Goal: Transaction & Acquisition: Purchase product/service

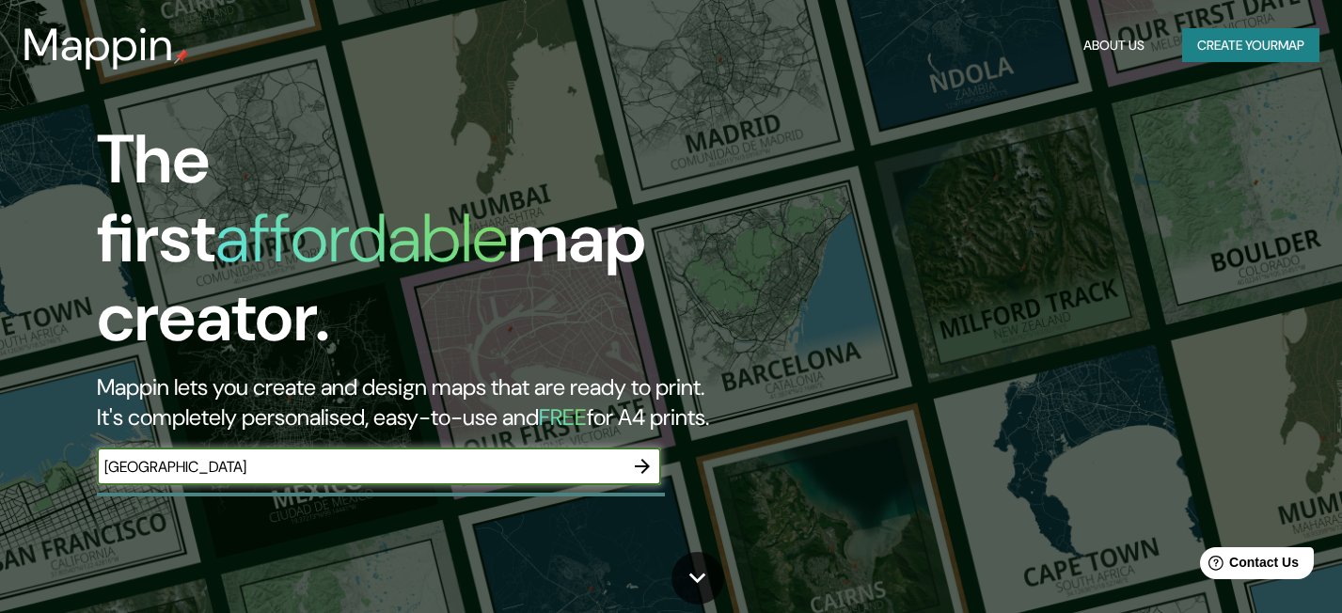
type input "chicago"
click at [640, 455] on icon "button" at bounding box center [642, 466] width 23 height 23
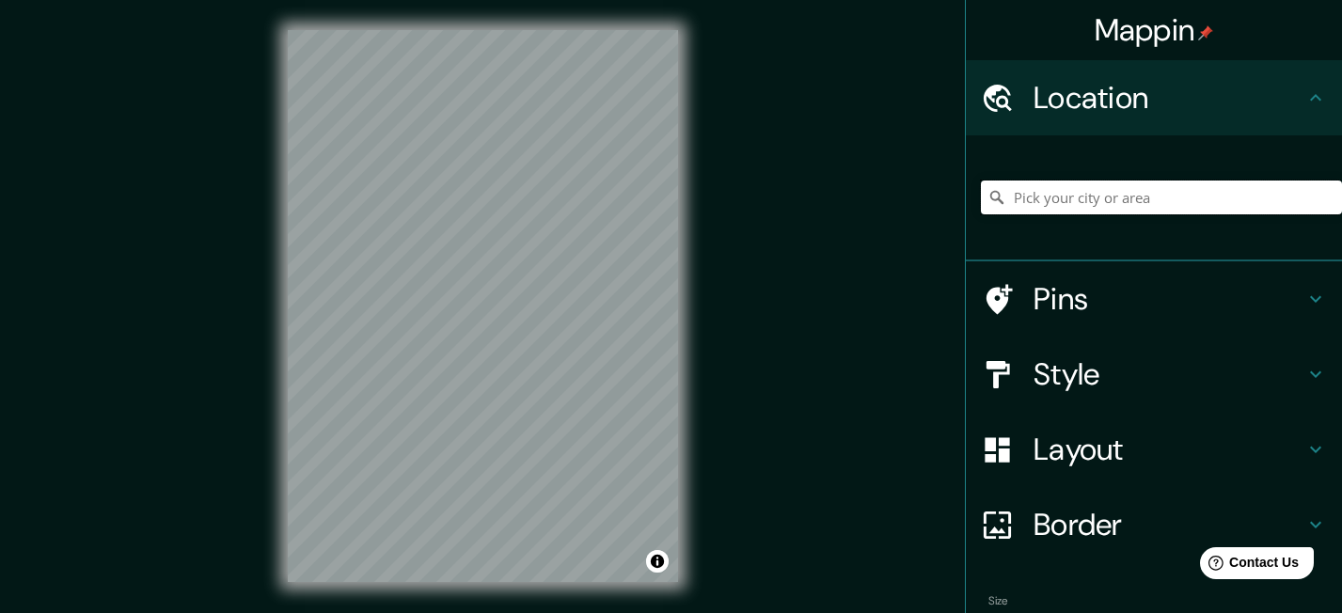
click at [1097, 209] on input "Pick your city or area" at bounding box center [1161, 198] width 361 height 34
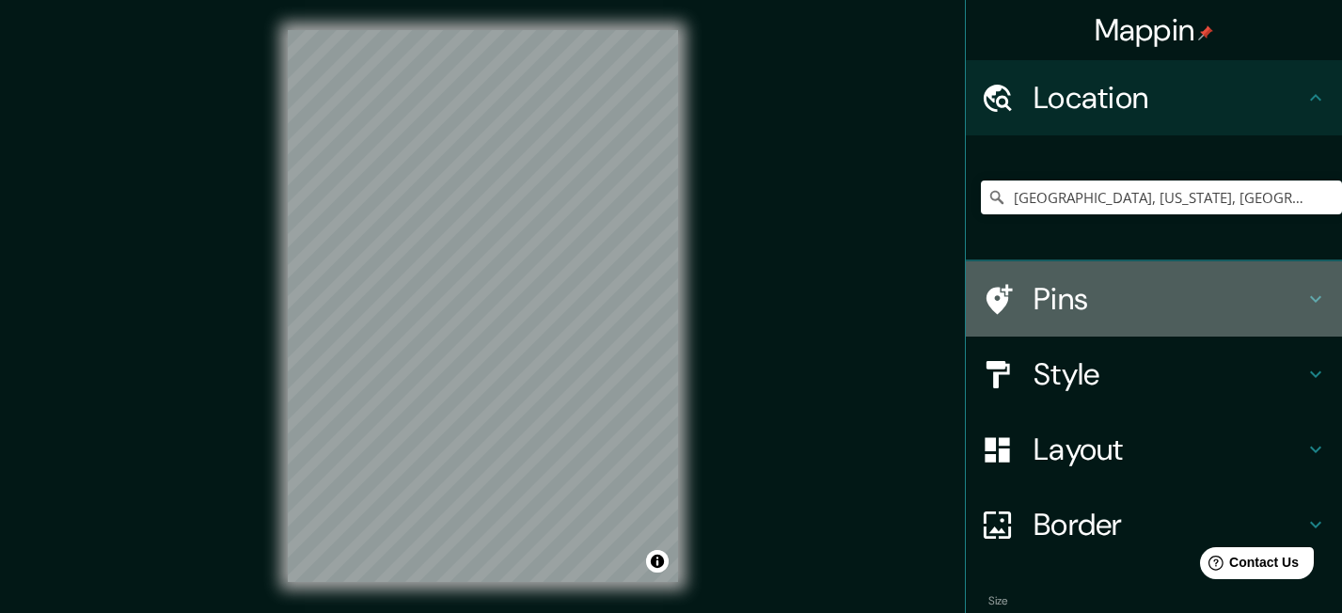
click at [1077, 301] on h4 "Pins" at bounding box center [1168, 299] width 271 height 38
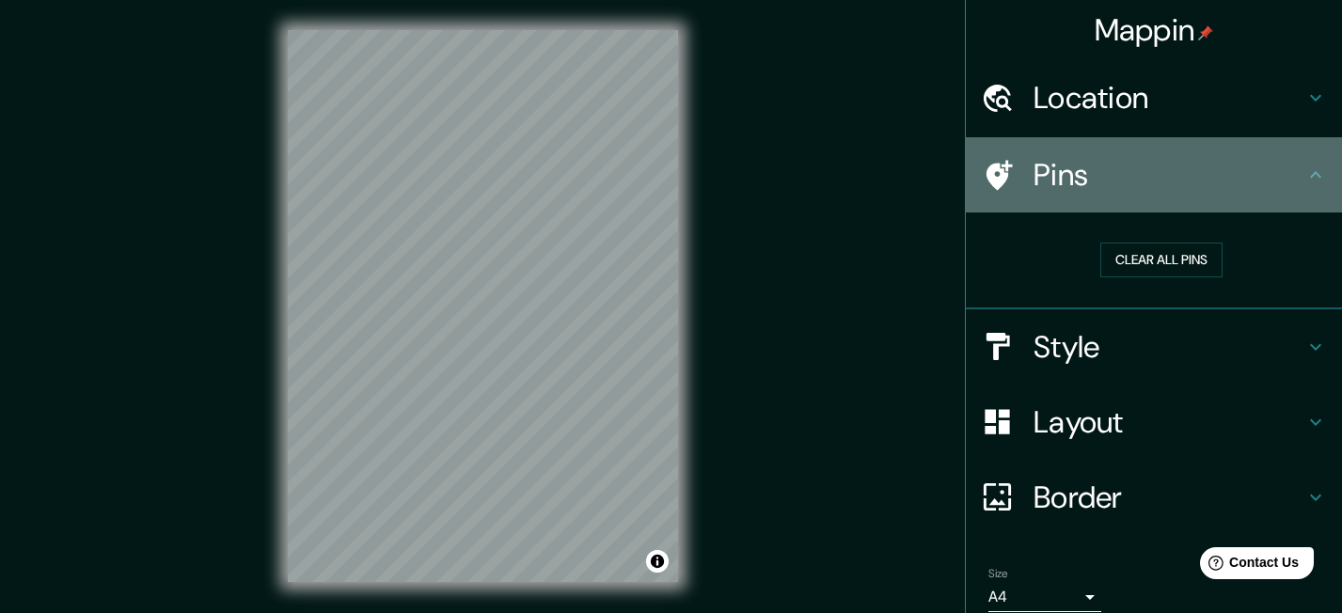
click at [996, 166] on icon at bounding box center [999, 175] width 26 height 30
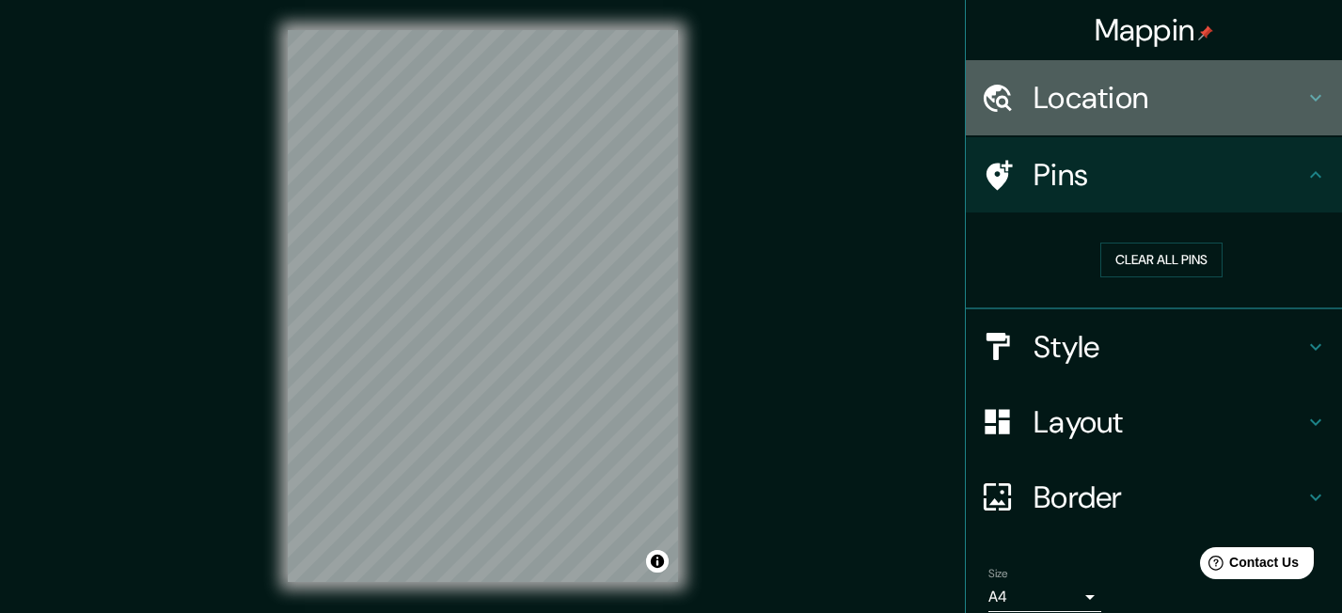
click at [1040, 118] on div "Location" at bounding box center [1154, 97] width 376 height 75
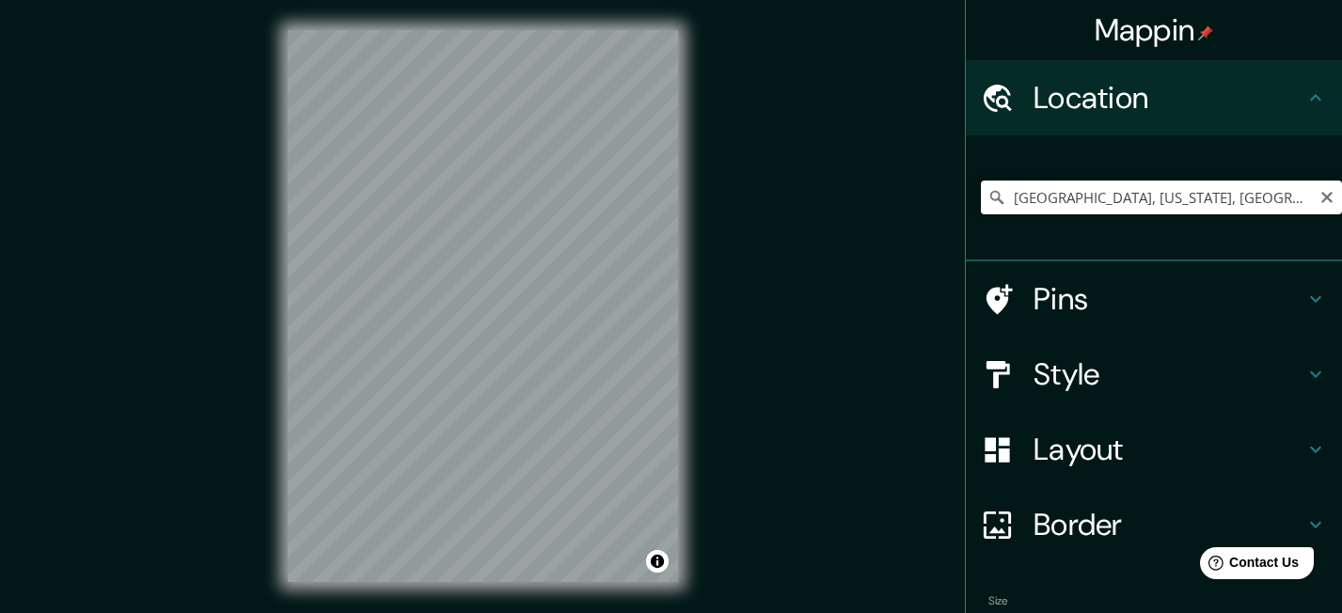
click at [1068, 201] on input "Chicago, Illinois, United States" at bounding box center [1161, 198] width 361 height 34
click at [1137, 197] on input "Chicago, Illinois, United States" at bounding box center [1161, 198] width 361 height 34
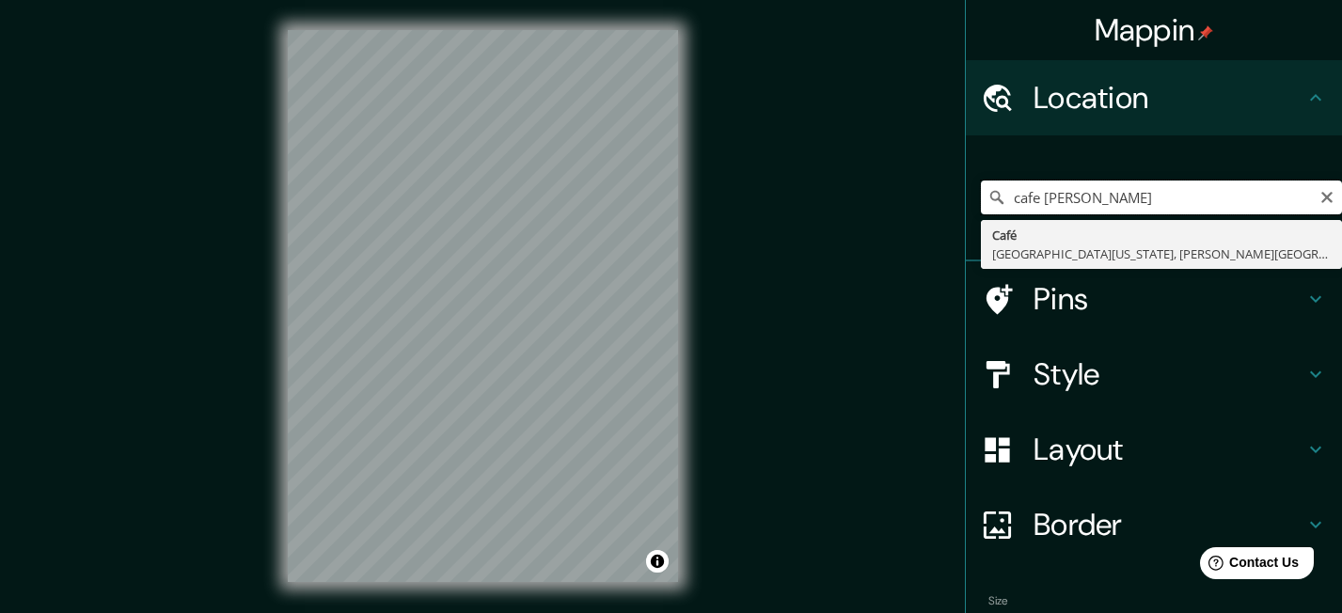
click at [1057, 195] on input "cafe brauer" at bounding box center [1161, 198] width 361 height 34
type input "cafe brauer"
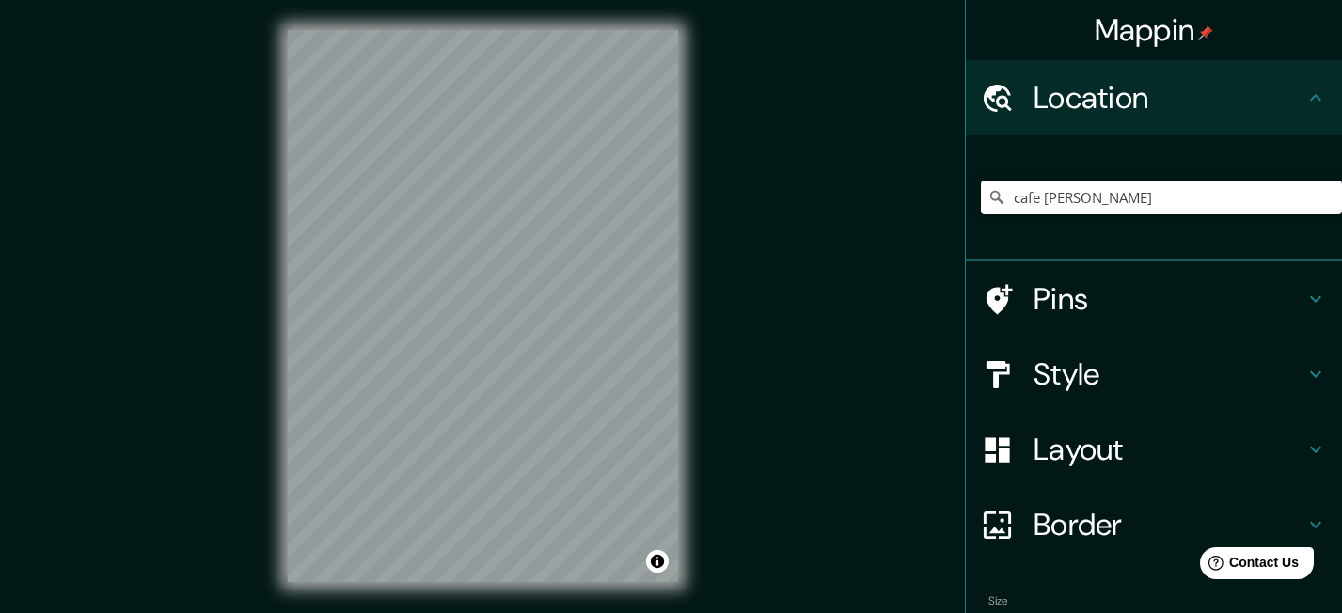
click at [882, 400] on div "Mappin Location cafe brauer Café La Florida, Santiago Metropolitan Region 82400…" at bounding box center [671, 321] width 1342 height 642
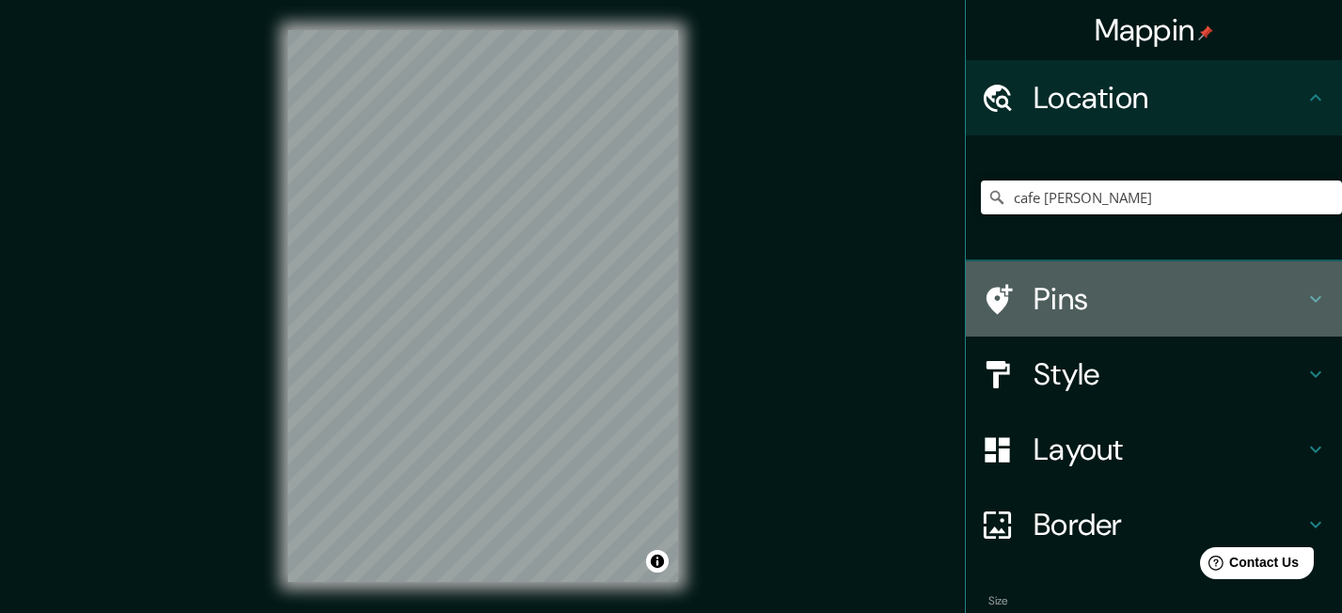
click at [1077, 311] on h4 "Pins" at bounding box center [1168, 299] width 271 height 38
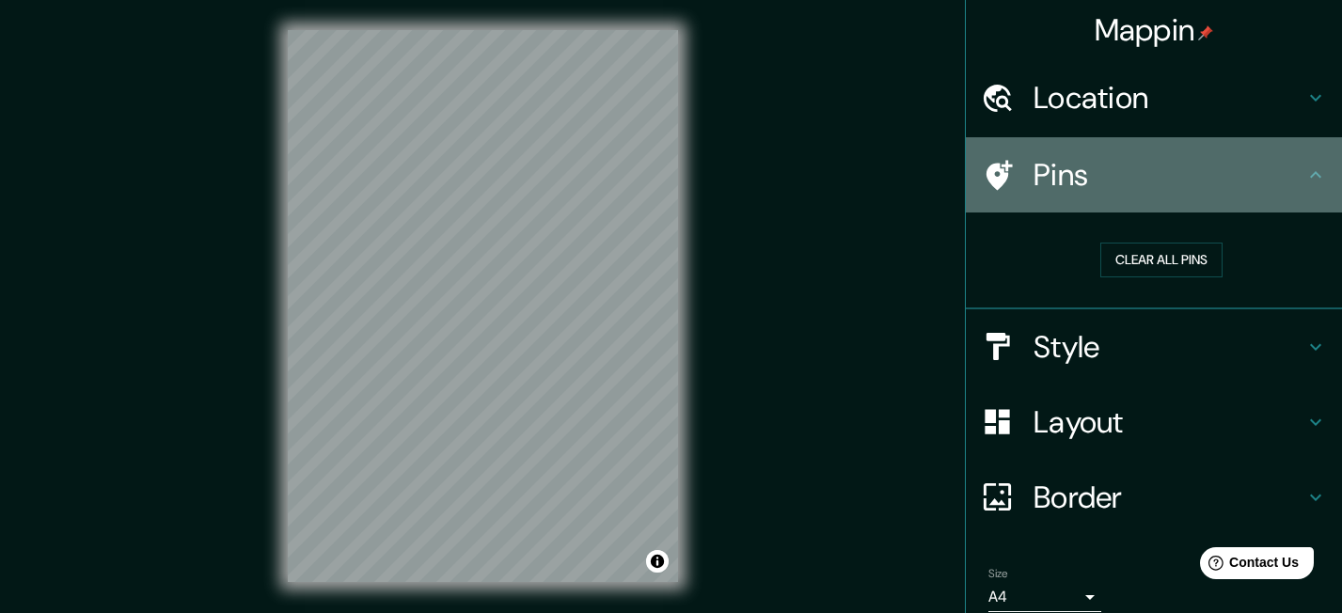
click at [991, 181] on icon at bounding box center [999, 175] width 26 height 30
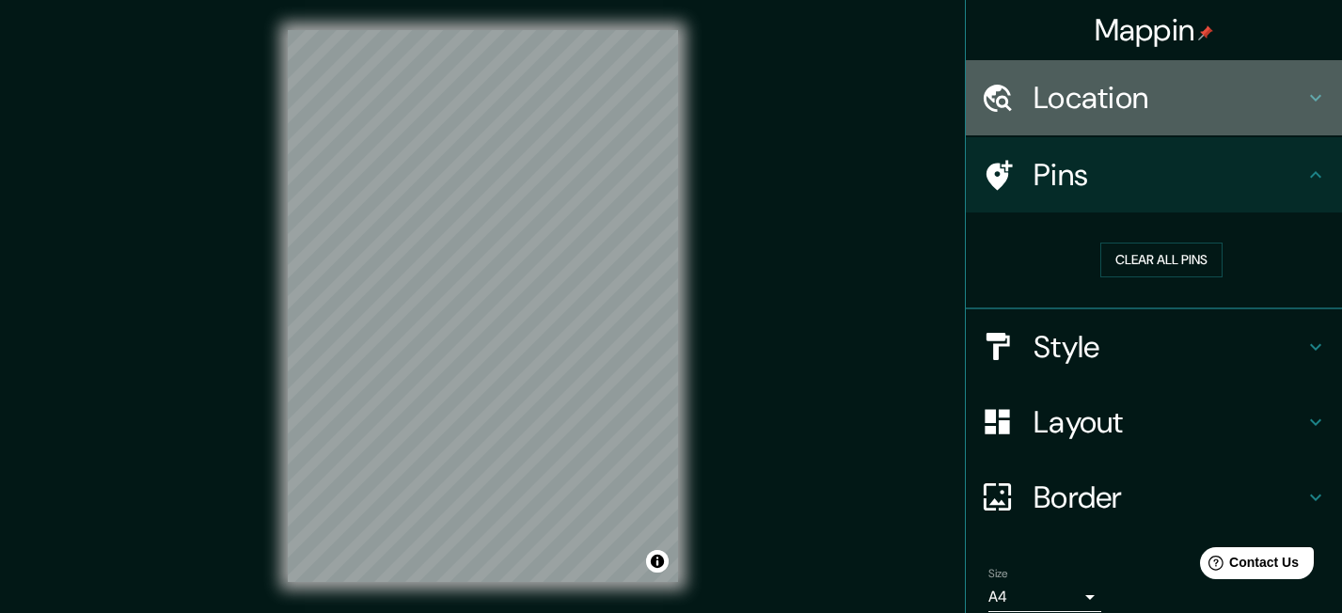
click at [1144, 97] on h4 "Location" at bounding box center [1168, 98] width 271 height 38
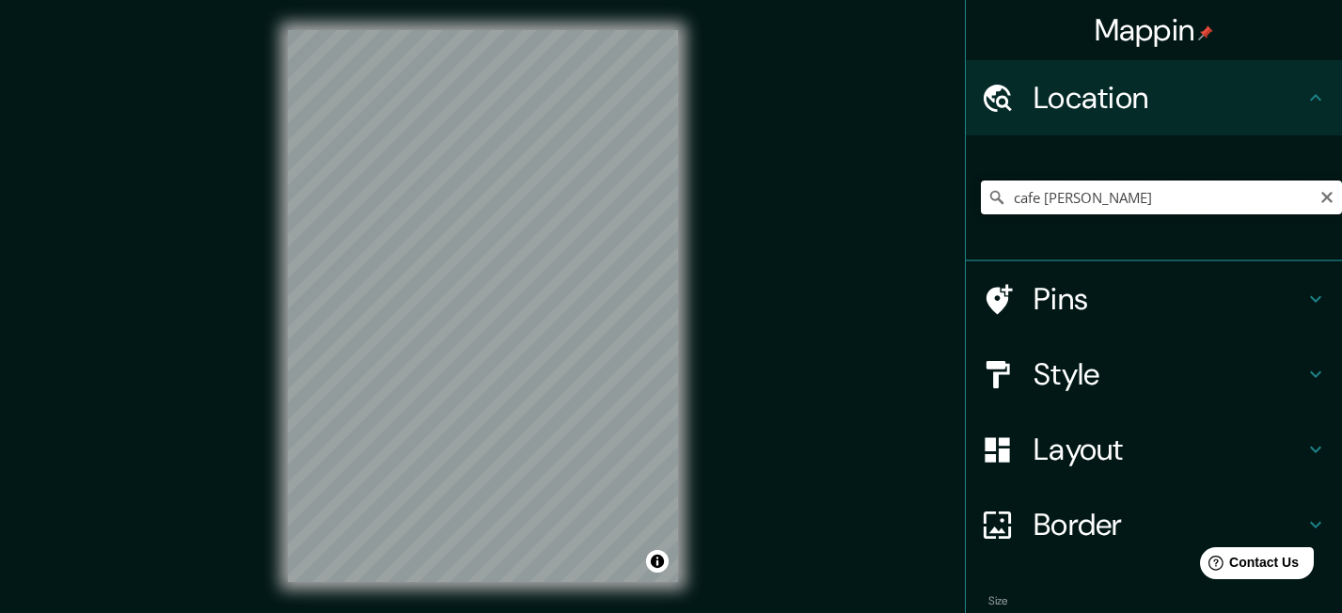
click at [1071, 197] on input "cafe brauer" at bounding box center [1161, 198] width 361 height 34
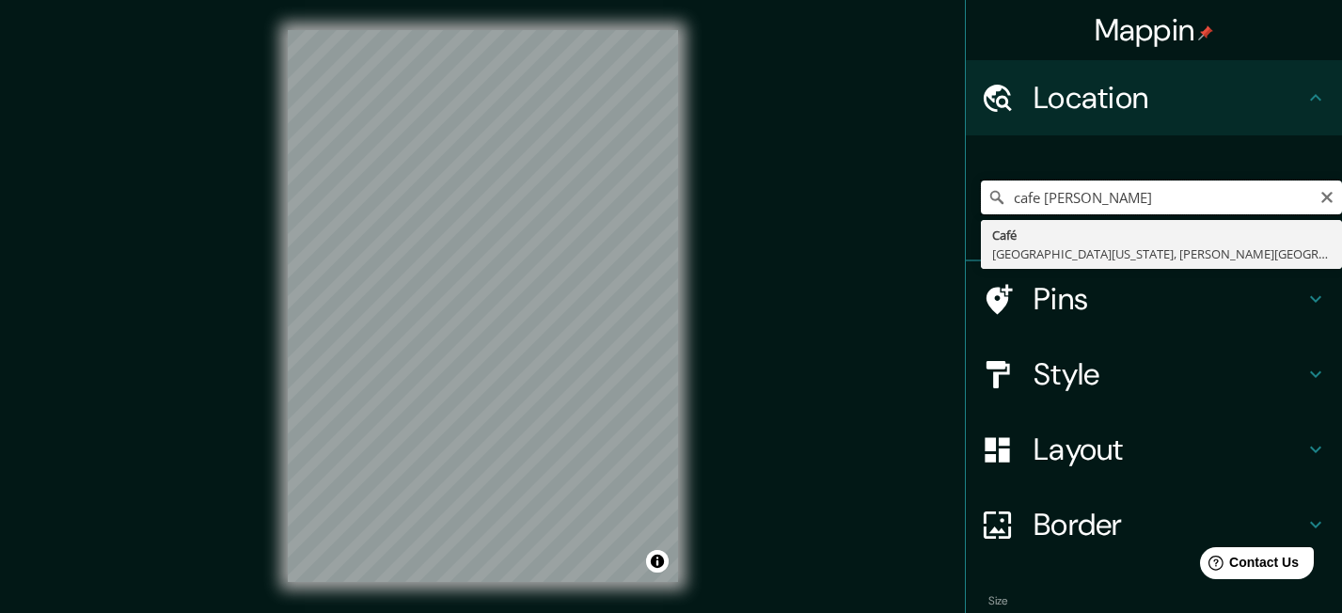
click at [1071, 197] on input "cafe brauer" at bounding box center [1161, 198] width 361 height 34
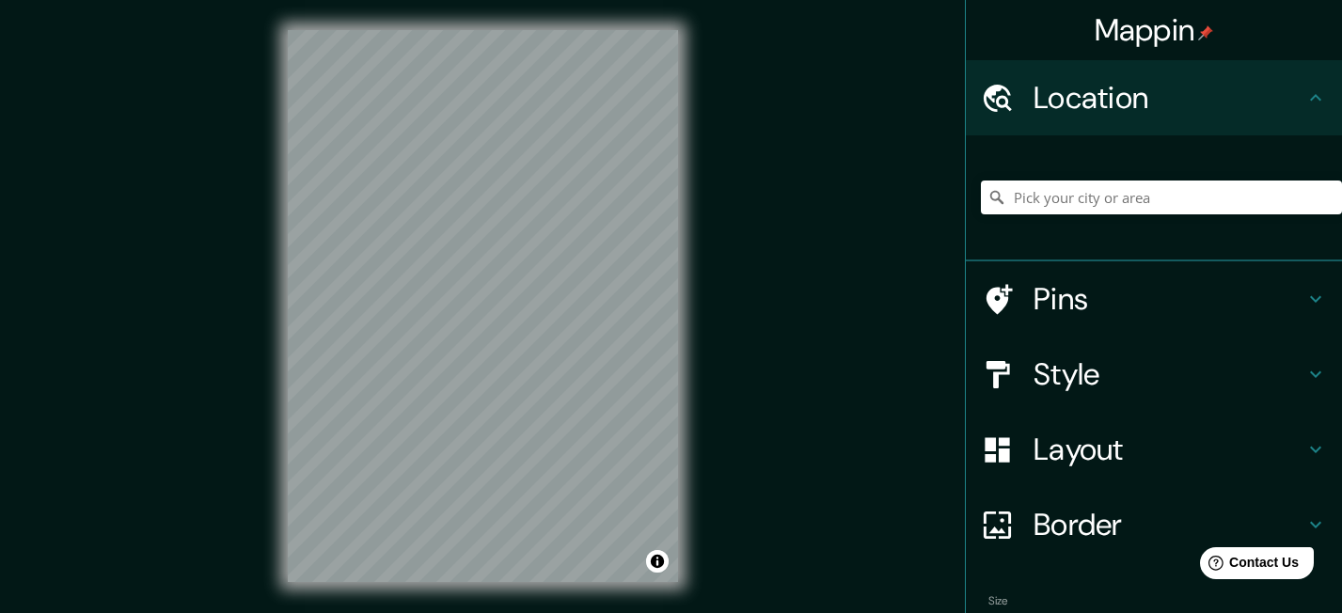
click at [1030, 322] on div "Pins" at bounding box center [1154, 298] width 376 height 75
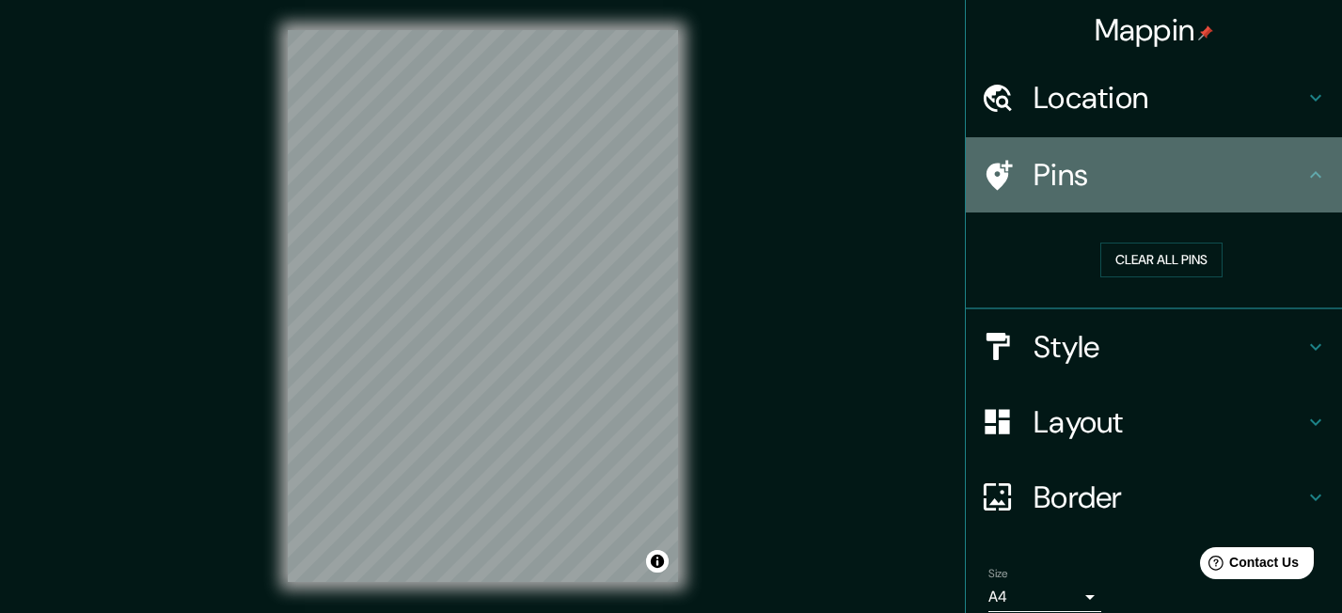
click at [1000, 181] on icon at bounding box center [999, 175] width 26 height 30
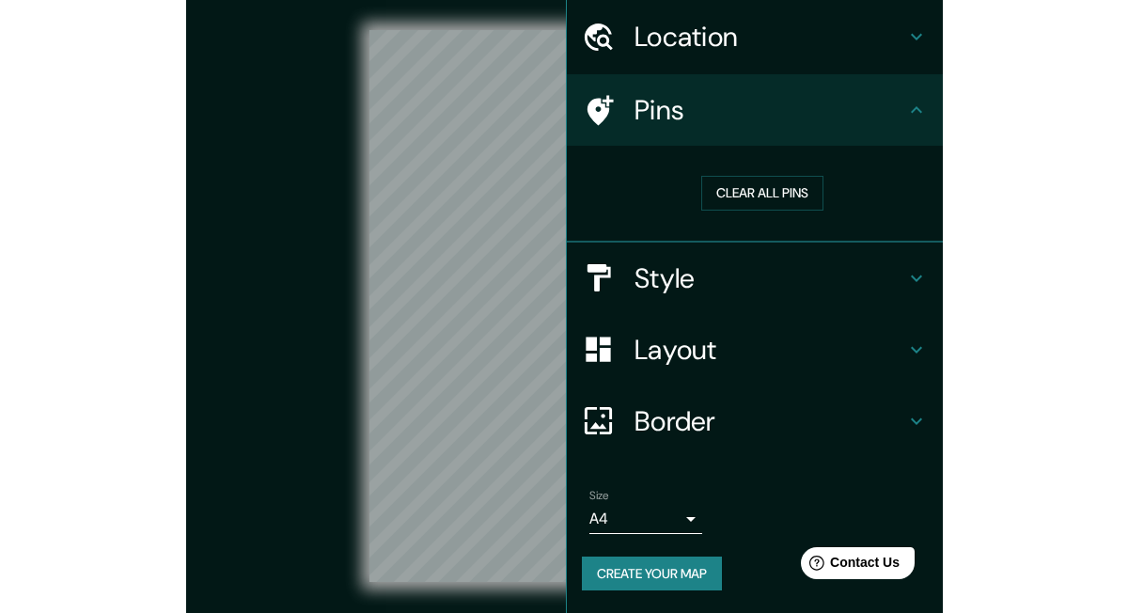
scroll to position [59, 0]
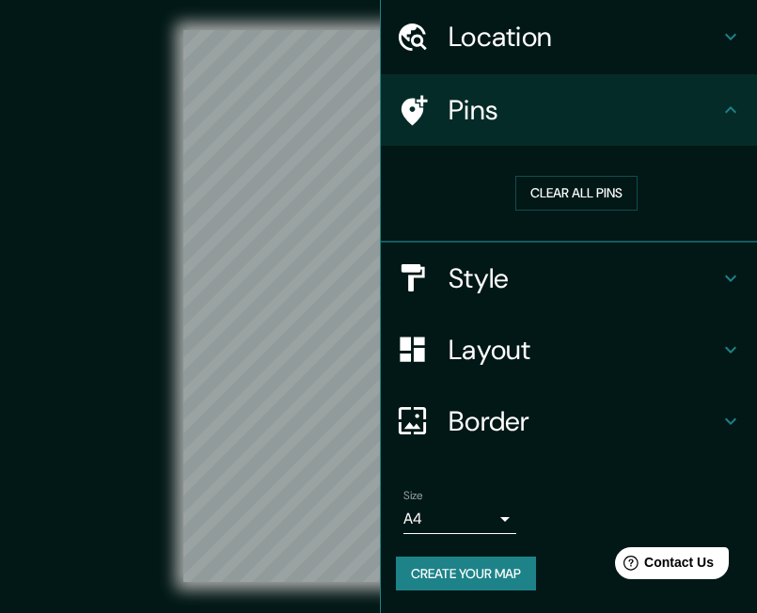
click at [170, 301] on div "© Mapbox © OpenStreetMap Improve this map" at bounding box center [379, 306] width 682 height 552
drag, startPoint x: 749, startPoint y: 62, endPoint x: 763, endPoint y: 62, distance: 14.1
click at [757, 62] on html "Mappin Location Pins Clear all pins Style Layout Border Choose a border. Hint :…" at bounding box center [378, 306] width 757 height 613
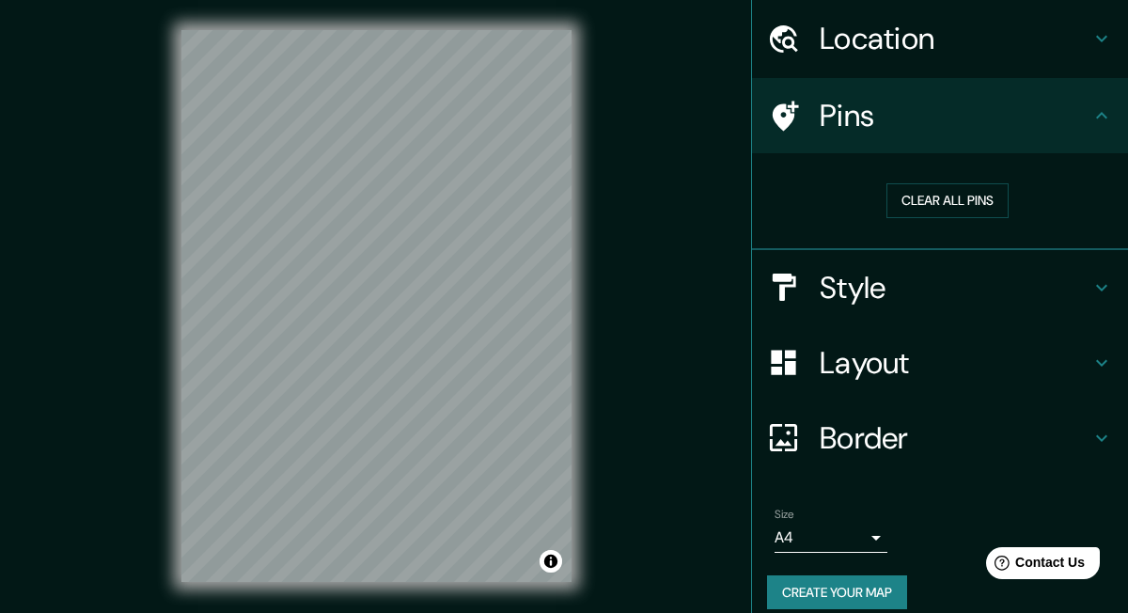
click at [480, 612] on html "Mappin Location Pins Clear all pins Style Layout Border Choose a border. Hint :…" at bounding box center [564, 306] width 1128 height 613
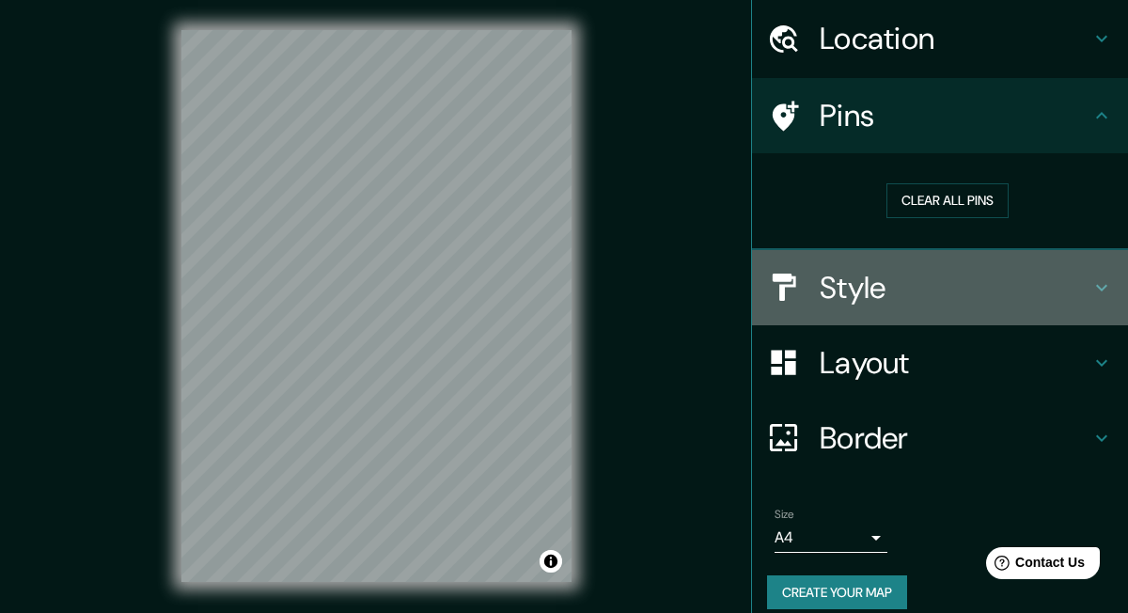
click at [861, 308] on div "Style" at bounding box center [940, 287] width 376 height 75
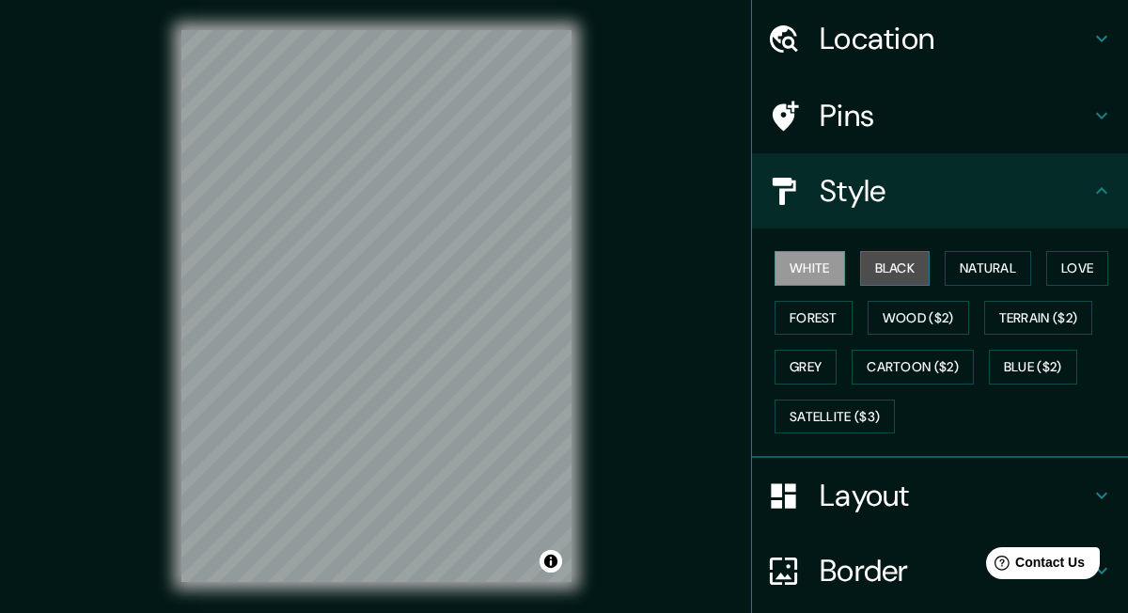
click at [883, 273] on button "Black" at bounding box center [895, 268] width 71 height 35
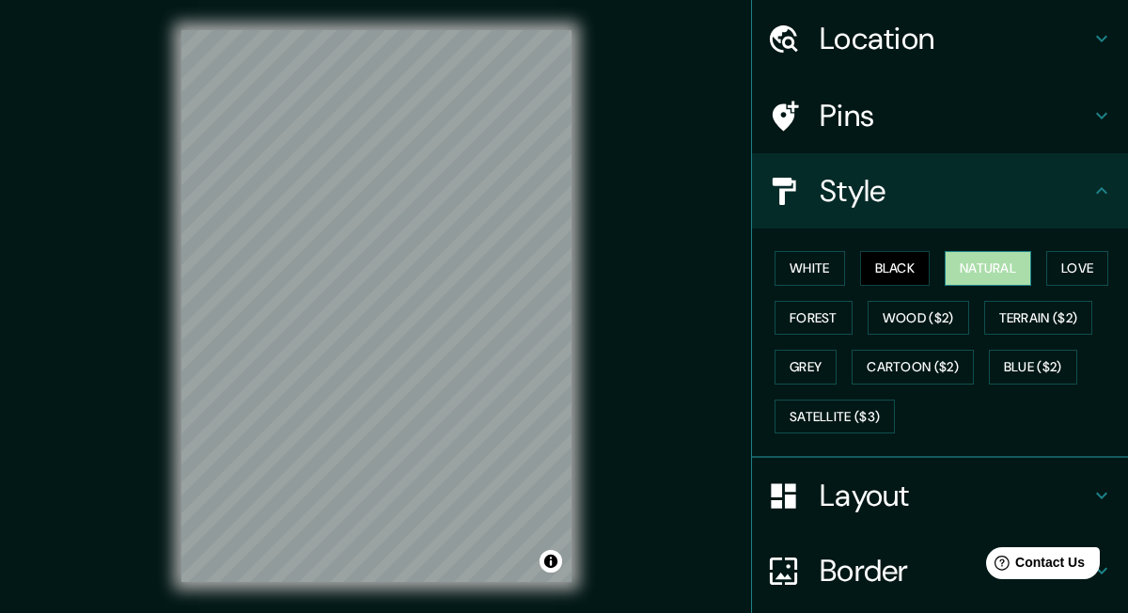
click at [974, 276] on button "Natural" at bounding box center [988, 268] width 87 height 35
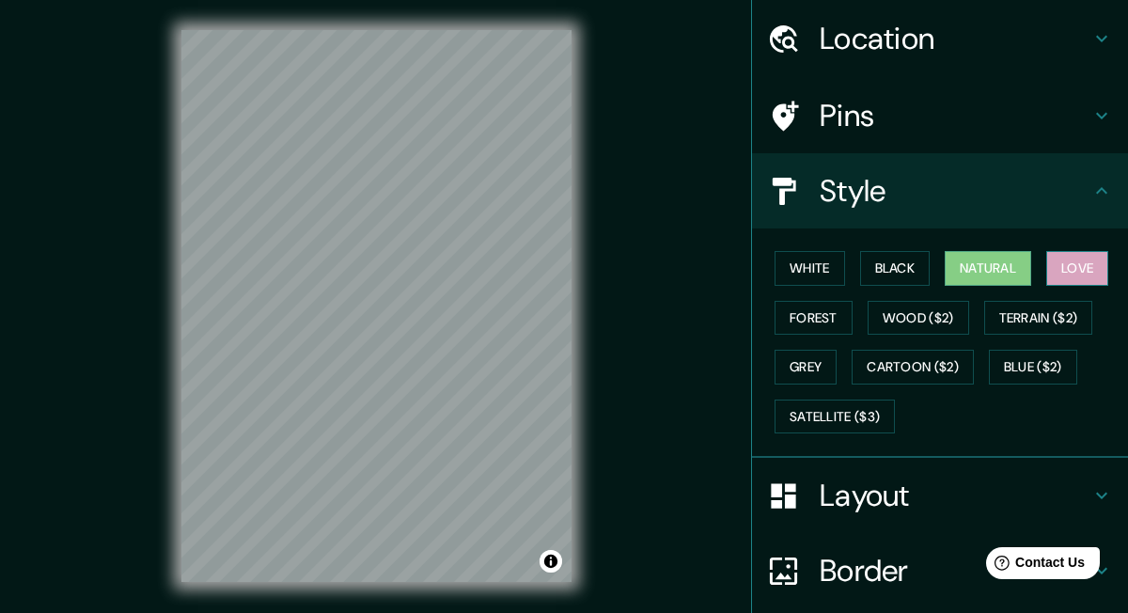
click at [1094, 281] on button "Love" at bounding box center [1077, 268] width 62 height 35
click at [803, 326] on button "Forest" at bounding box center [814, 318] width 78 height 35
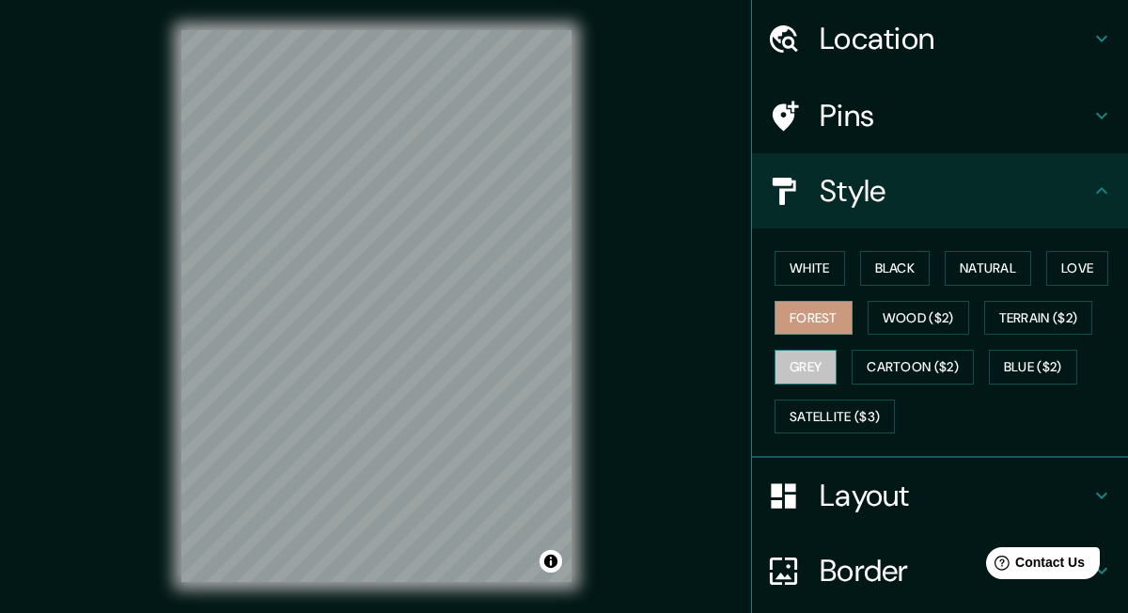
click at [797, 376] on button "Grey" at bounding box center [806, 367] width 62 height 35
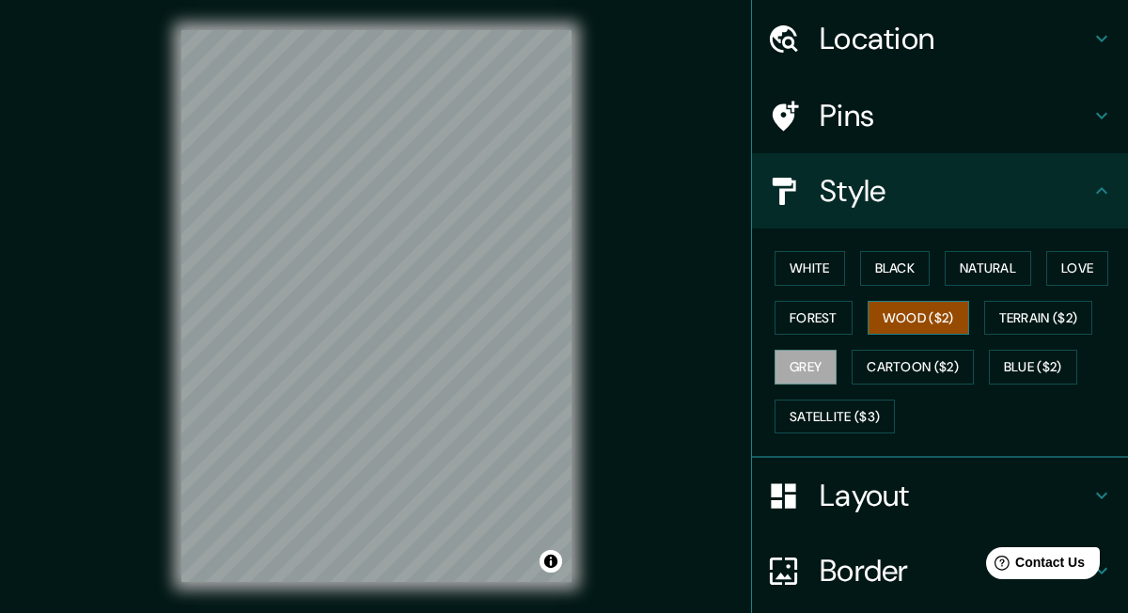
click at [906, 313] on button "Wood ($2)" at bounding box center [919, 318] width 102 height 35
click at [1054, 311] on button "Terrain ($2)" at bounding box center [1038, 318] width 109 height 35
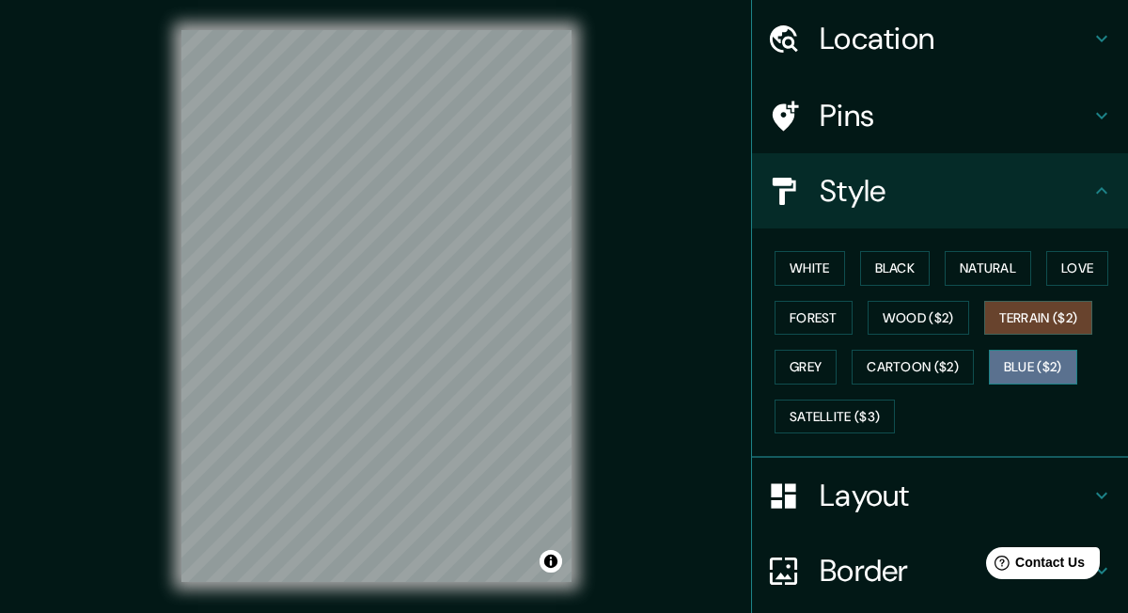
click at [1047, 366] on button "Blue ($2)" at bounding box center [1033, 367] width 88 height 35
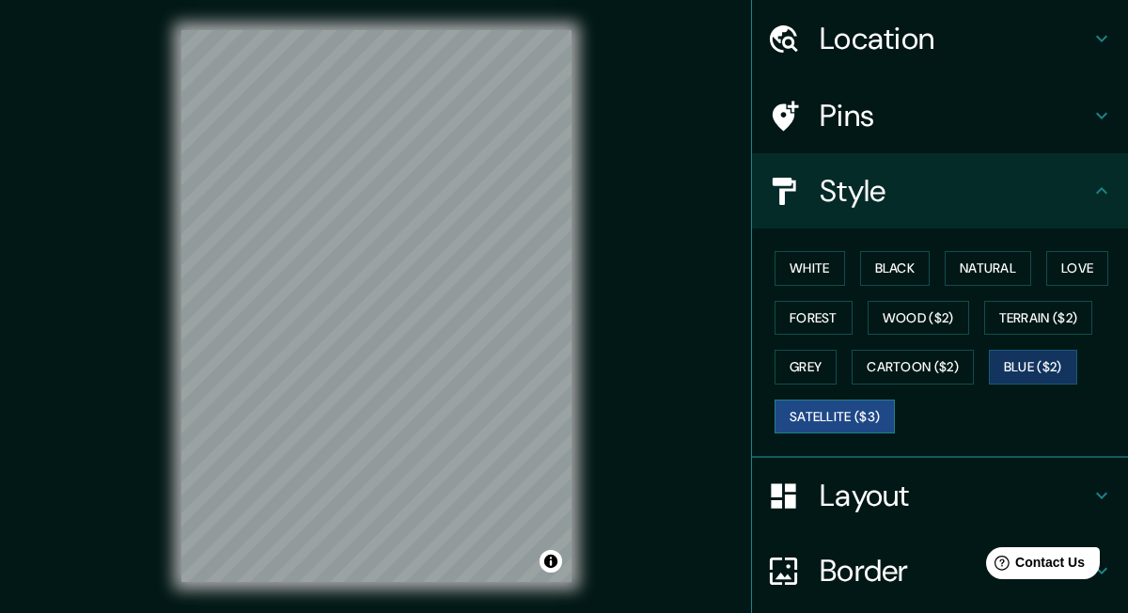
click at [858, 406] on button "Satellite ($3)" at bounding box center [835, 417] width 120 height 35
click at [824, 348] on div "White Black Natural Love Forest Wood ($2) Terrain ($2) Grey Cartoon ($2) Blue (…" at bounding box center [947, 342] width 361 height 197
click at [820, 378] on button "Grey" at bounding box center [806, 367] width 62 height 35
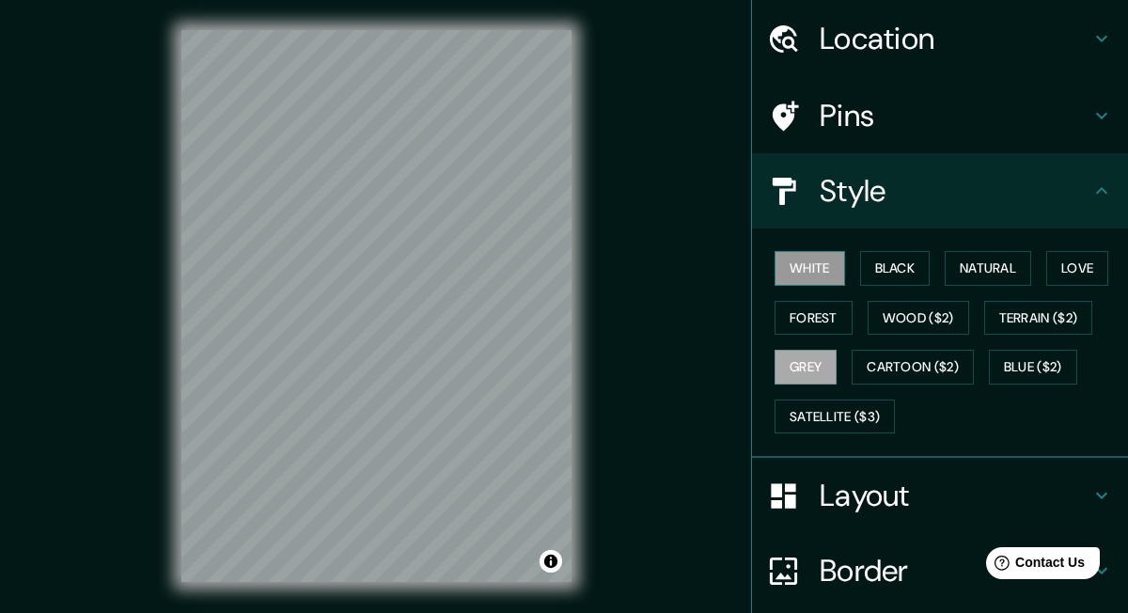
click at [823, 264] on button "White" at bounding box center [810, 268] width 71 height 35
click at [901, 250] on div "White Black Natural Love Forest Wood ($2) Terrain ($2) Grey Cartoon ($2) Blue (…" at bounding box center [947, 342] width 361 height 197
click at [897, 267] on button "Black" at bounding box center [895, 268] width 71 height 35
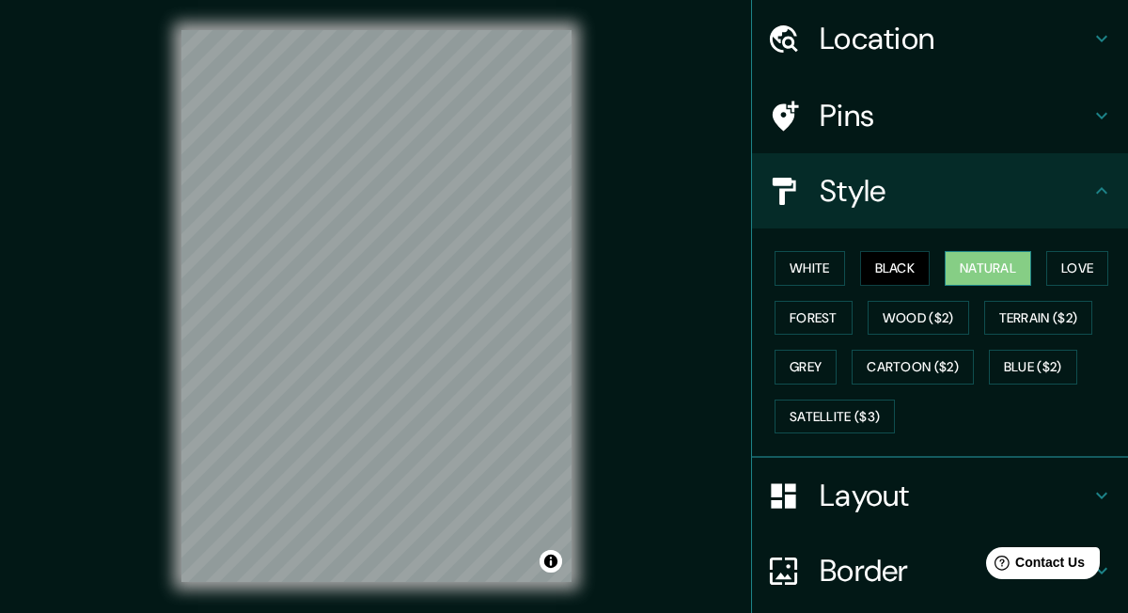
click at [985, 274] on button "Natural" at bounding box center [988, 268] width 87 height 35
click at [1109, 251] on button "Love" at bounding box center [1077, 268] width 62 height 35
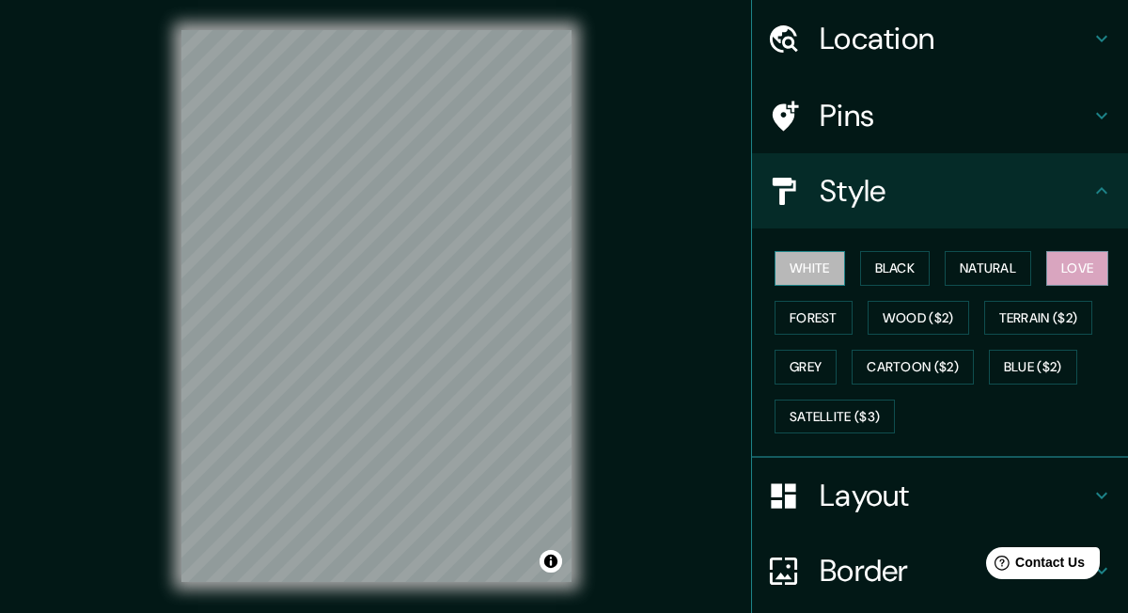
click at [799, 262] on button "White" at bounding box center [810, 268] width 71 height 35
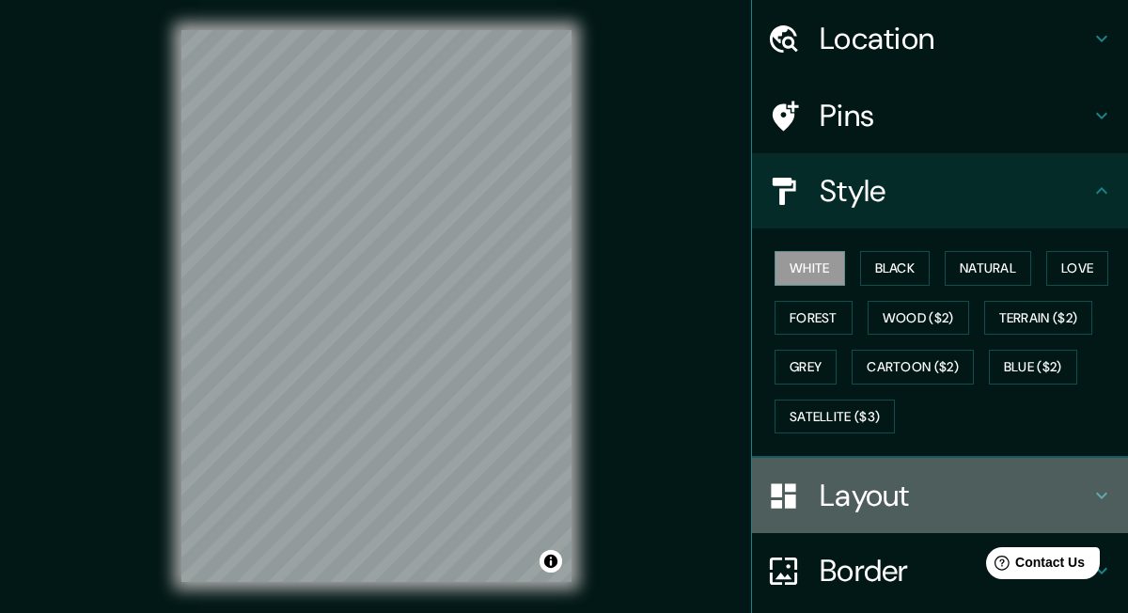
click at [927, 505] on h4 "Layout" at bounding box center [955, 496] width 271 height 38
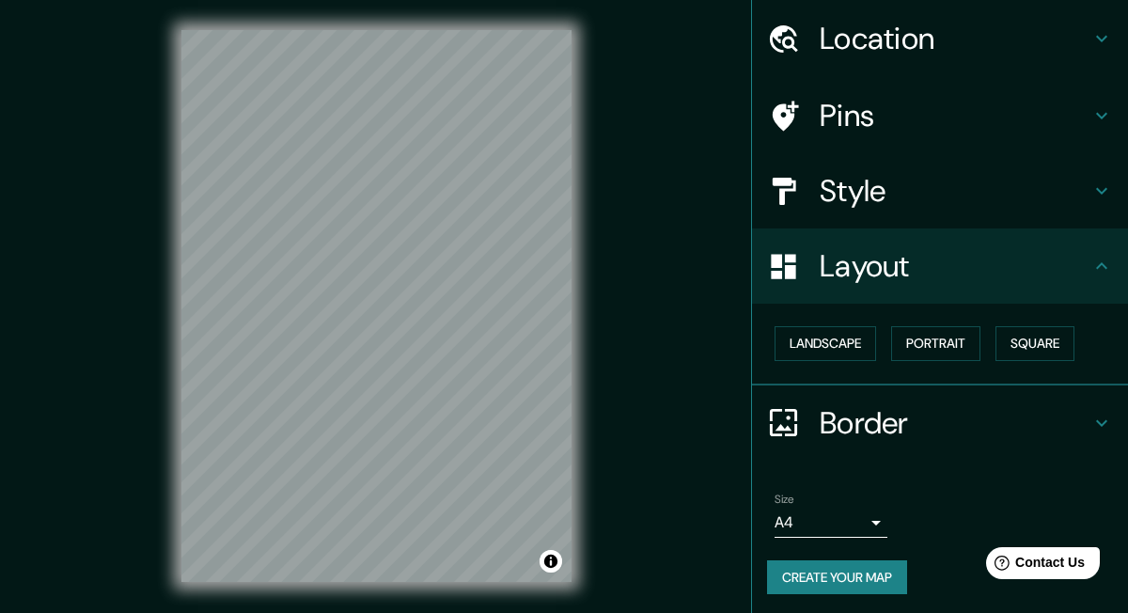
scroll to position [63, 0]
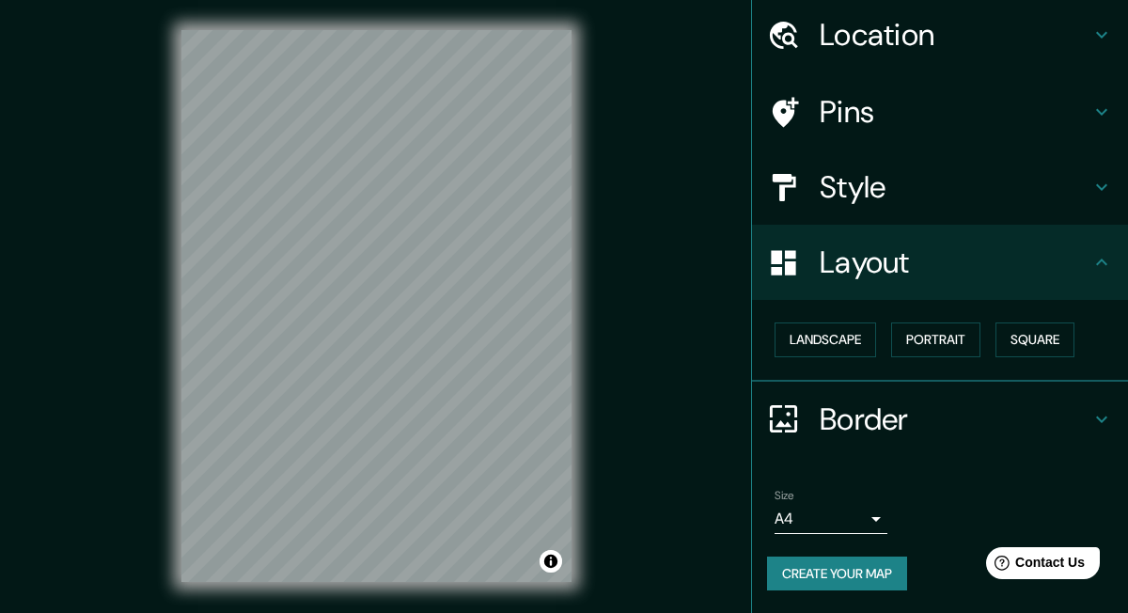
click at [841, 415] on h4 "Border" at bounding box center [955, 420] width 271 height 38
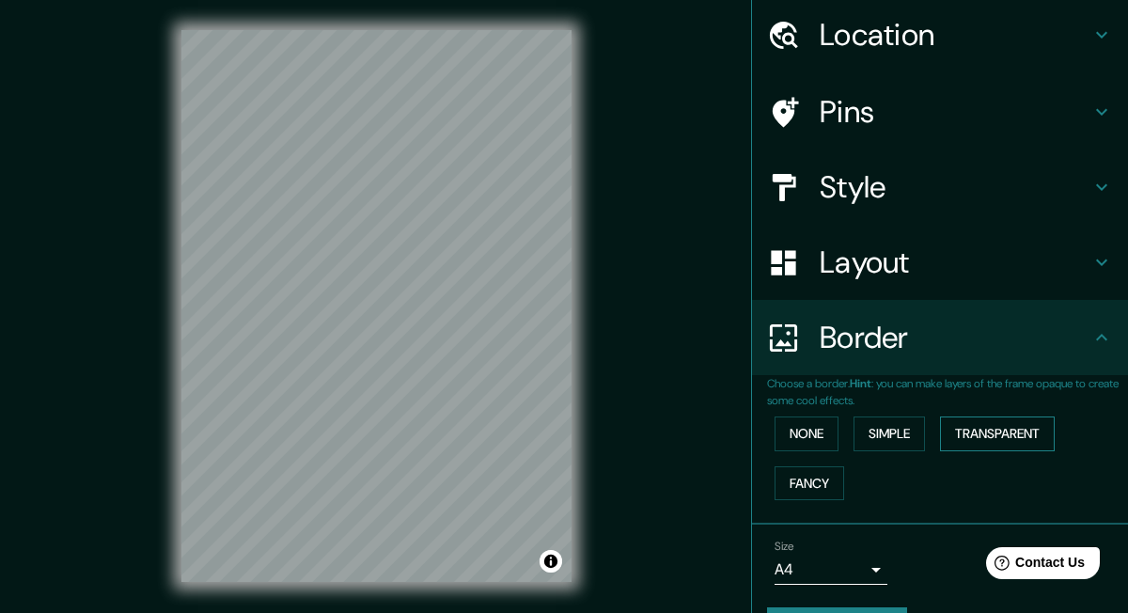
click at [980, 434] on button "Transparent" at bounding box center [997, 434] width 115 height 35
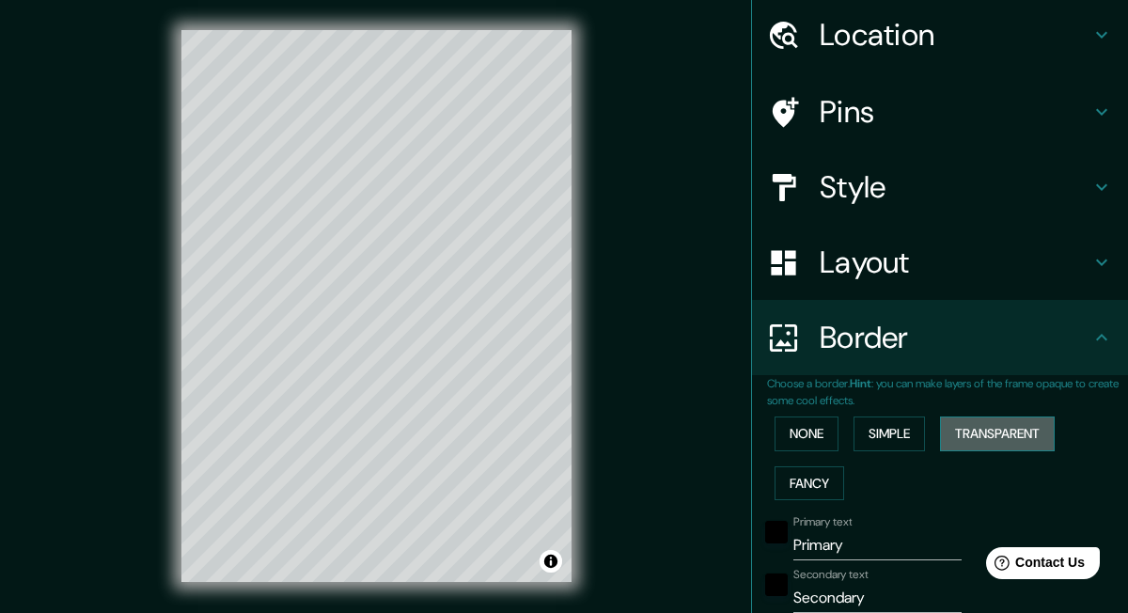
click at [980, 434] on button "Transparent" at bounding box center [997, 434] width 115 height 35
type input "199"
type input "33"
click at [873, 438] on button "Simple" at bounding box center [889, 434] width 71 height 35
click at [812, 484] on button "Fancy" at bounding box center [810, 483] width 70 height 35
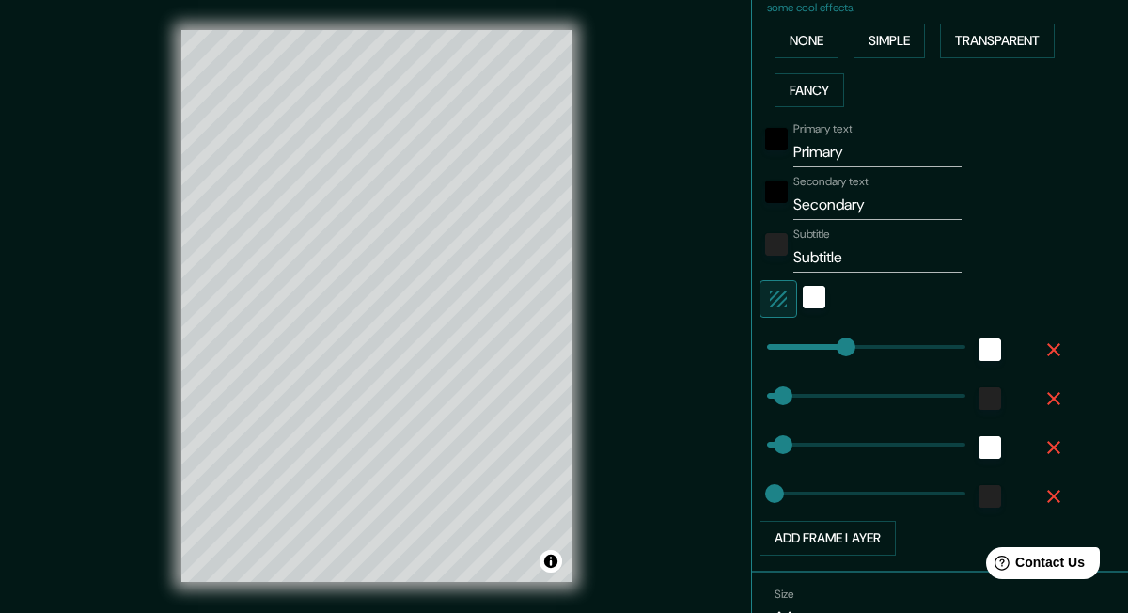
scroll to position [457, 0]
type input "53"
type input "33"
type input "17"
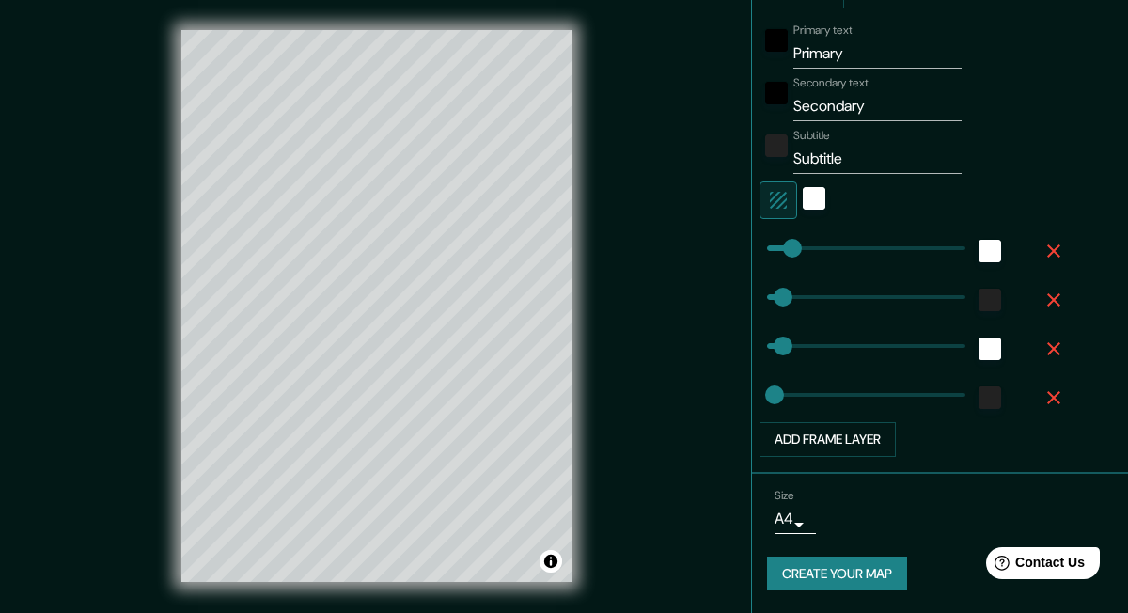
scroll to position [0, 0]
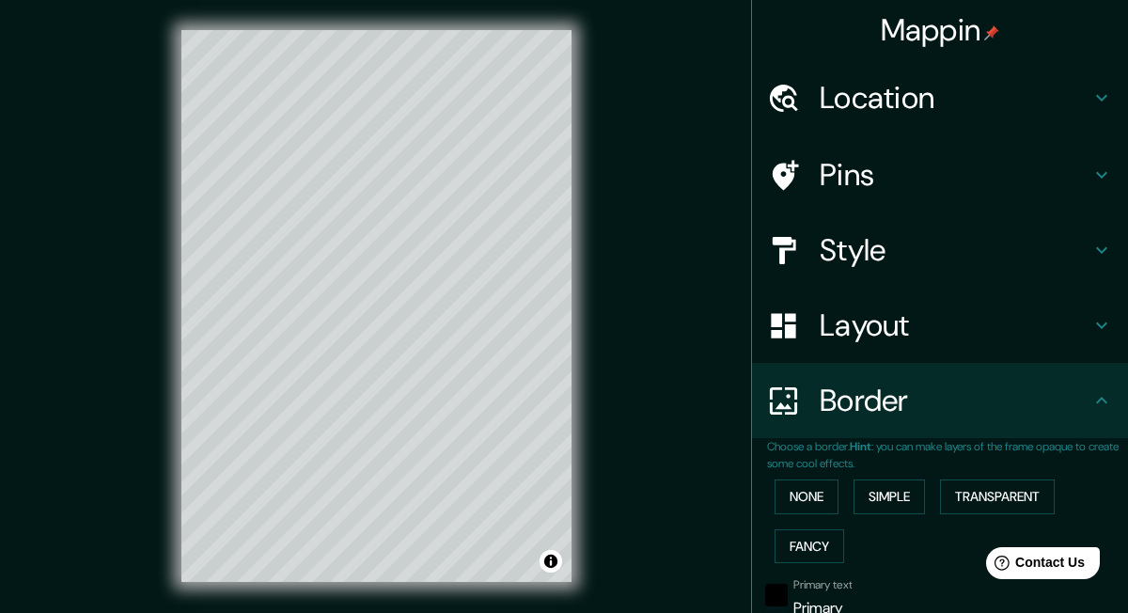
click at [863, 99] on h4 "Location" at bounding box center [955, 98] width 271 height 38
type input "33"
type input "17"
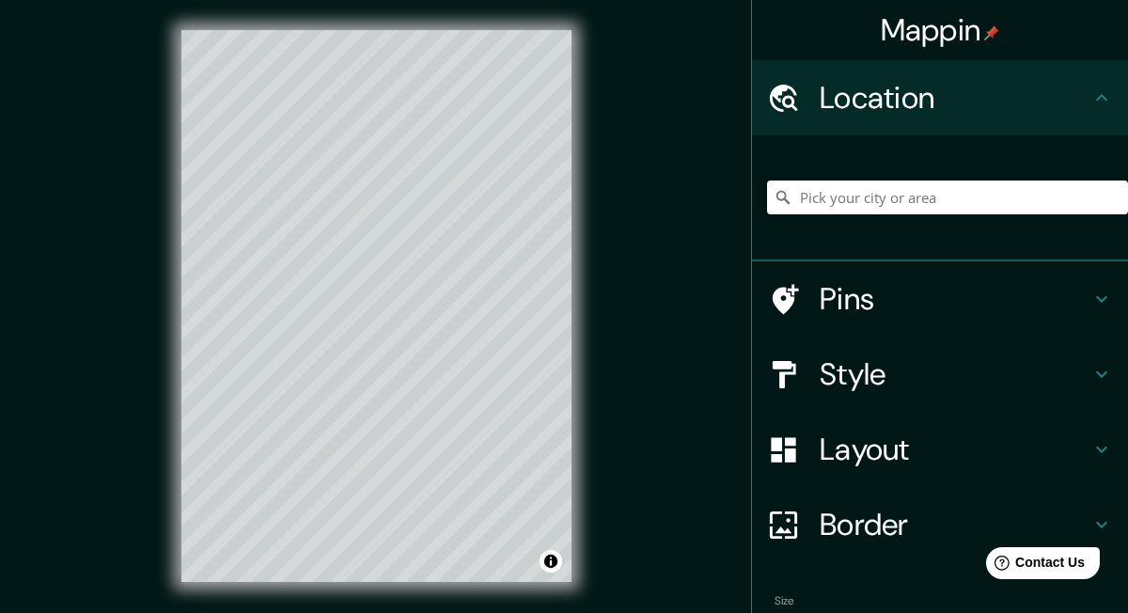
click at [865, 301] on h4 "Pins" at bounding box center [955, 299] width 271 height 38
type input "33"
type input "17"
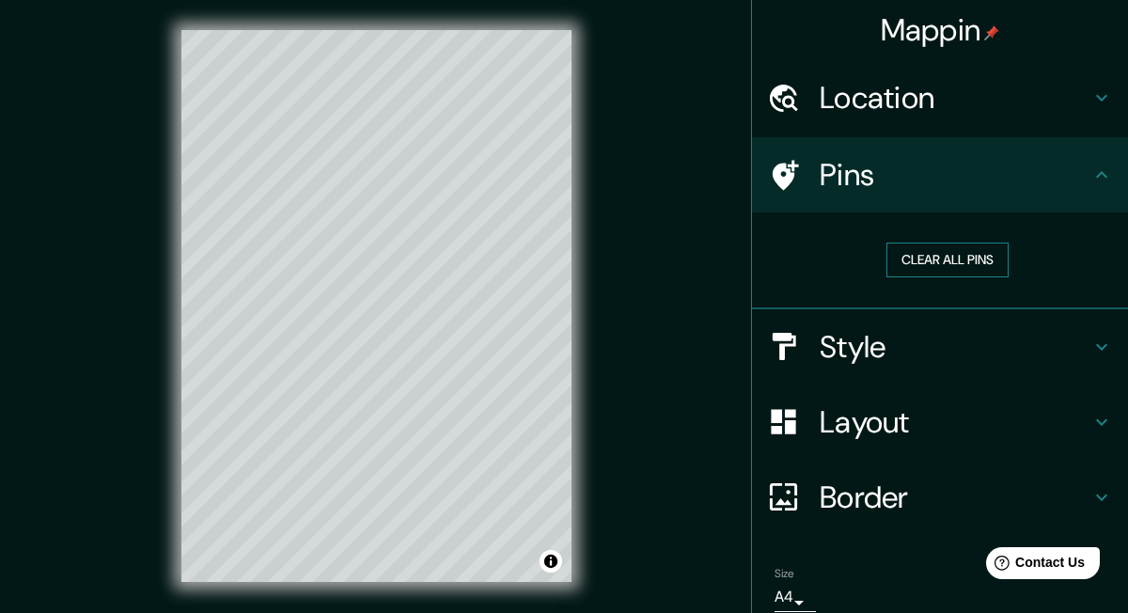
click at [960, 258] on button "Clear all pins" at bounding box center [948, 260] width 122 height 35
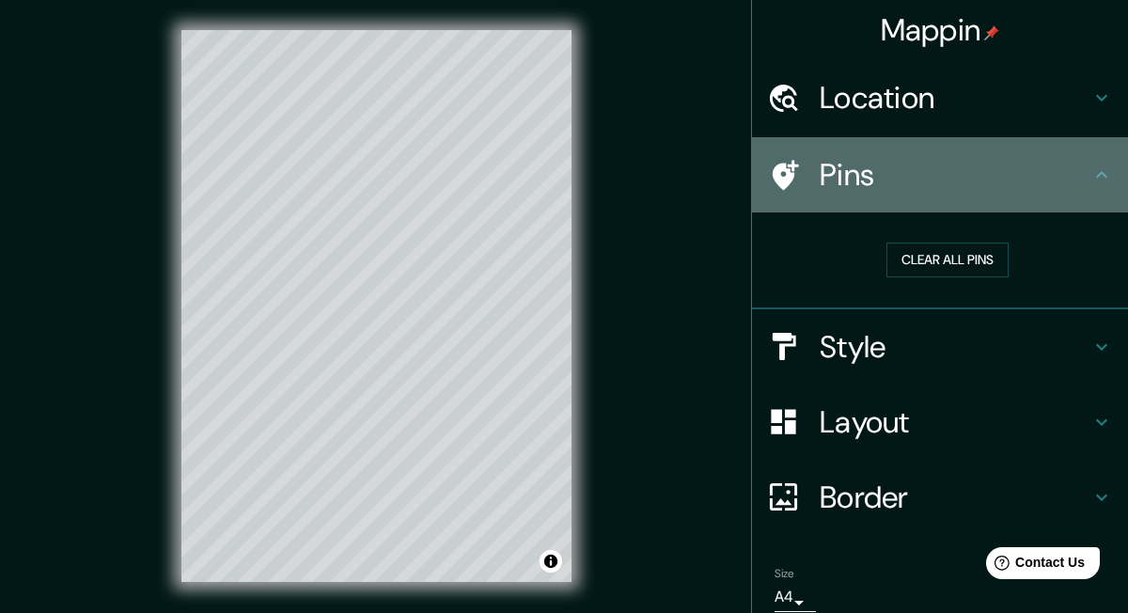
click at [783, 176] on icon at bounding box center [786, 175] width 26 height 30
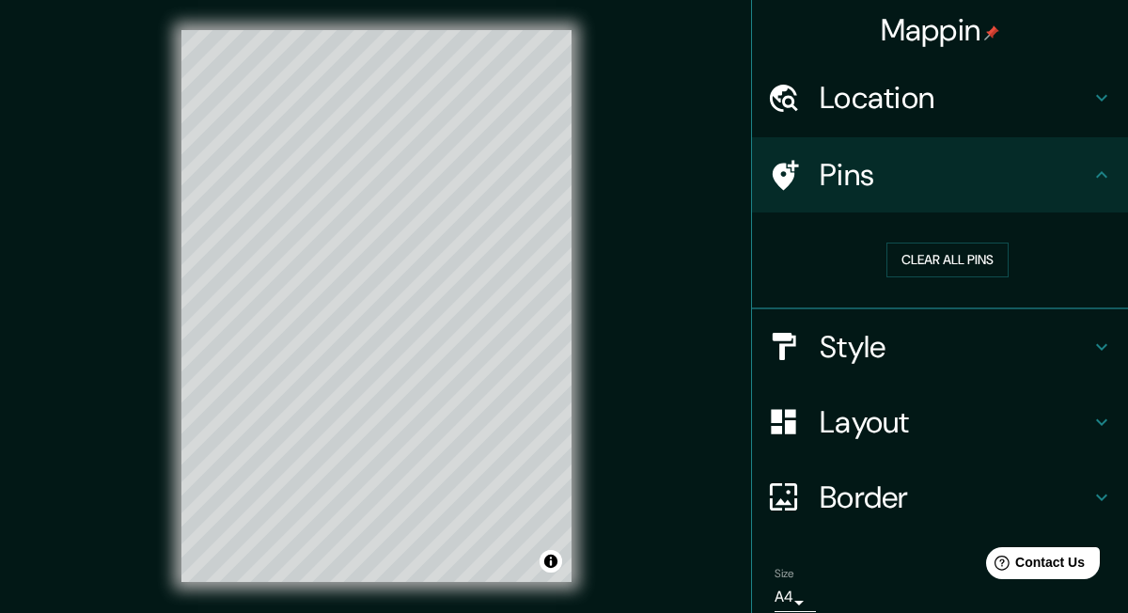
click at [988, 40] on h4 "Mappin" at bounding box center [940, 30] width 119 height 38
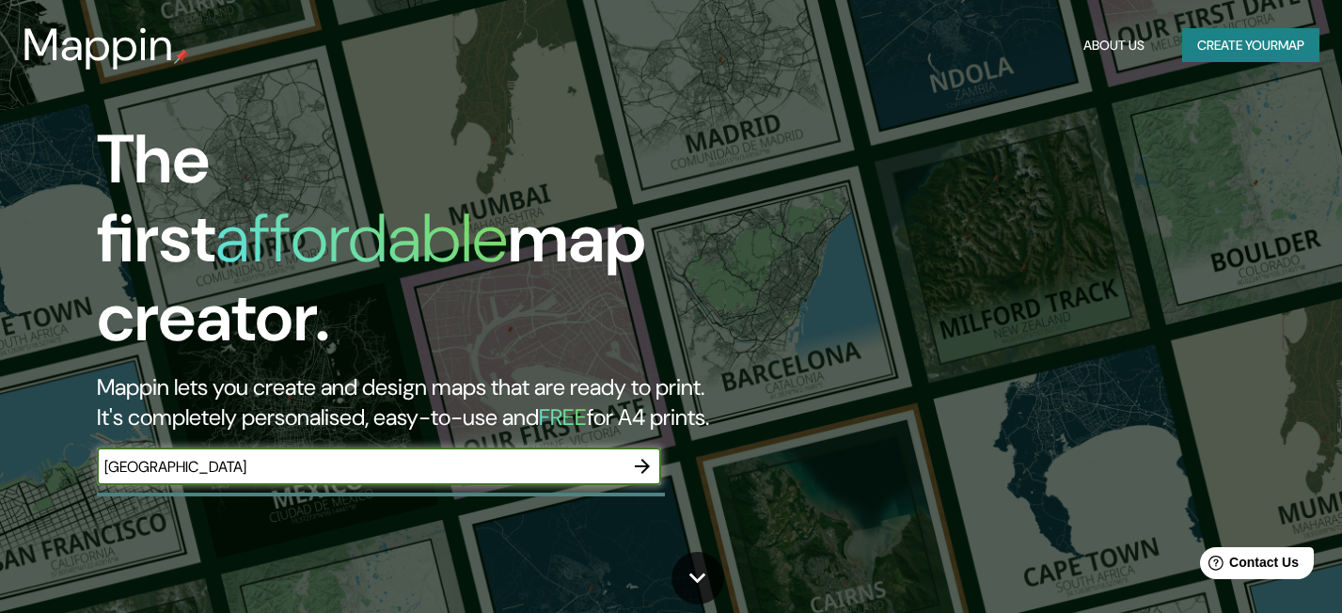
type input "chicago"
click at [637, 455] on icon "button" at bounding box center [642, 466] width 23 height 23
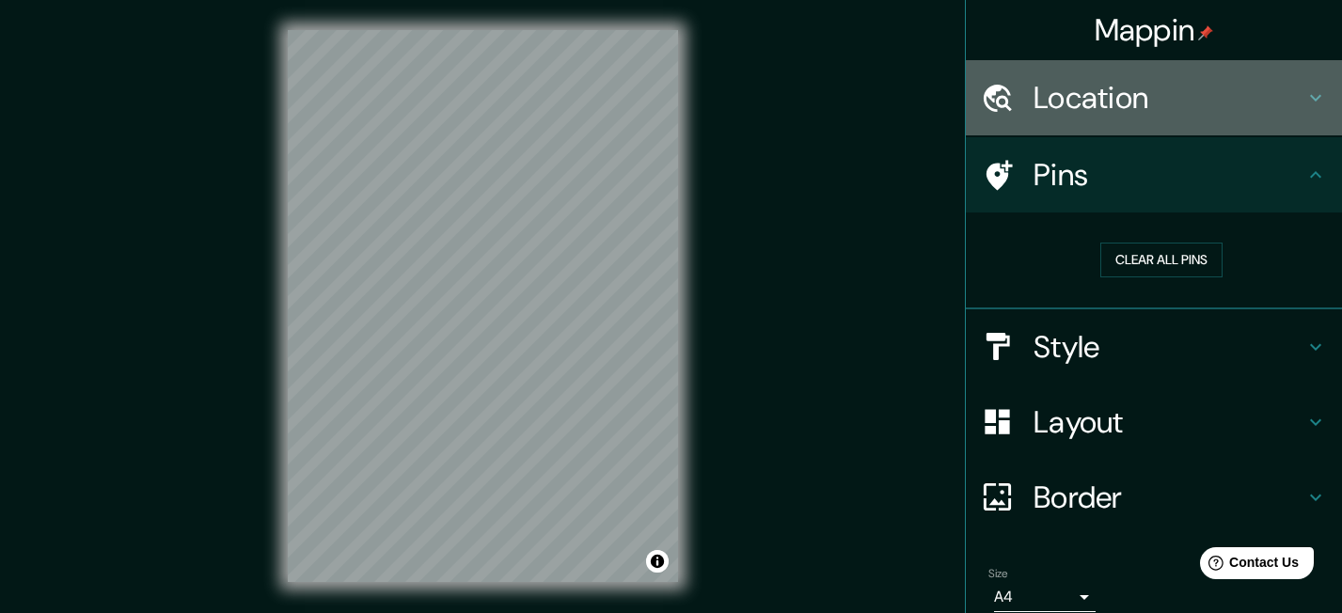
click at [1103, 93] on h4 "Location" at bounding box center [1168, 98] width 271 height 38
type input "59"
type input "37"
type input "18"
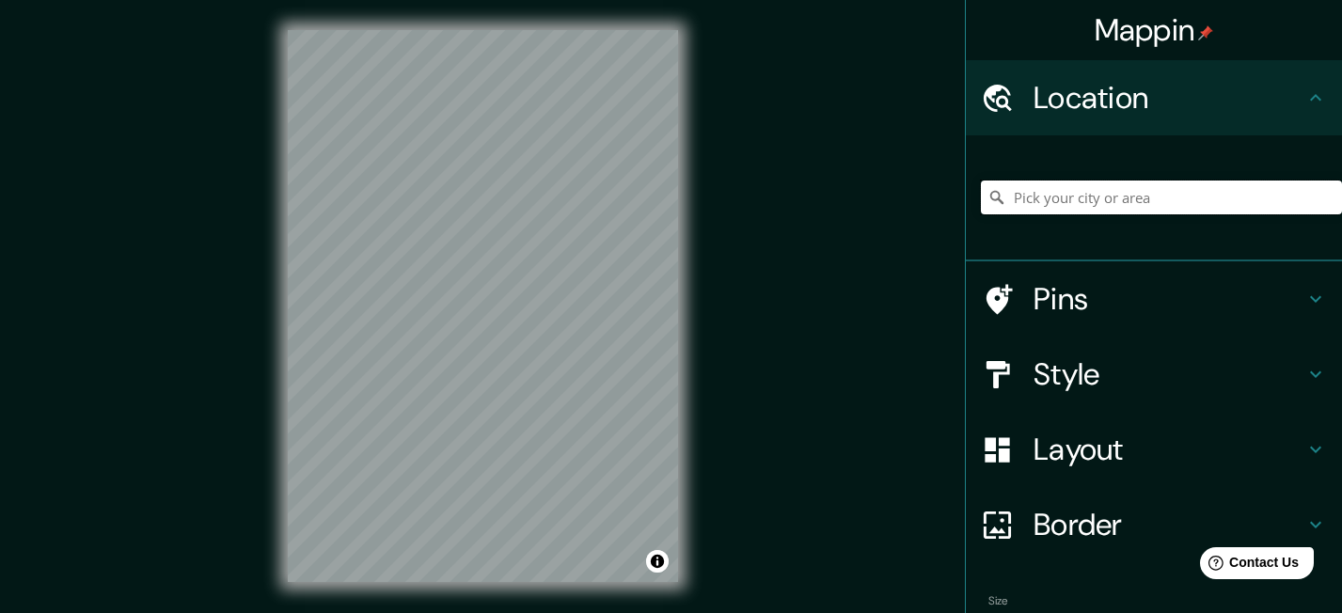
click at [1084, 196] on input "Pick your city or area" at bounding box center [1161, 198] width 361 height 34
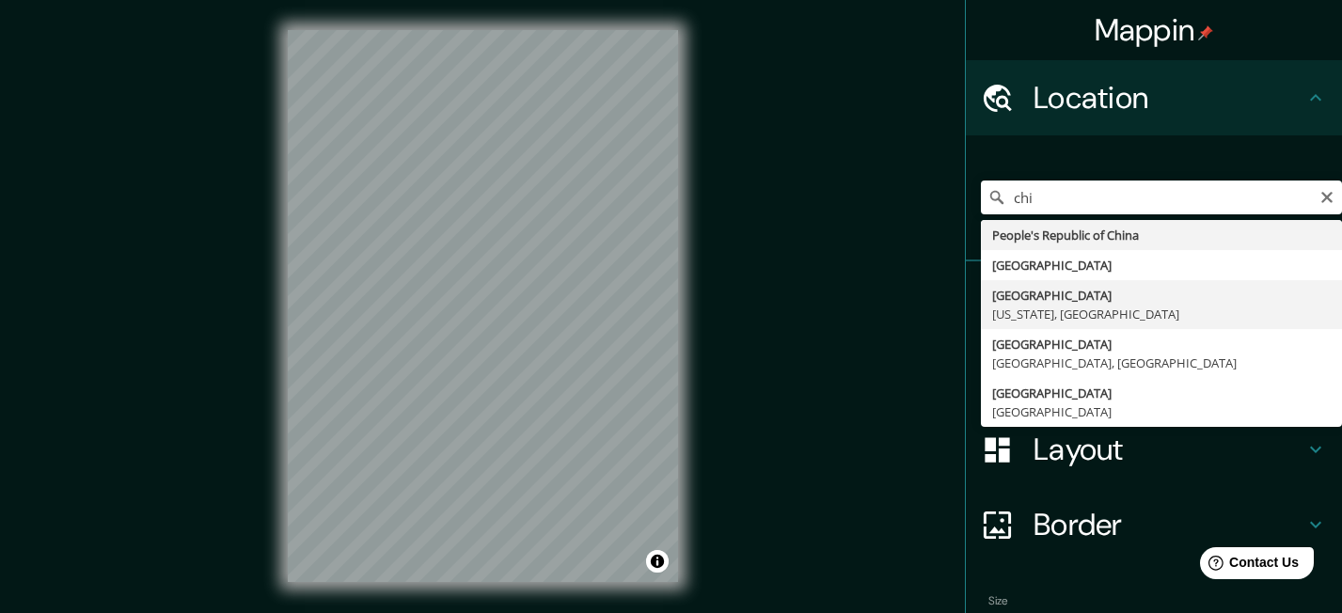
type input "Chicago, Illinois, United States"
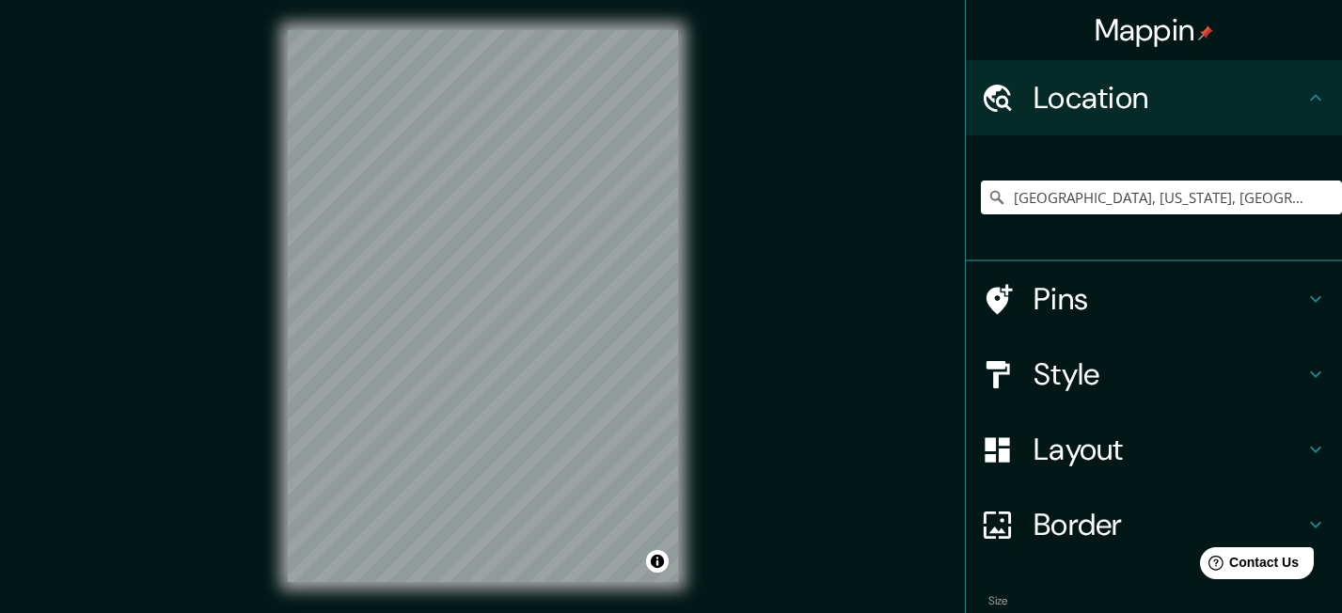
type input "59"
type input "37"
type input "18"
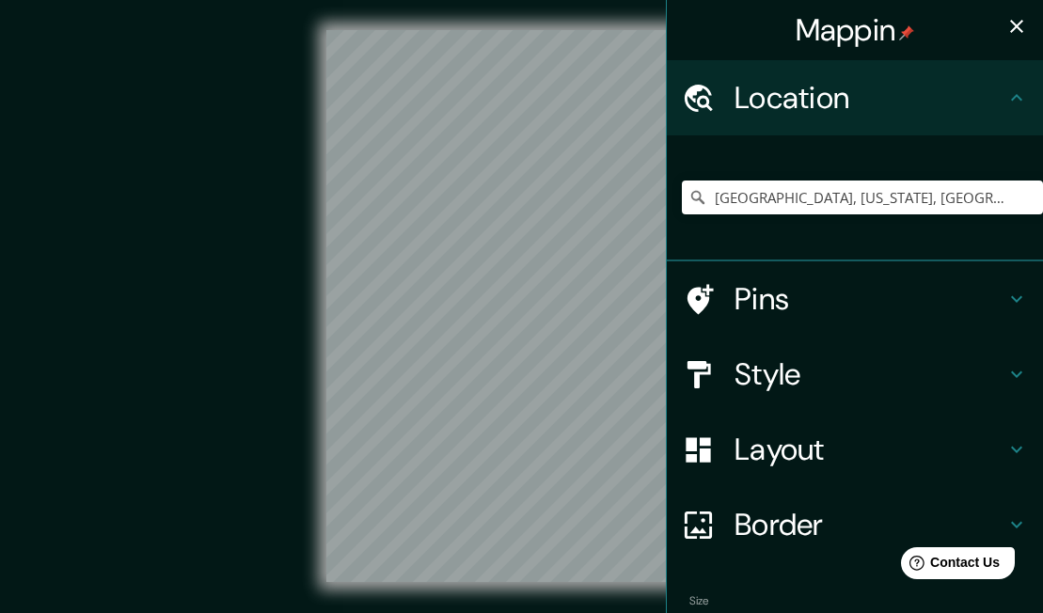
type input "59"
type input "37"
type input "18"
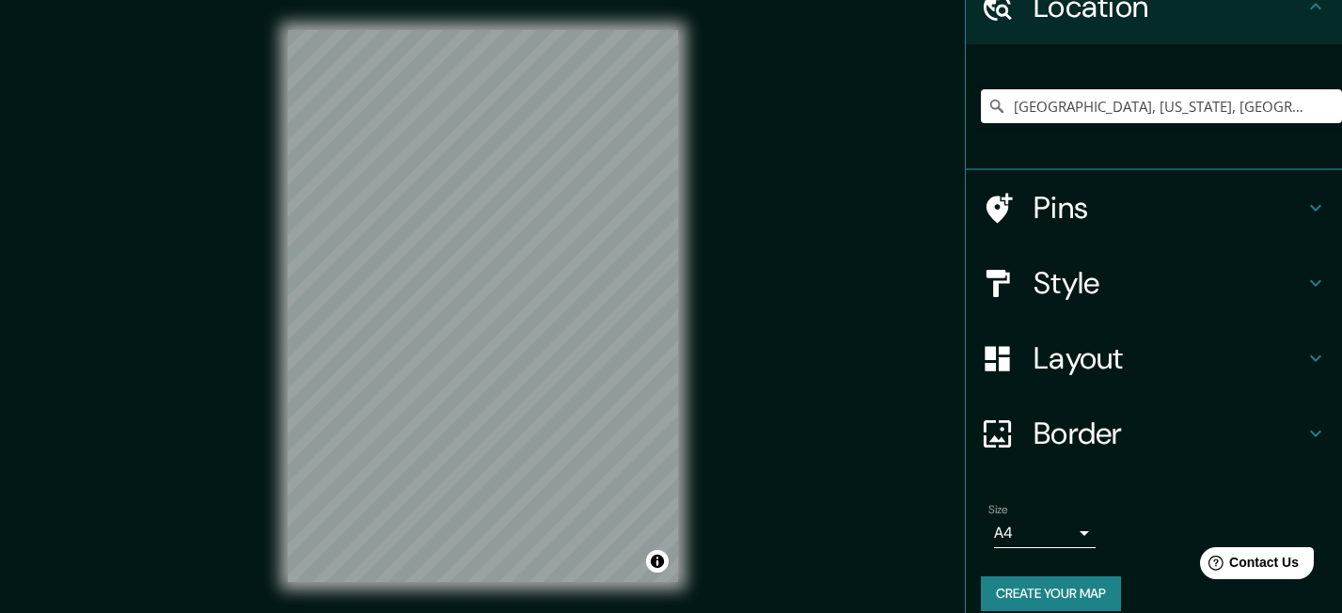
scroll to position [92, 0]
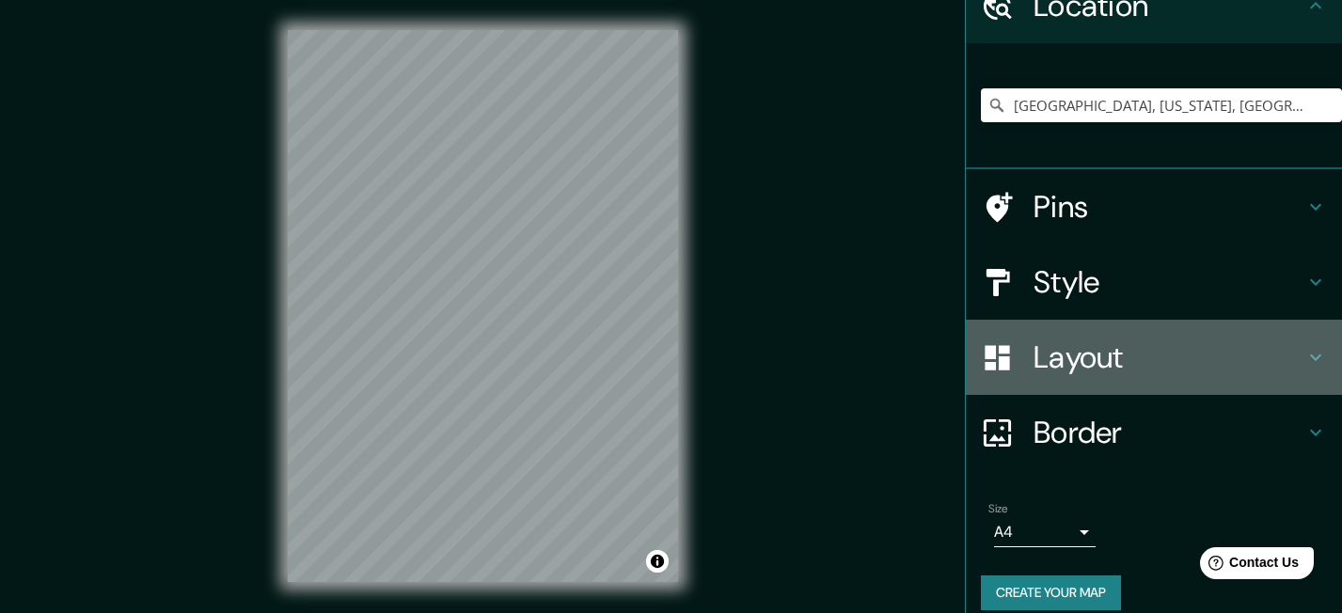
click at [1086, 380] on div "Layout" at bounding box center [1154, 357] width 376 height 75
type input "59"
type input "37"
type input "18"
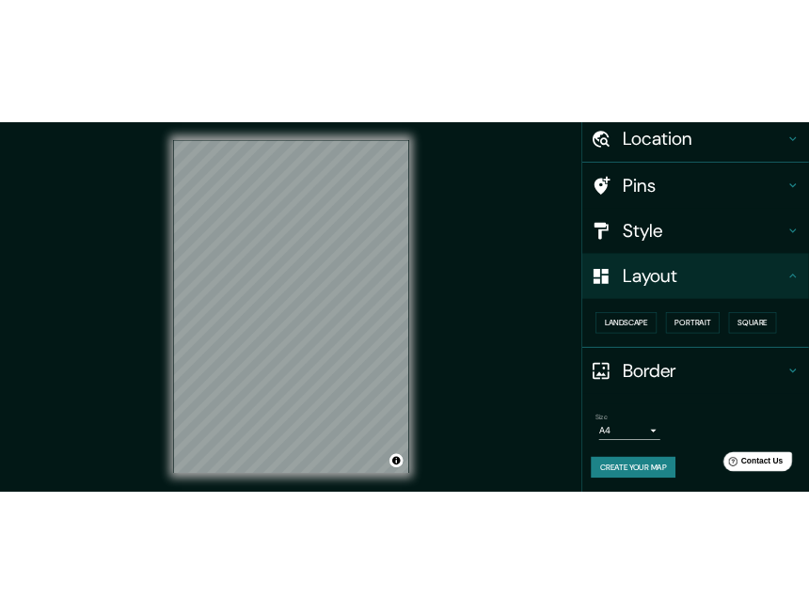
scroll to position [69, 0]
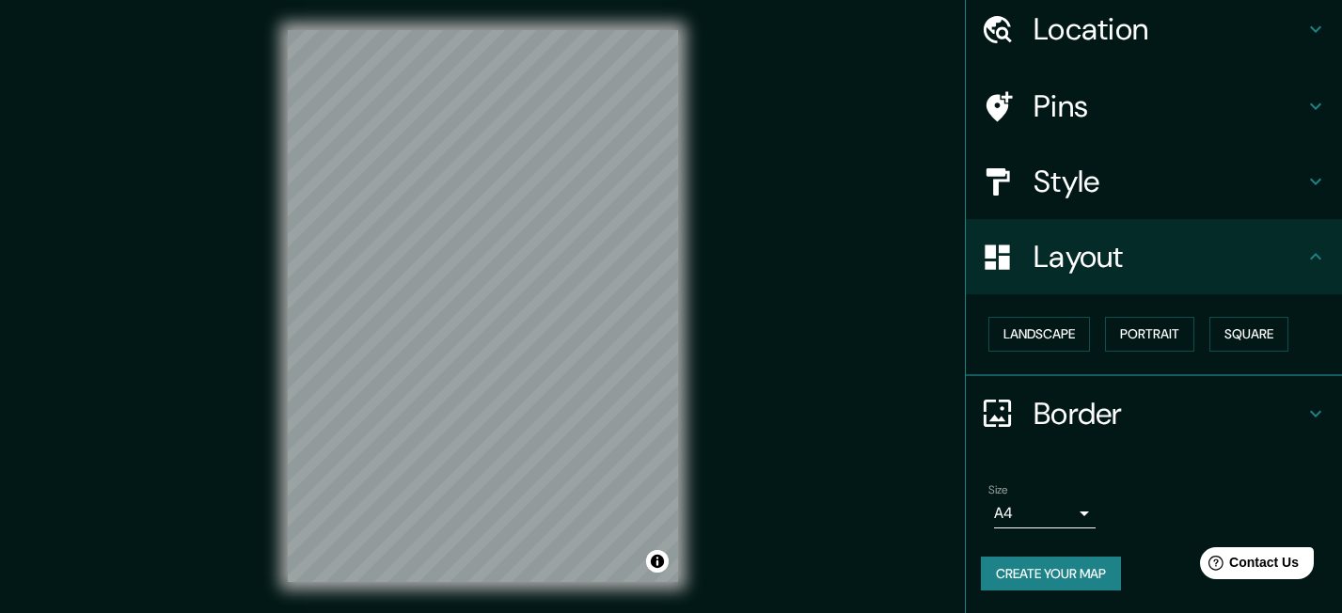
click at [1070, 180] on h4 "Style" at bounding box center [1168, 182] width 271 height 38
type input "59"
type input "37"
type input "18"
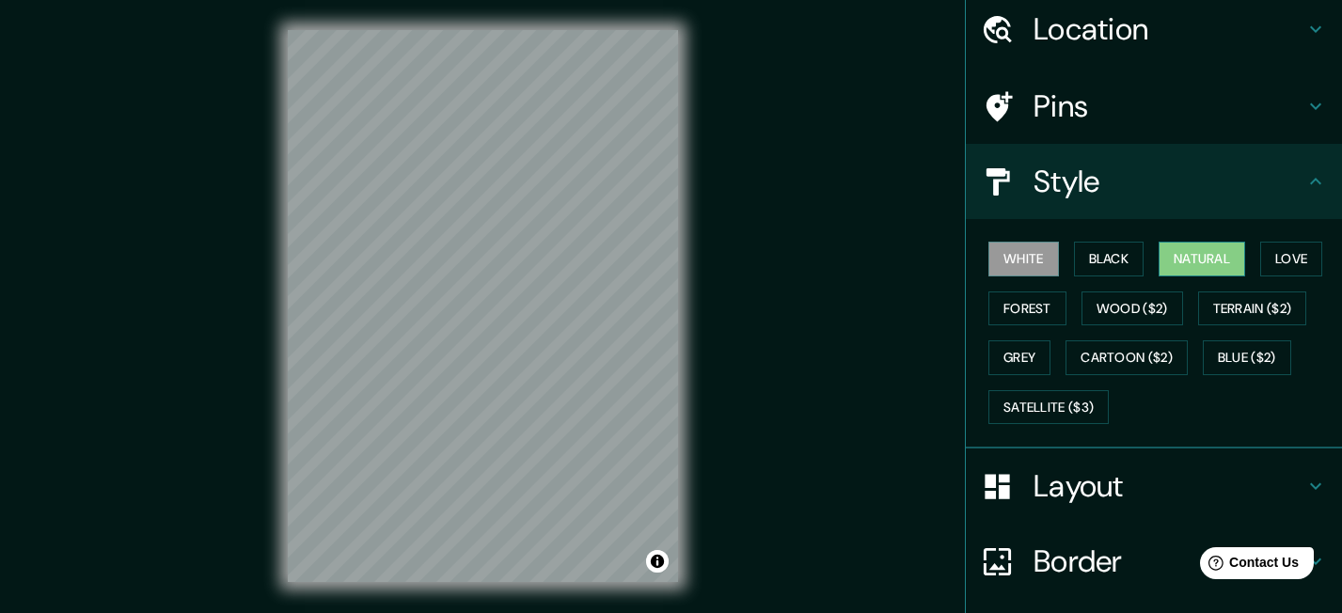
click at [1219, 259] on button "Natural" at bounding box center [1201, 259] width 87 height 35
click at [1117, 304] on button "Wood ($2)" at bounding box center [1132, 308] width 102 height 35
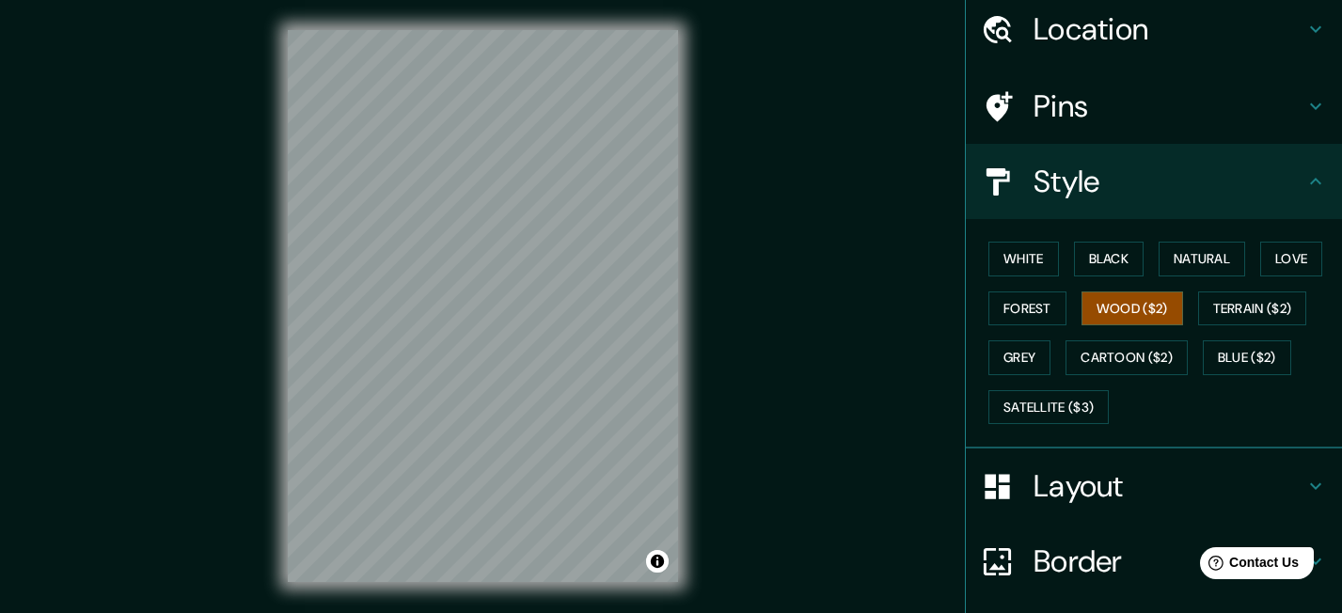
click at [1045, 427] on div "White Black Natural Love Forest Wood ($2) Terrain ($2) Grey Cartoon ($2) Blue (…" at bounding box center [1161, 332] width 361 height 197
click at [1047, 414] on button "Satellite ($3)" at bounding box center [1048, 407] width 120 height 35
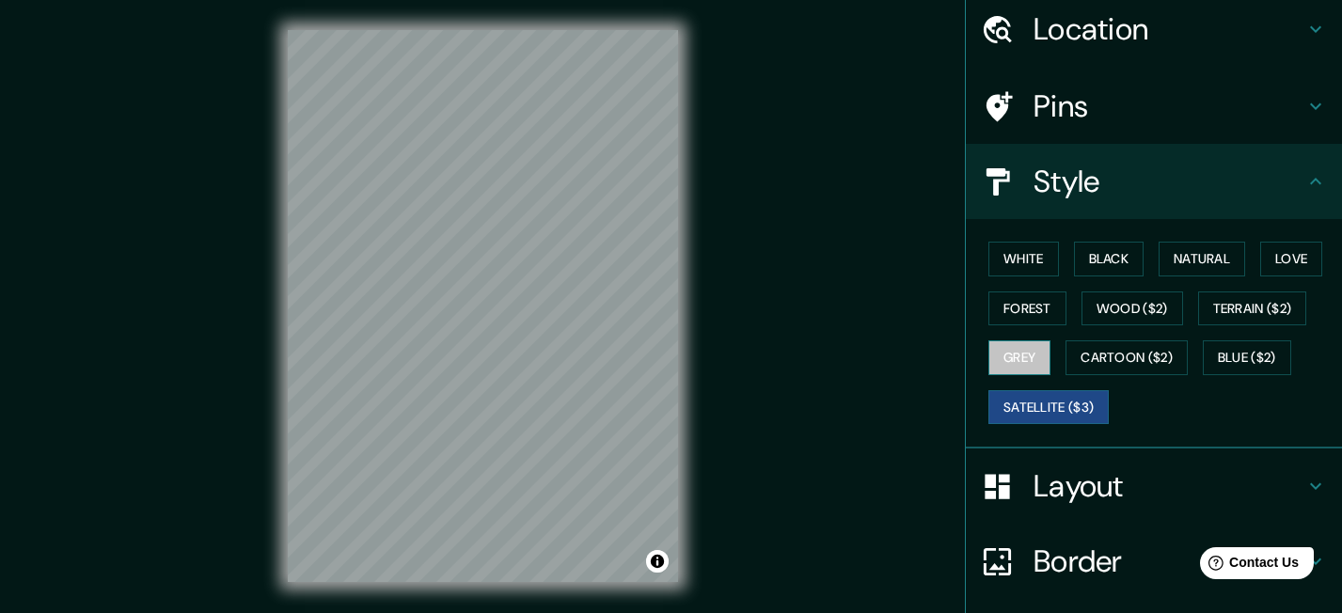
click at [1017, 352] on button "Grey" at bounding box center [1019, 357] width 62 height 35
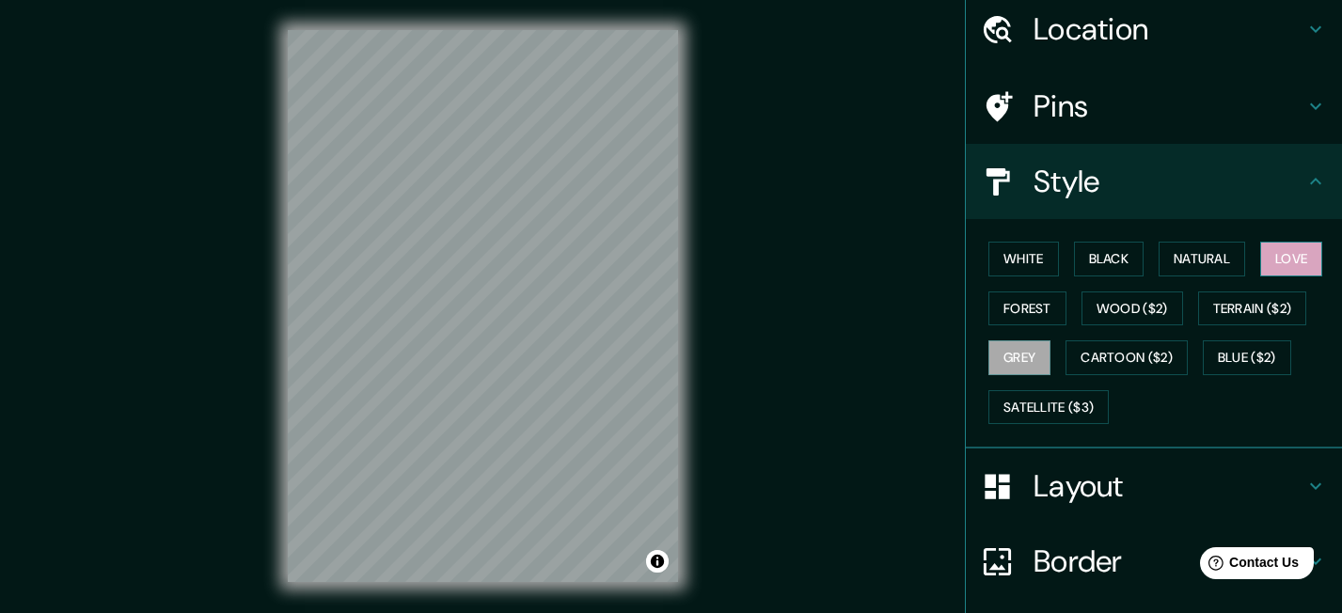
click at [1289, 265] on button "Love" at bounding box center [1291, 259] width 62 height 35
click at [1190, 259] on button "Natural" at bounding box center [1201, 259] width 87 height 35
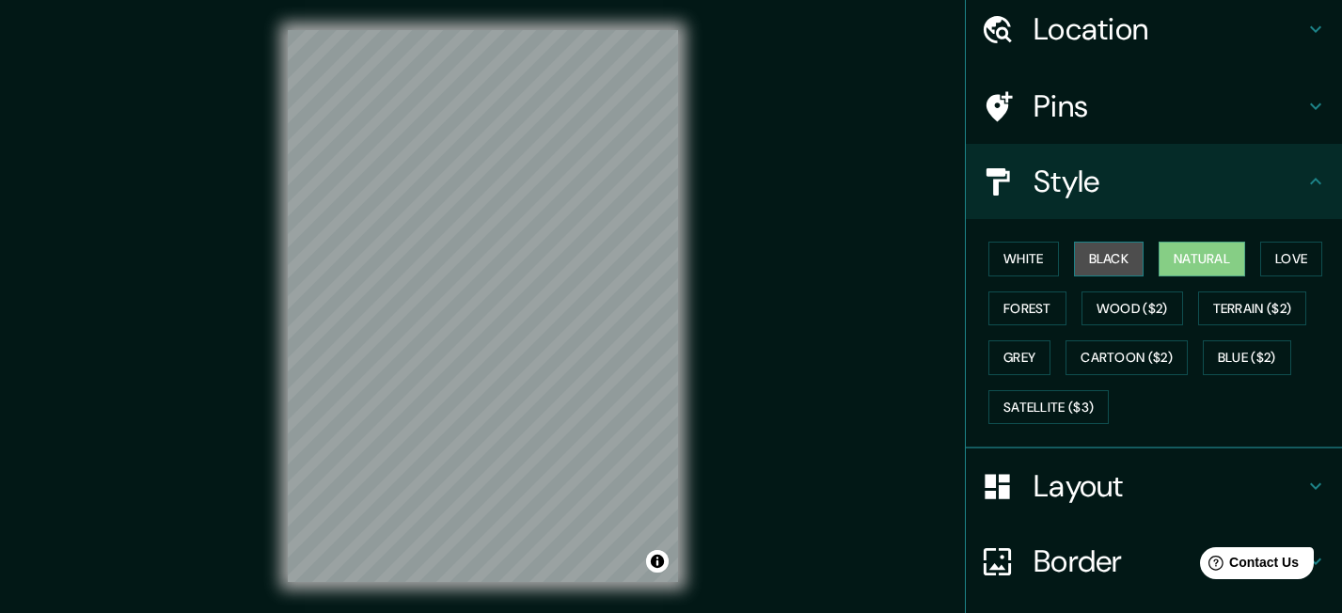
click at [1113, 257] on button "Black" at bounding box center [1109, 259] width 71 height 35
click at [1015, 252] on button "White" at bounding box center [1023, 259] width 71 height 35
type input "59"
type input "37"
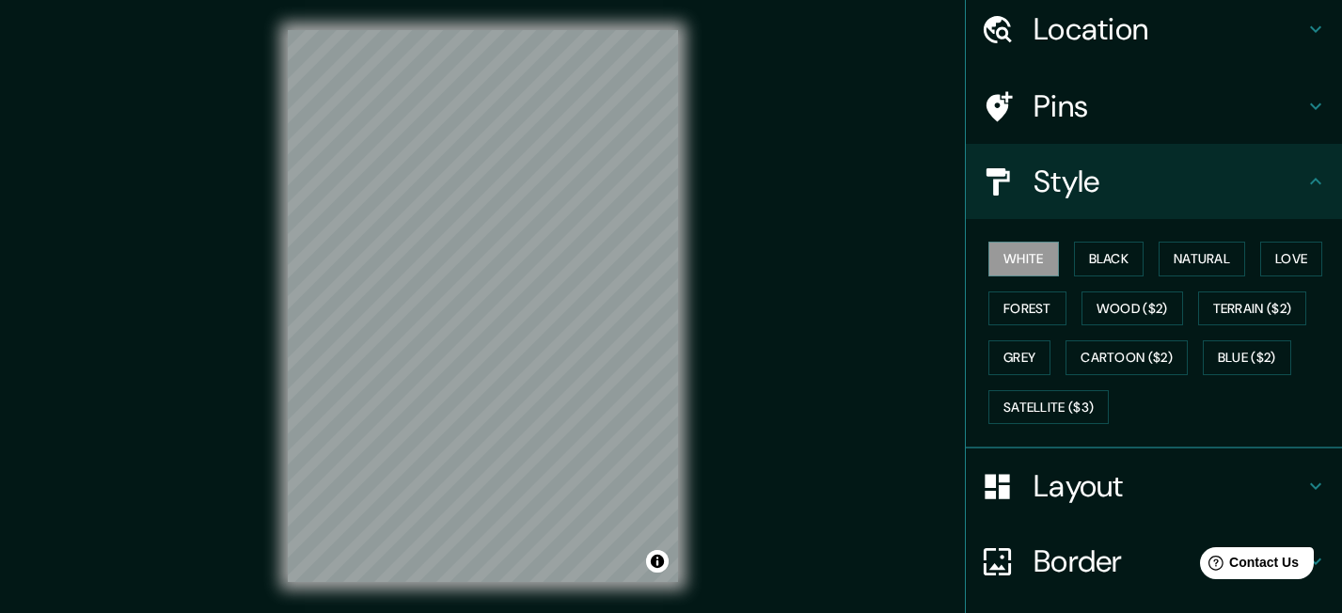
type input "18"
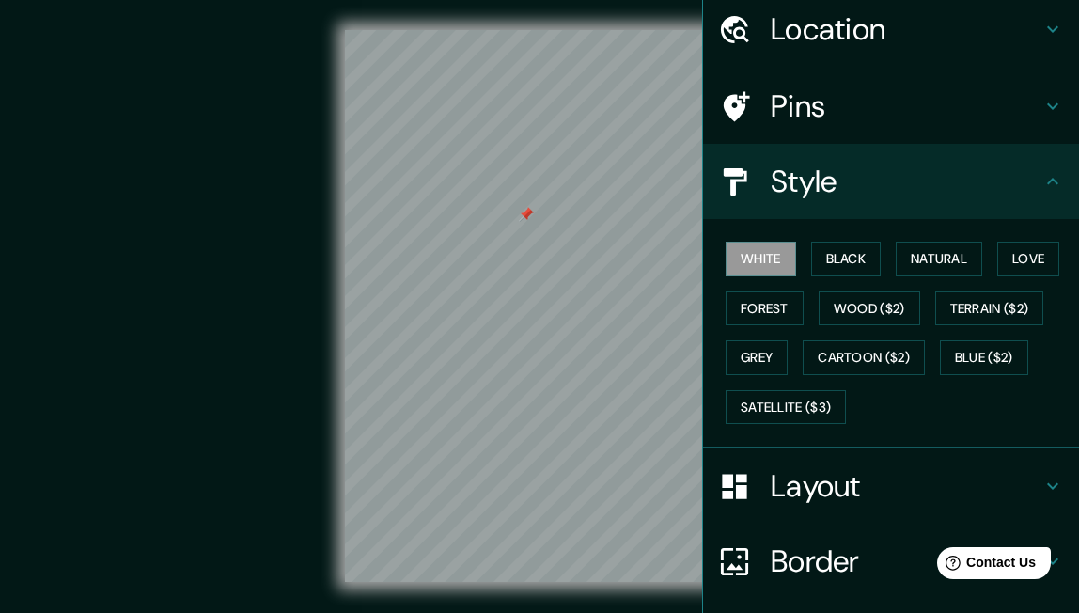
type input "59"
type input "37"
type input "18"
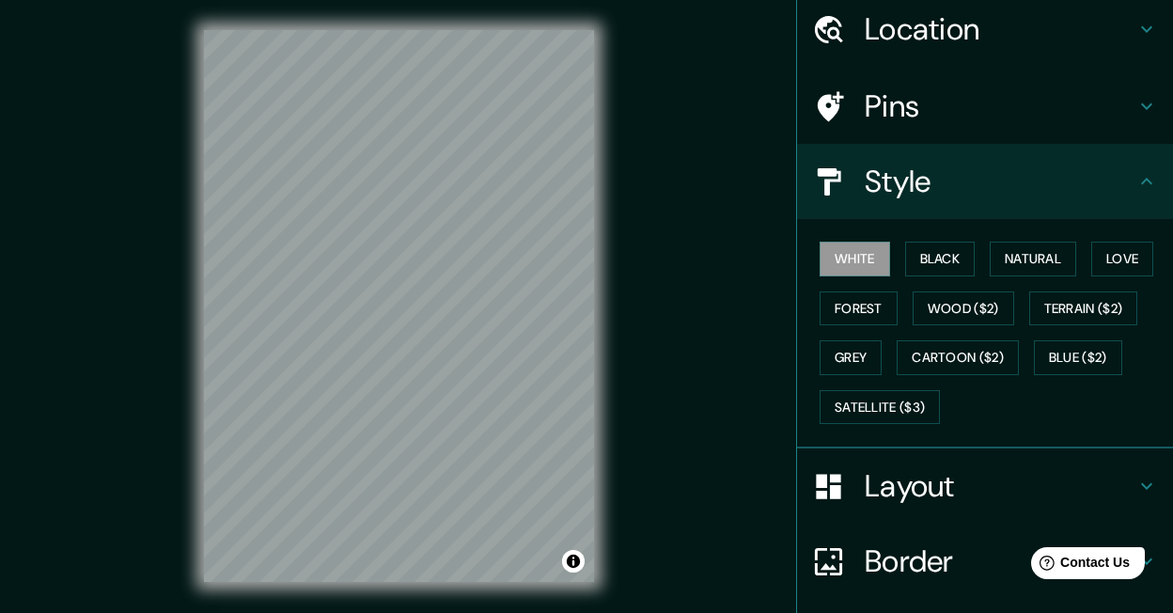
click at [735, 378] on div "© Mapbox © OpenStreetMap Improve this map" at bounding box center [398, 306] width 1056 height 552
click at [292, 397] on div at bounding box center [293, 396] width 15 height 15
click at [611, 305] on div "© Mapbox © OpenStreetMap Improve this map" at bounding box center [398, 306] width 1056 height 552
drag, startPoint x: 156, startPoint y: 337, endPoint x: 180, endPoint y: 337, distance: 23.5
click at [181, 337] on div "© Mapbox © OpenStreetMap Improve this map" at bounding box center [398, 306] width 1056 height 552
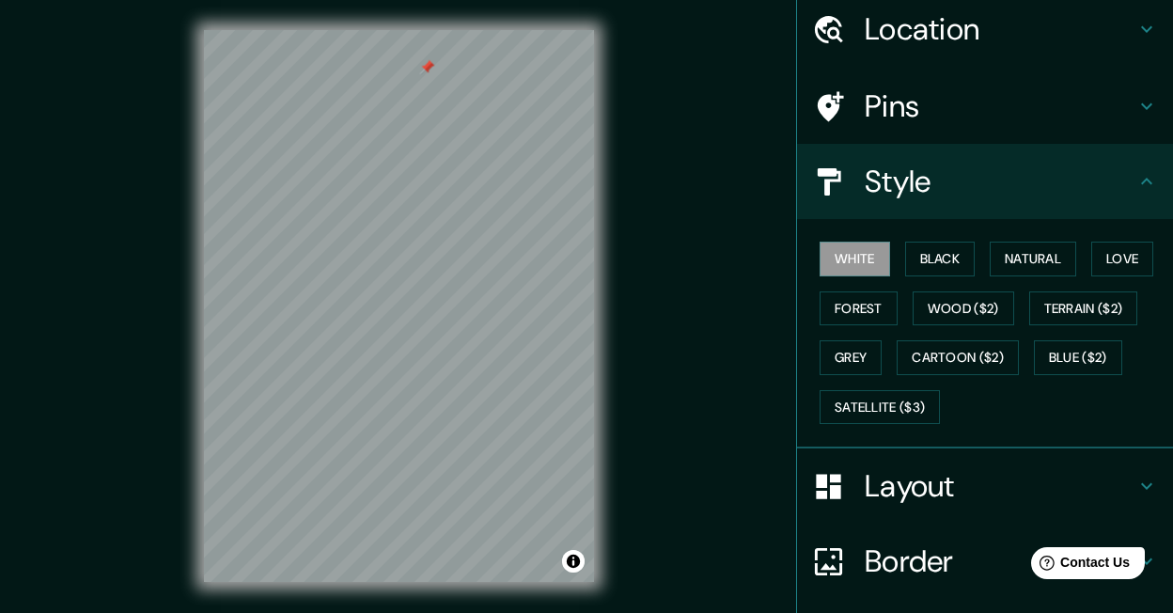
click at [650, 283] on div "© Mapbox © OpenStreetMap Improve this map" at bounding box center [398, 306] width 1056 height 552
click at [632, 244] on div "© Mapbox © OpenStreetMap Improve this map" at bounding box center [398, 306] width 1056 height 552
click at [883, 409] on button "Satellite ($3)" at bounding box center [880, 407] width 120 height 35
click at [857, 264] on button "White" at bounding box center [855, 259] width 71 height 35
click at [889, 405] on button "Satellite ($3)" at bounding box center [880, 407] width 120 height 35
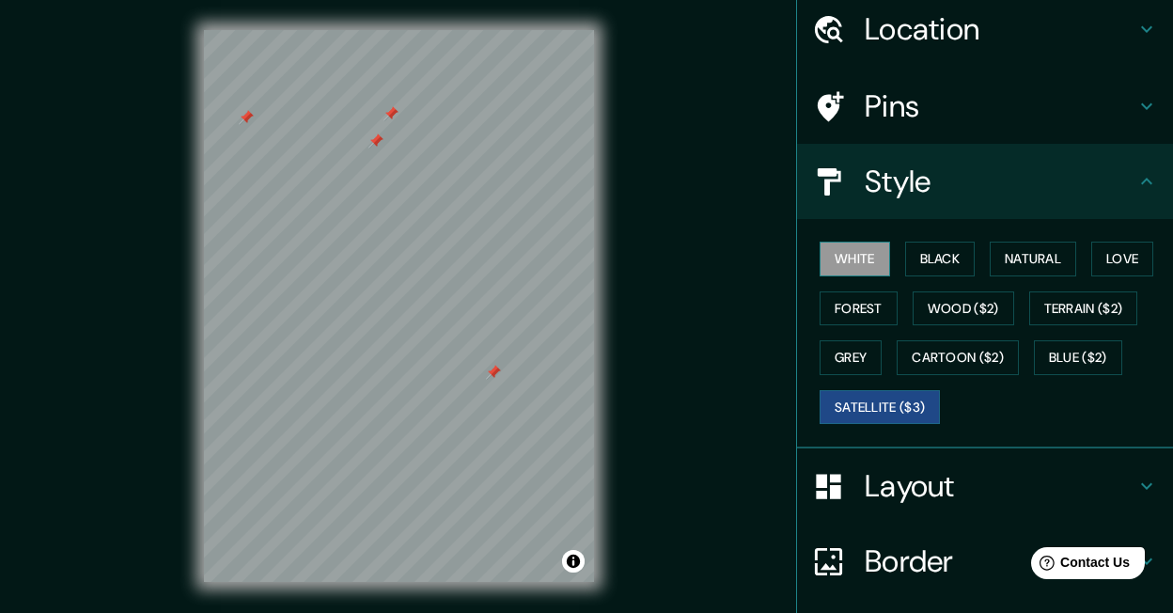
click at [857, 262] on button "White" at bounding box center [855, 259] width 71 height 35
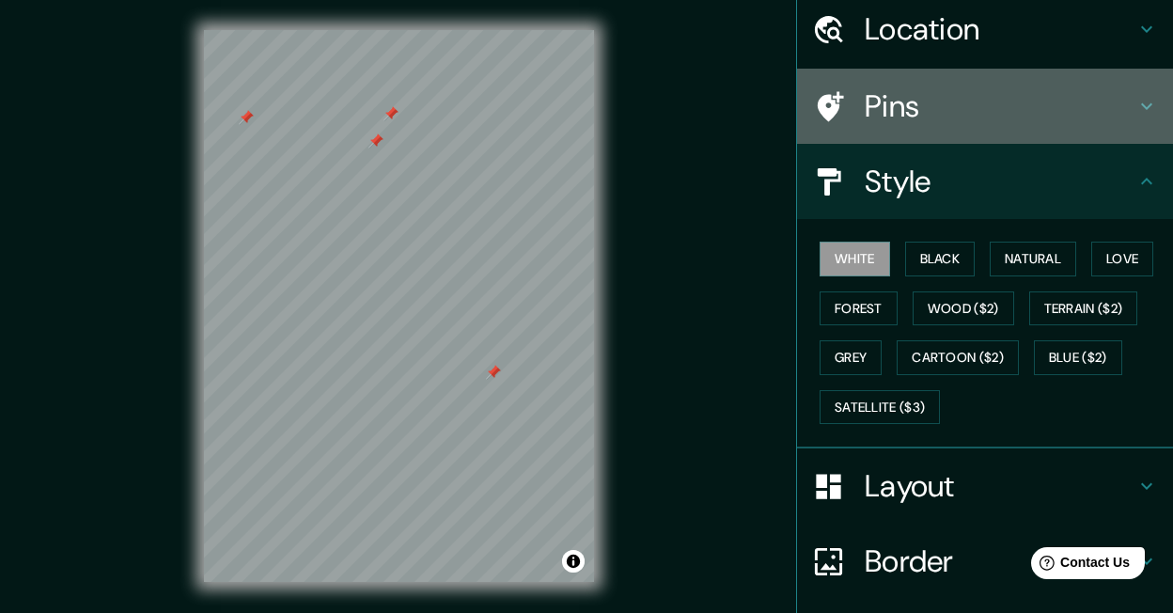
click at [945, 121] on h4 "Pins" at bounding box center [1000, 106] width 271 height 38
type input "59"
type input "37"
type input "18"
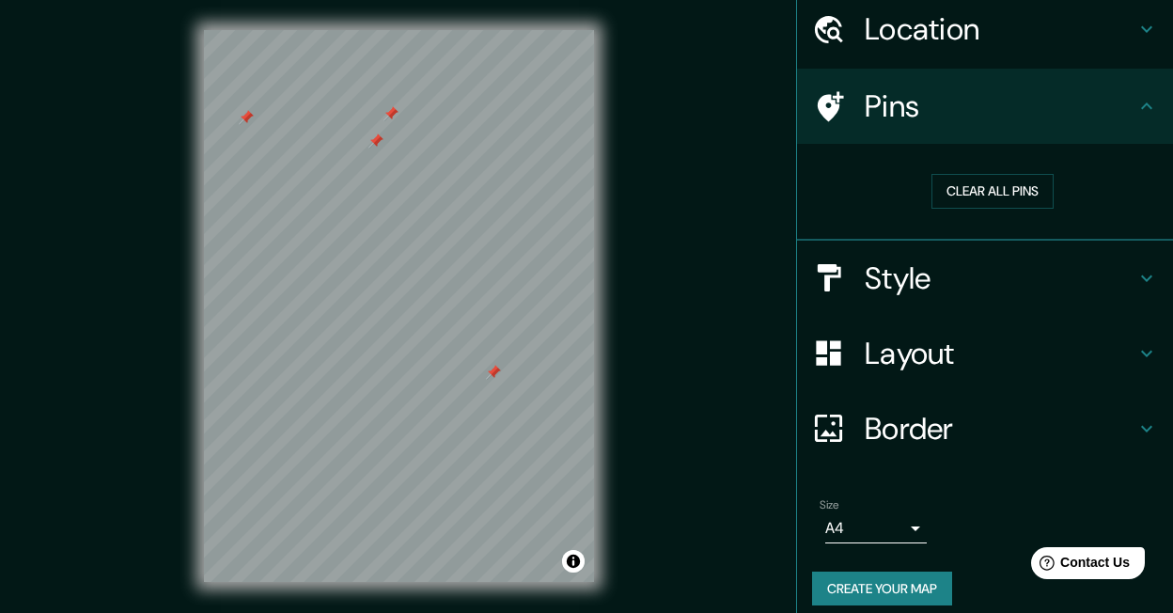
click at [945, 121] on h4 "Pins" at bounding box center [1000, 106] width 271 height 38
click at [950, 279] on h4 "Style" at bounding box center [1000, 279] width 271 height 38
type input "59"
type input "37"
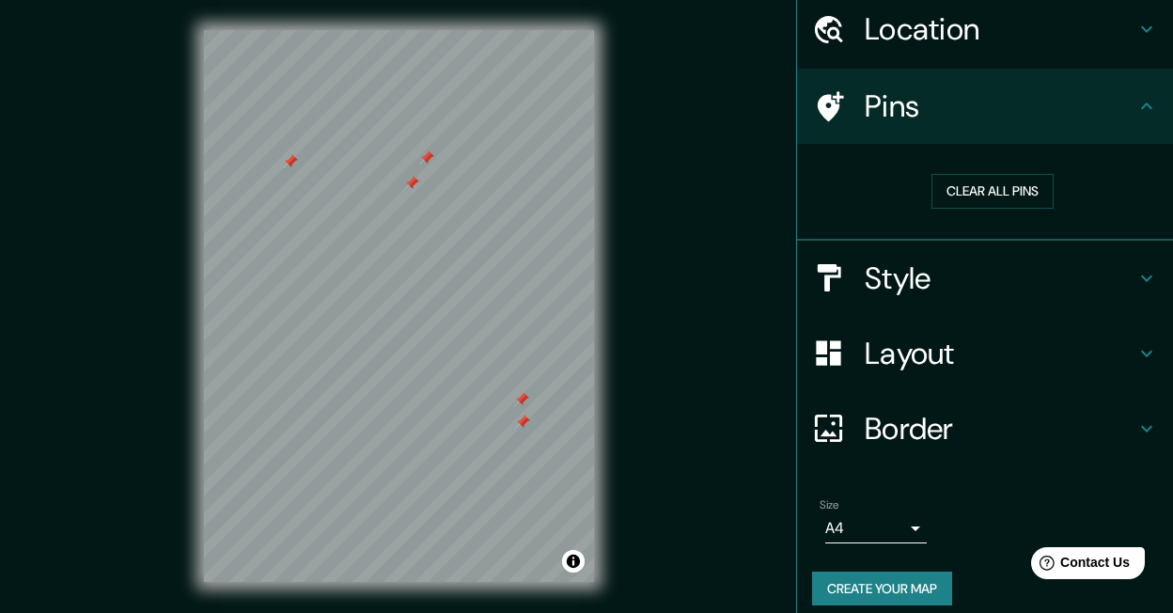
type input "18"
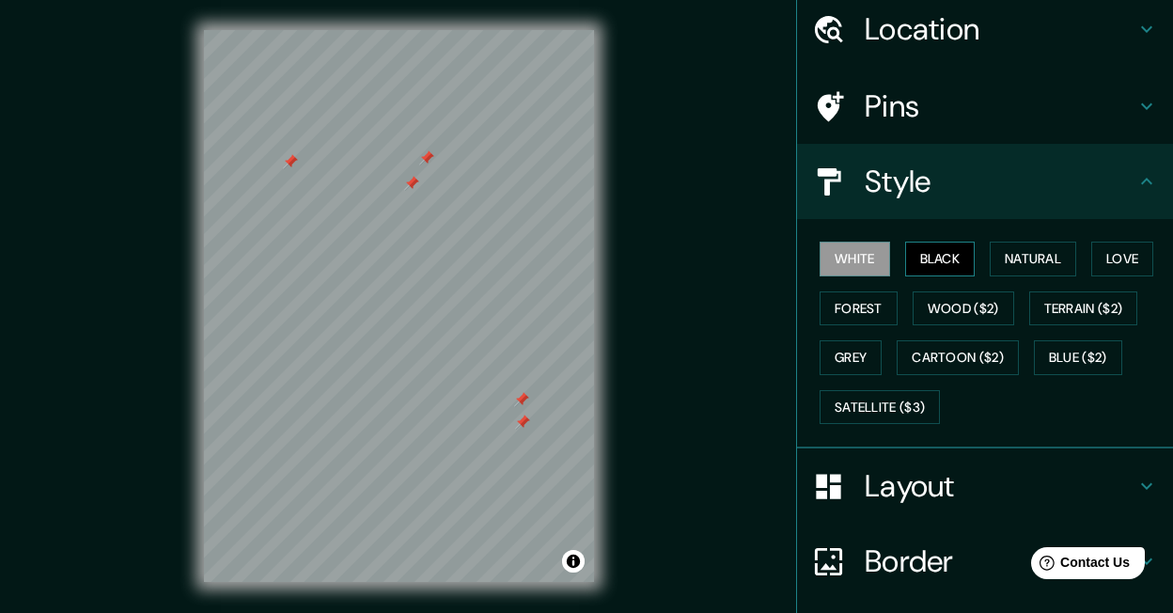
click at [939, 256] on button "Black" at bounding box center [940, 259] width 71 height 35
click at [1034, 253] on button "Natural" at bounding box center [1033, 259] width 87 height 35
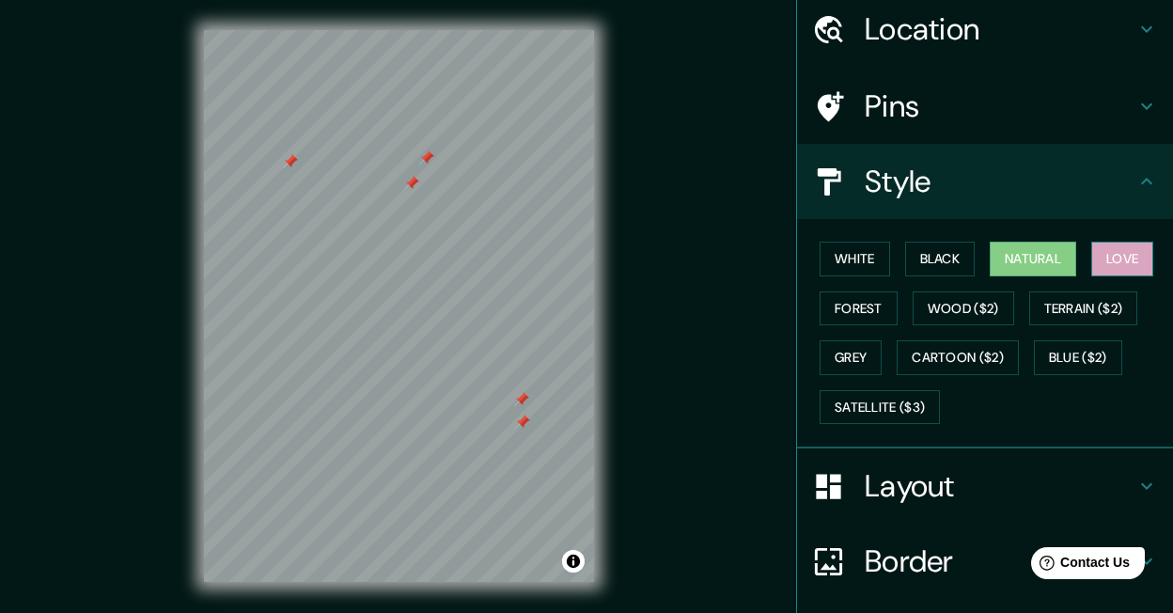
click at [1133, 265] on button "Love" at bounding box center [1123, 259] width 62 height 35
click at [862, 312] on button "Forest" at bounding box center [859, 308] width 78 height 35
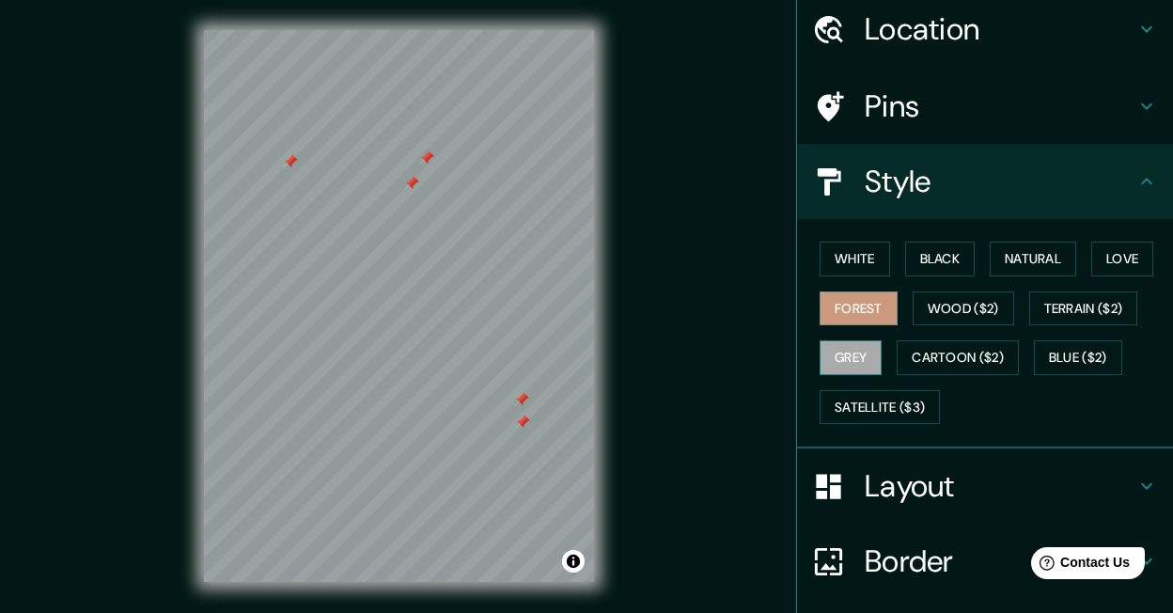
click at [862, 350] on button "Grey" at bounding box center [851, 357] width 62 height 35
click at [861, 253] on button "White" at bounding box center [855, 259] width 71 height 35
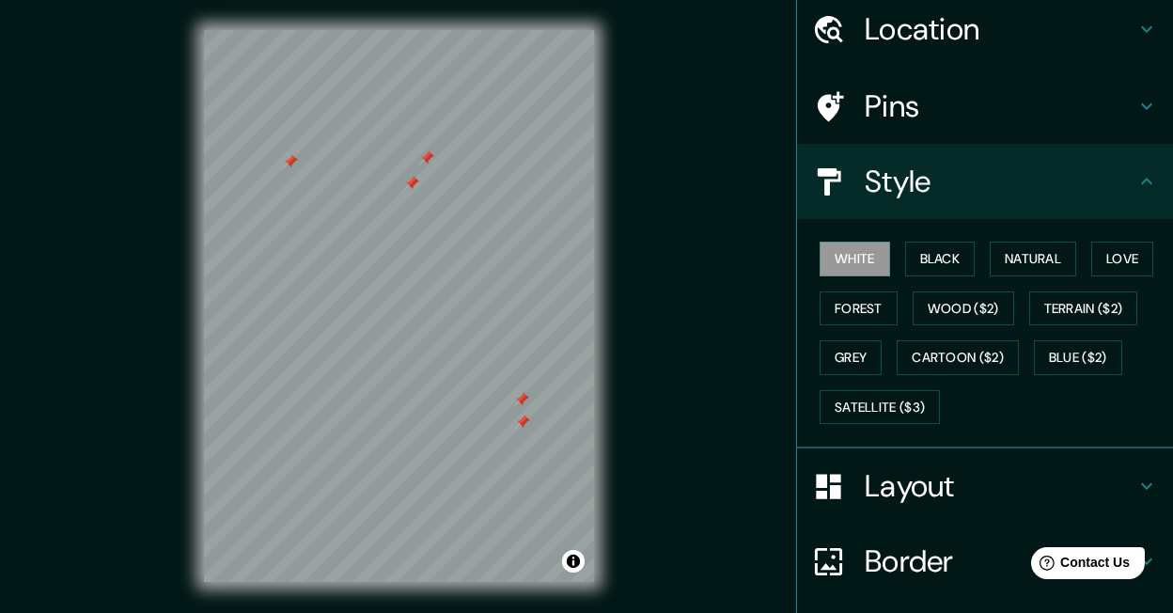
click at [909, 558] on h4 "Border" at bounding box center [1000, 562] width 271 height 38
type input "59"
type input "37"
type input "18"
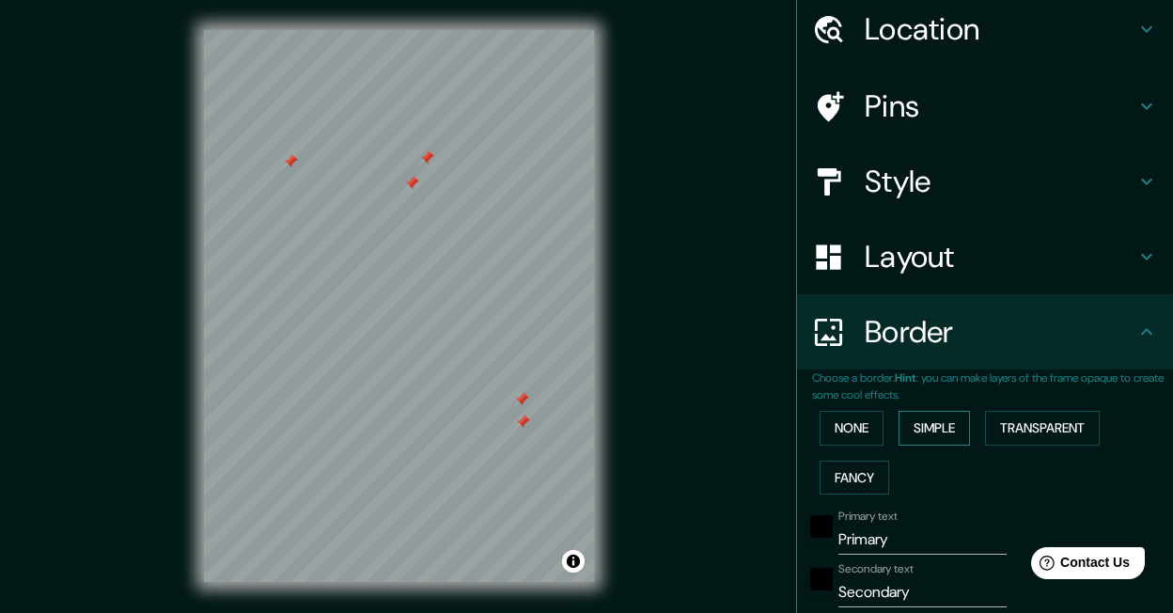
click at [926, 433] on button "Simple" at bounding box center [934, 428] width 71 height 35
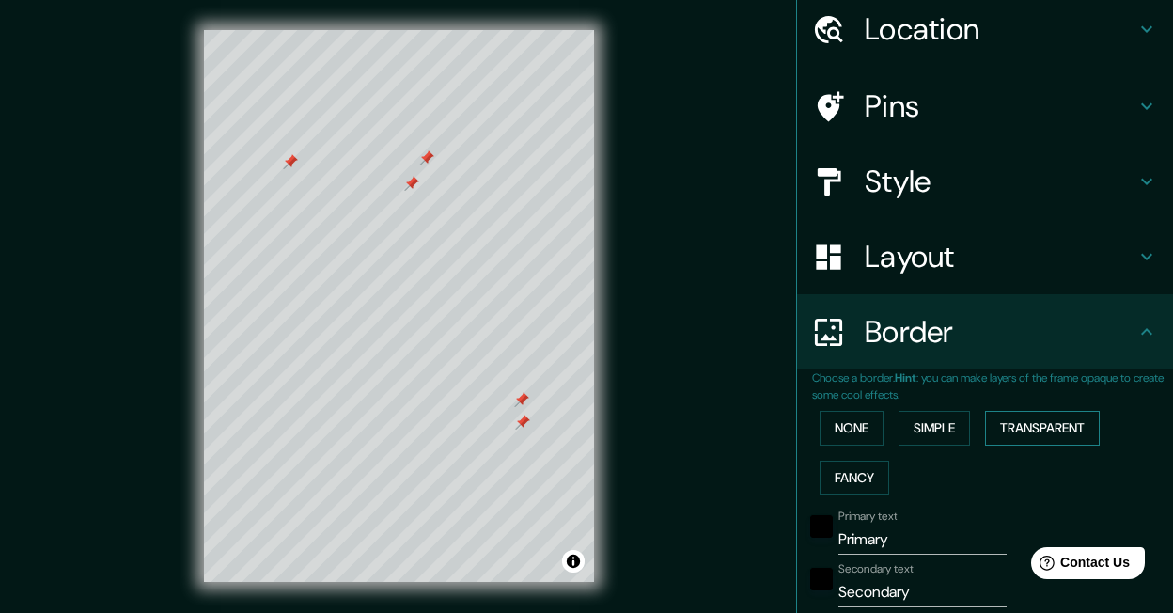
click at [1070, 428] on button "Transparent" at bounding box center [1042, 428] width 115 height 35
click at [842, 481] on button "Fancy" at bounding box center [855, 478] width 70 height 35
click at [867, 530] on input "Primary" at bounding box center [923, 540] width 168 height 30
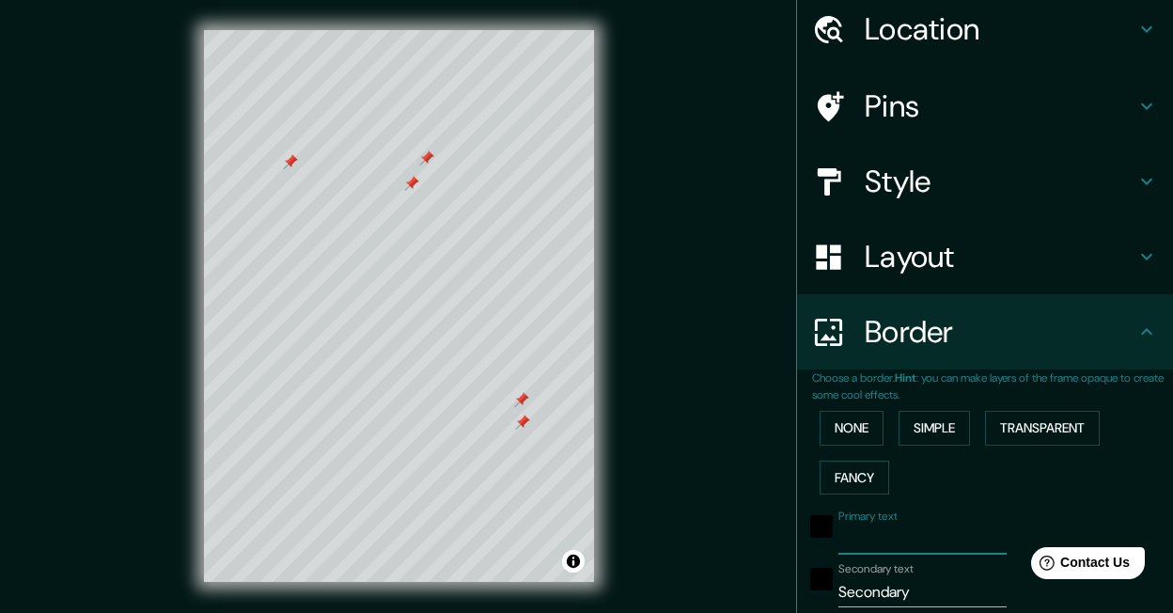
type input "33"
type input "17"
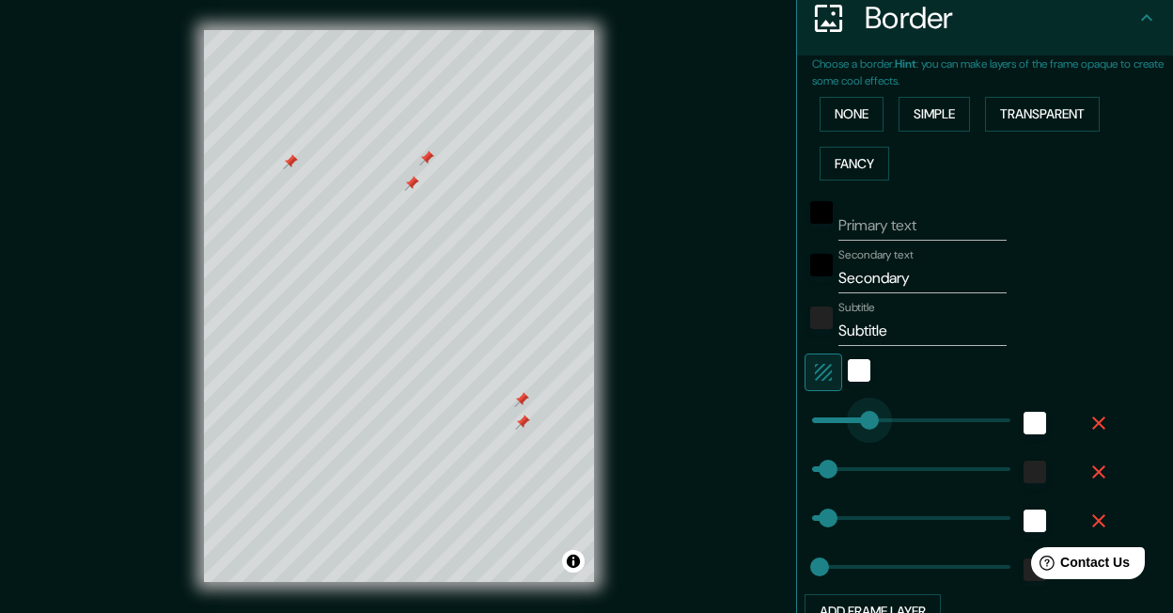
type input "55"
type input "33"
type input "17"
type input "55"
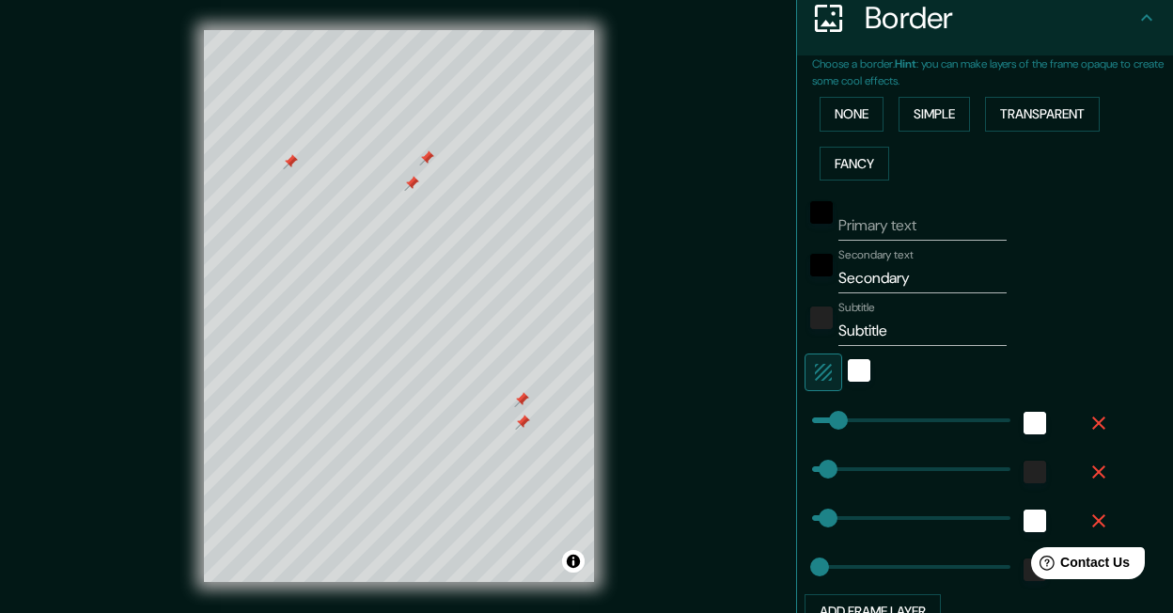
click at [1099, 420] on icon "button" at bounding box center [1099, 423] width 23 height 23
type input "33"
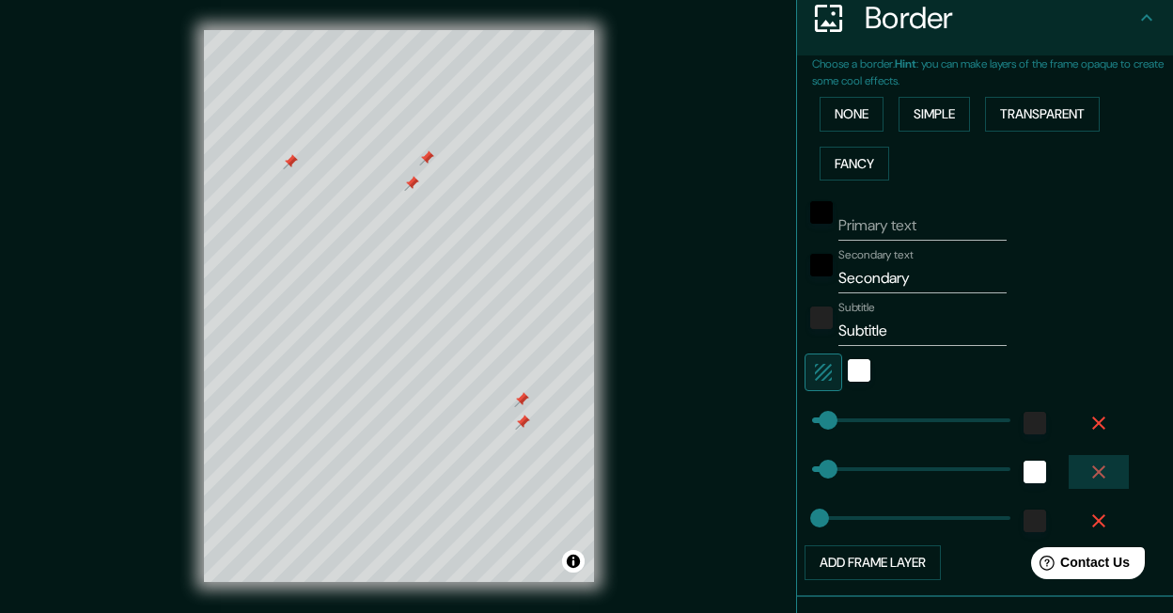
click at [1097, 476] on icon "button" at bounding box center [1099, 472] width 23 height 23
type input "33"
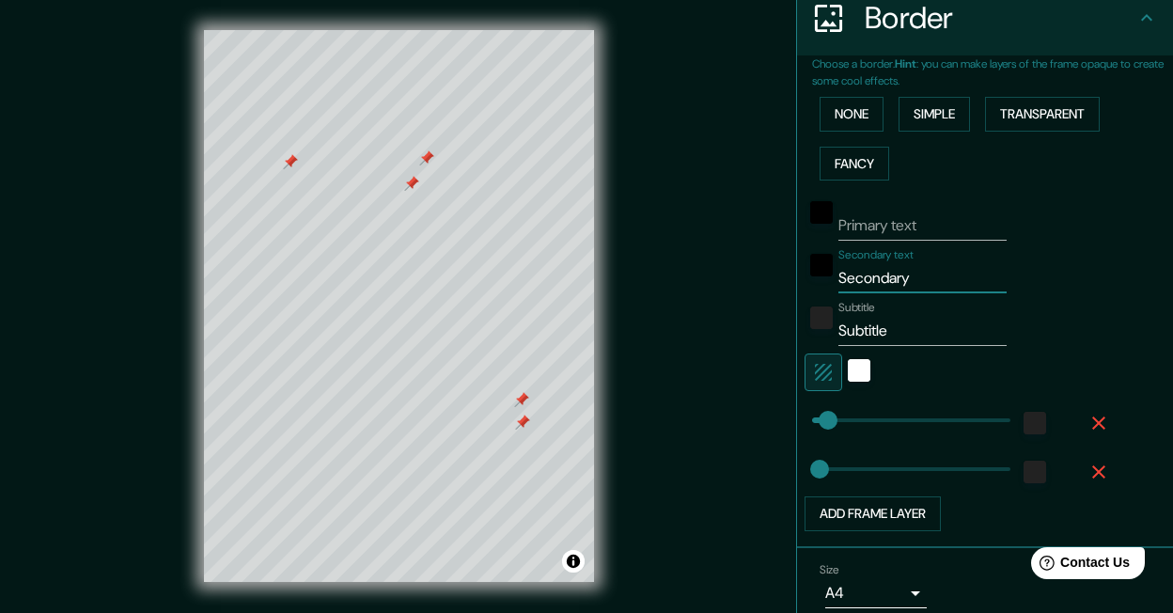
click at [910, 270] on input "Secondary" at bounding box center [923, 278] width 168 height 30
click at [902, 228] on input "Primary text" at bounding box center [923, 226] width 168 height 30
type input "J"
type input "33"
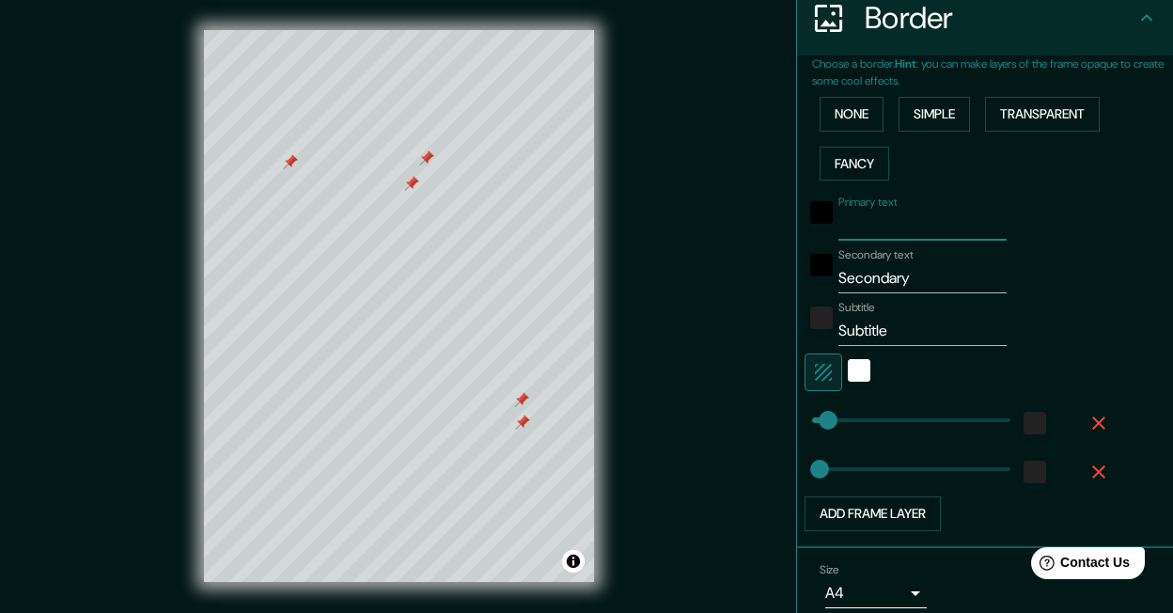
type input "17"
type input "Ji"
type input "33"
type input "17"
type input "Jia"
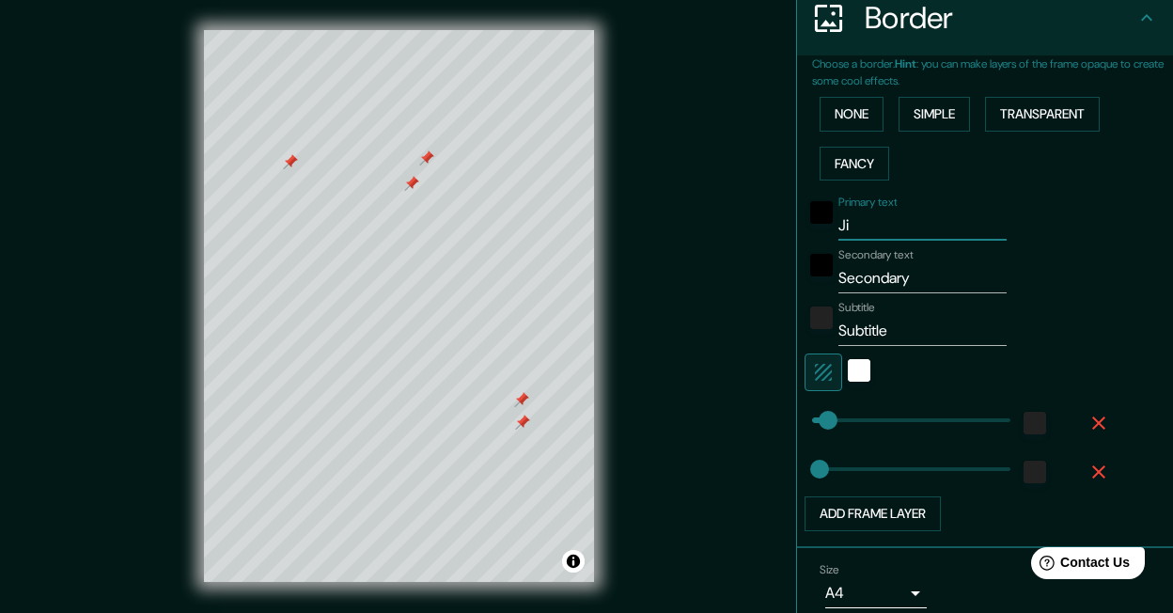
type input "33"
type input "17"
type input "Jian"
type input "33"
type input "17"
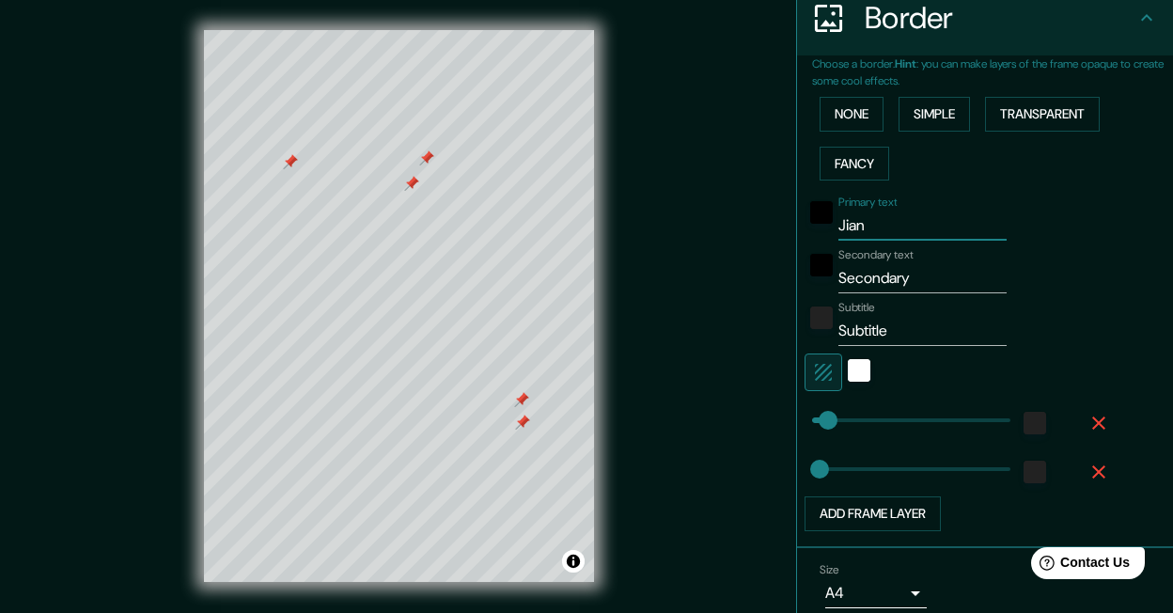
type input "Jiann"
type input "33"
type input "17"
type input "Jiannd"
type input "33"
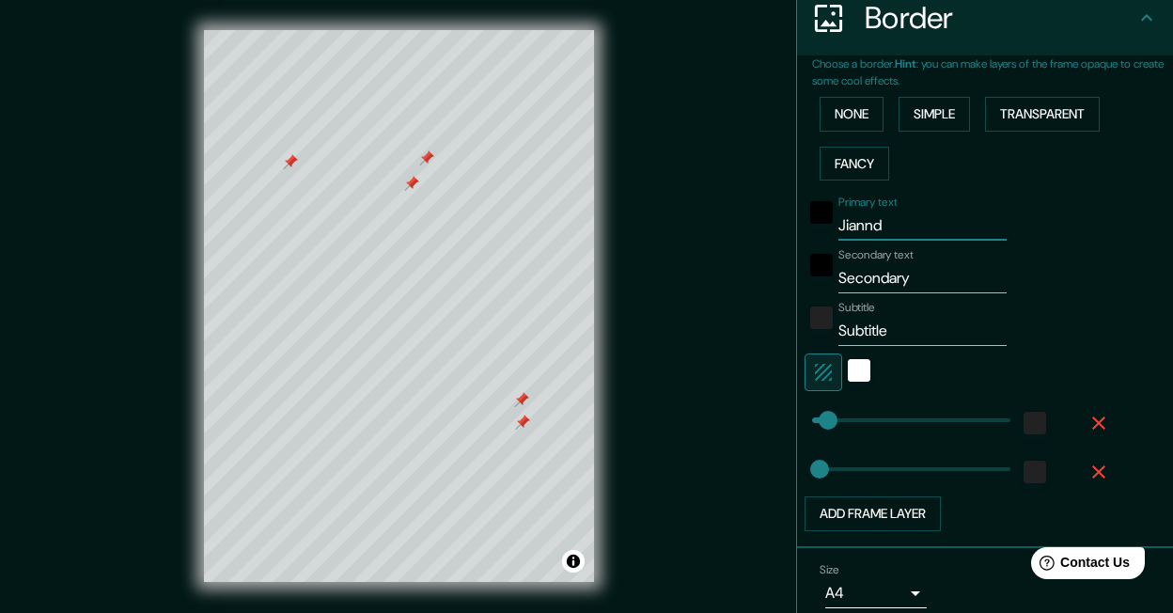
type input "17"
type input "Jiannd"
type input "33"
type input "17"
type input "Jiannd"
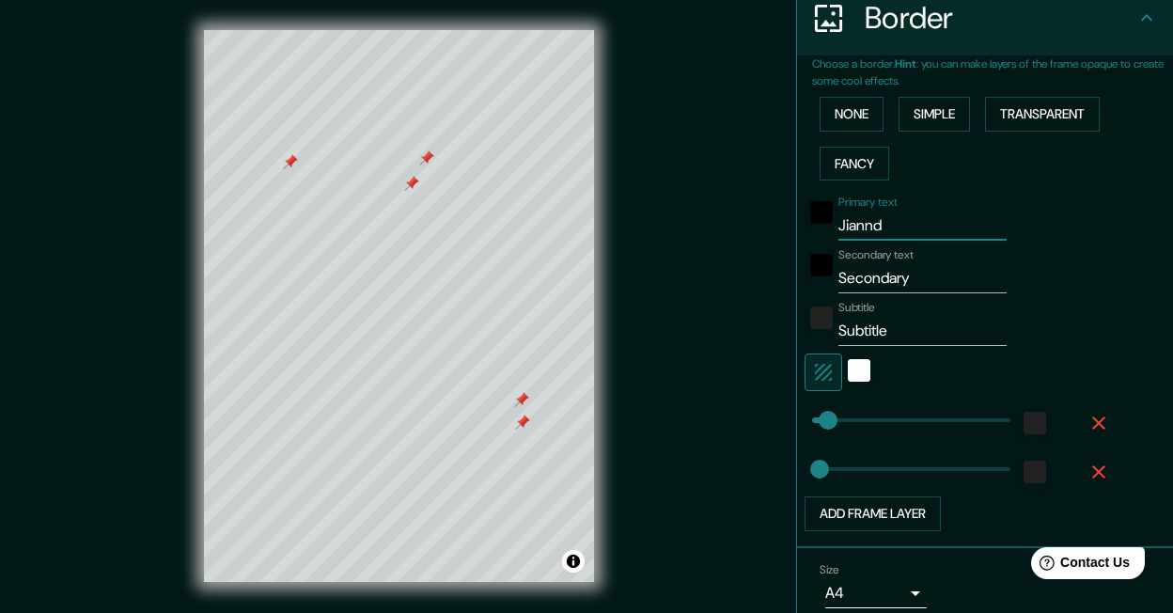
type input "33"
type input "17"
type input "Jiann"
type input "33"
type input "17"
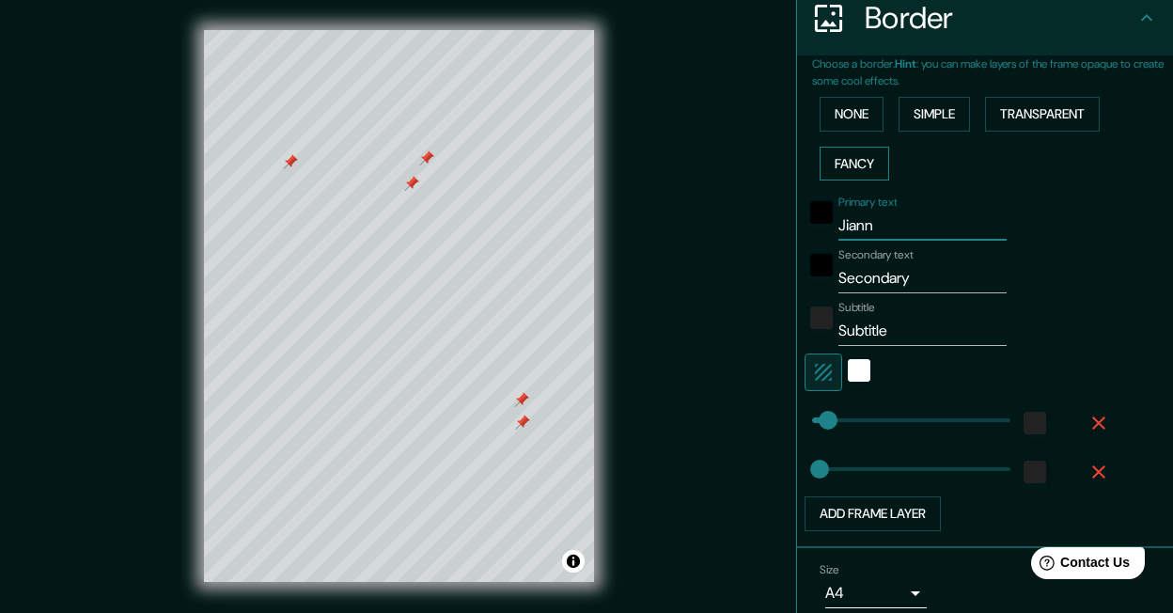
type input "Jiann"
click at [870, 163] on button "Fancy" at bounding box center [855, 164] width 70 height 35
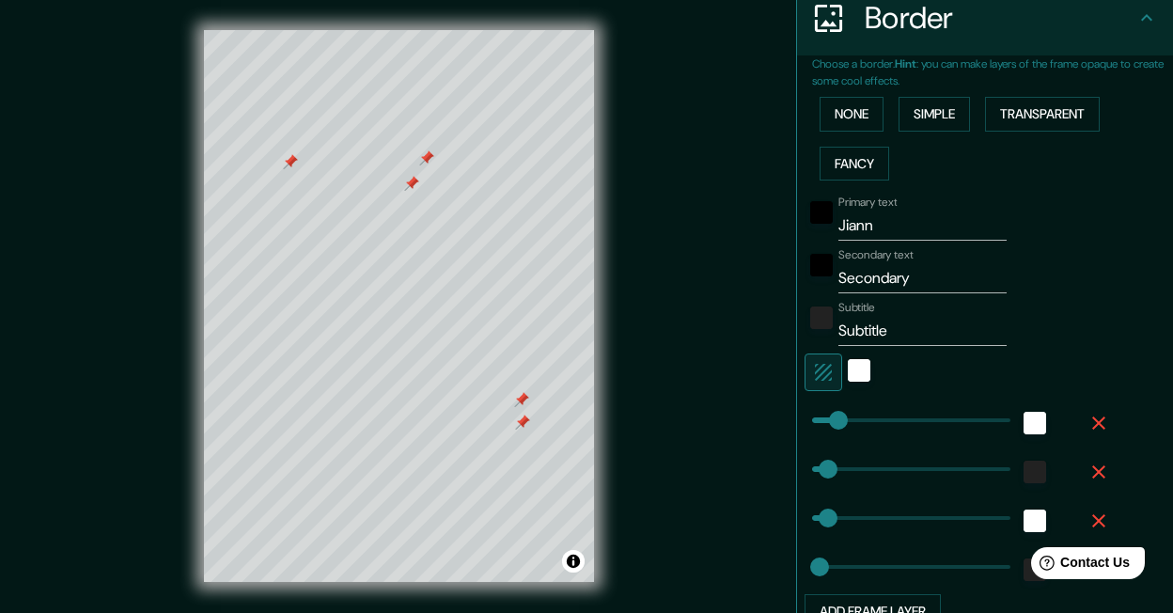
click at [874, 229] on input "Jiann" at bounding box center [923, 226] width 168 height 30
type input "55"
type input "33"
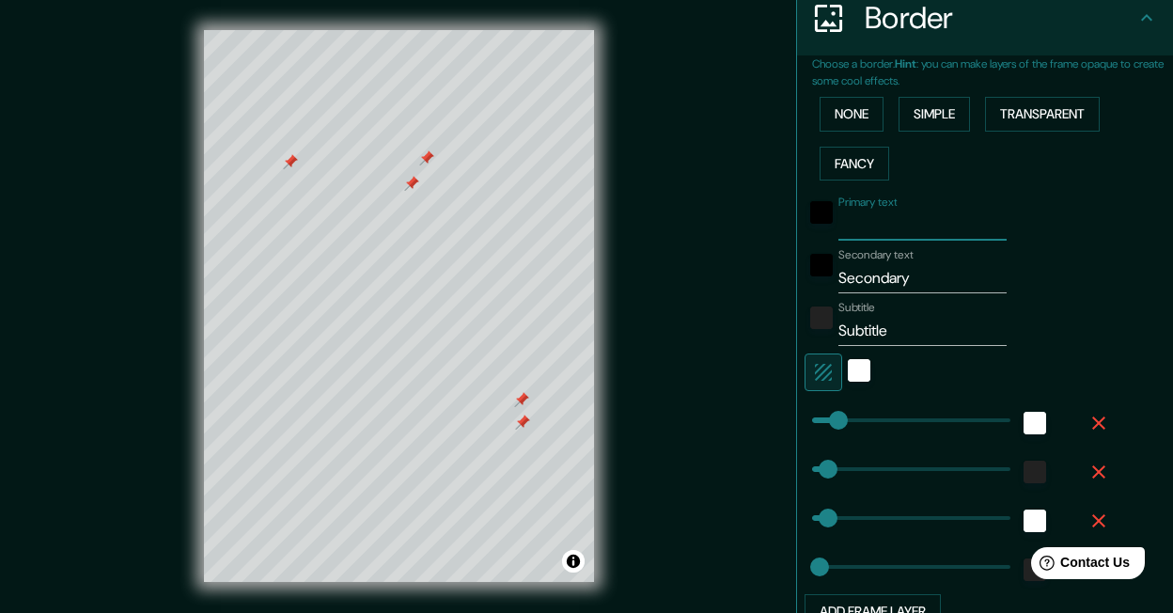
type input "33"
type input "17"
click at [904, 286] on input "Secondary" at bounding box center [923, 278] width 168 height 30
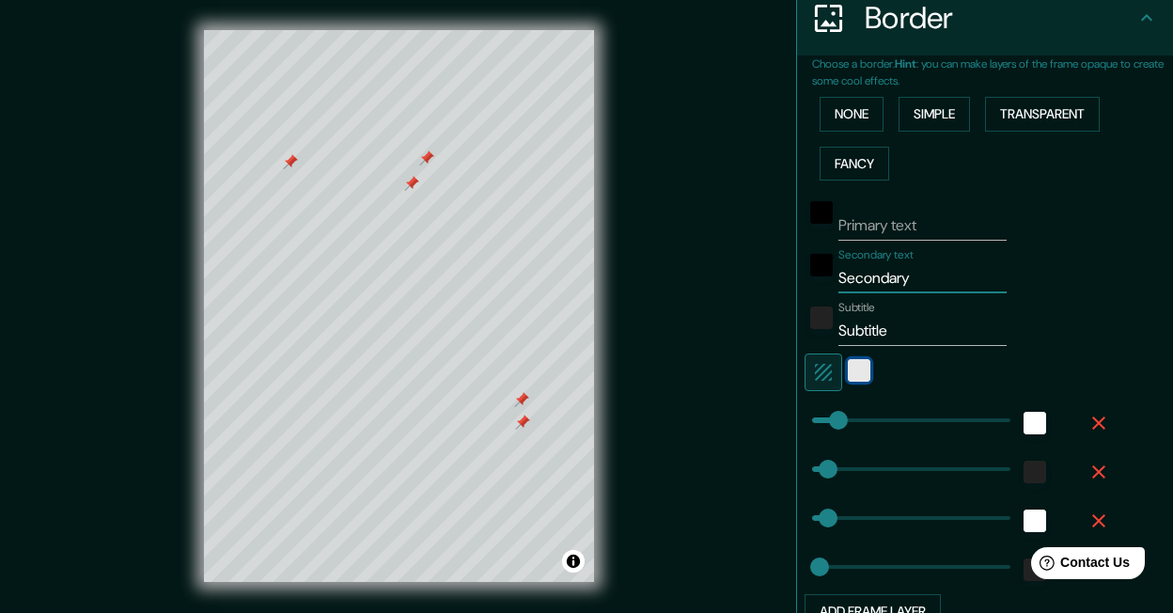
click at [856, 378] on div "white" at bounding box center [859, 370] width 23 height 23
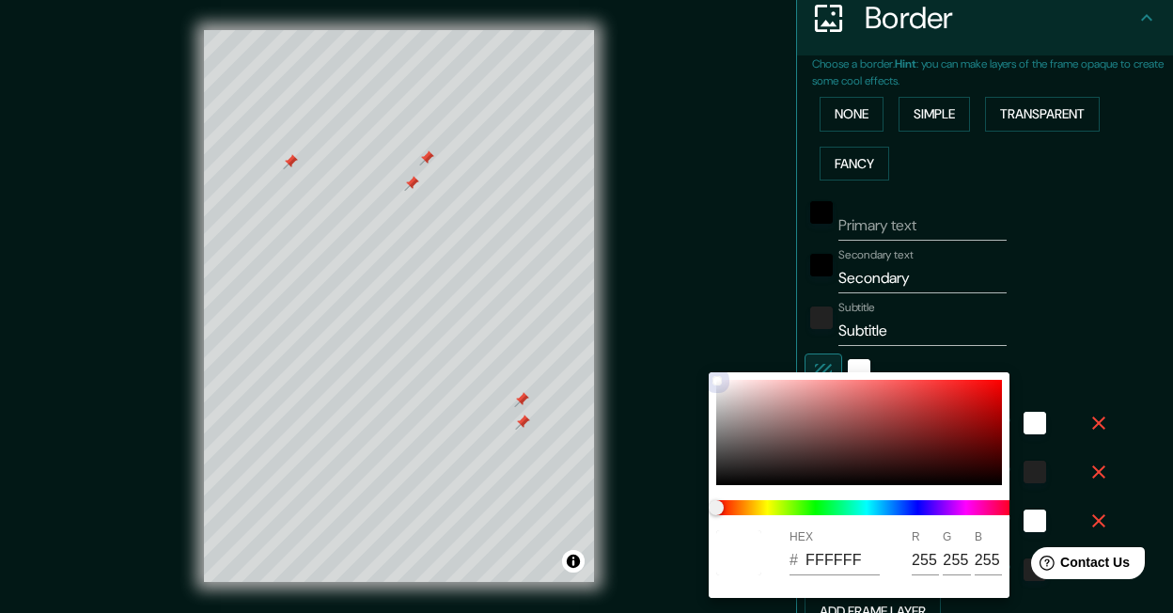
type input "55"
type input "33"
type input "17"
type input "FFFCFC"
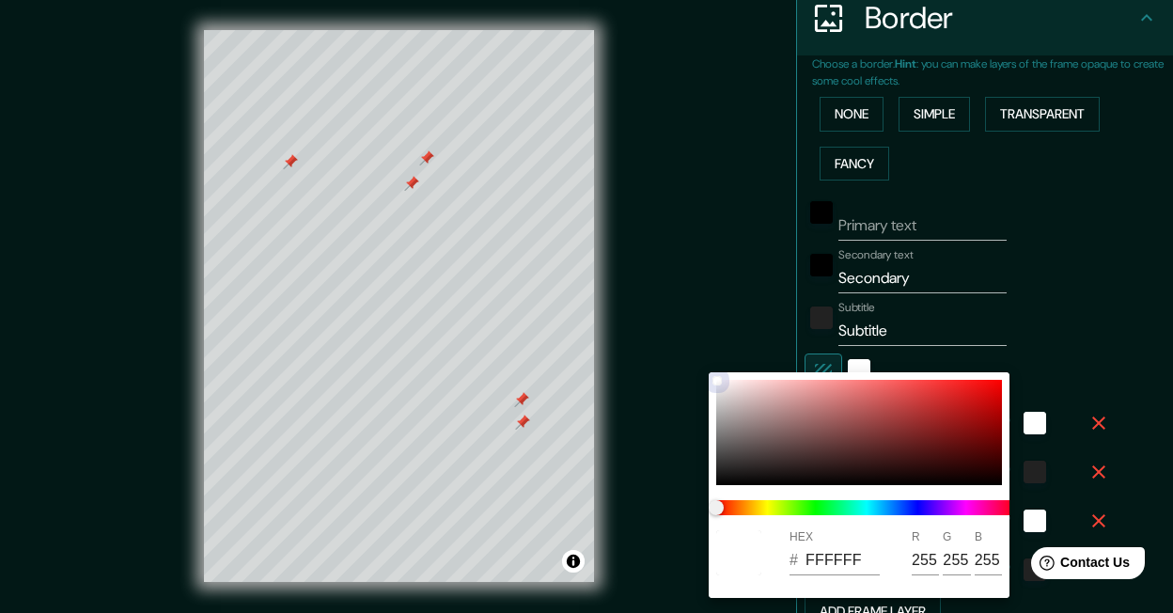
type input "252"
type input "55"
type input "33"
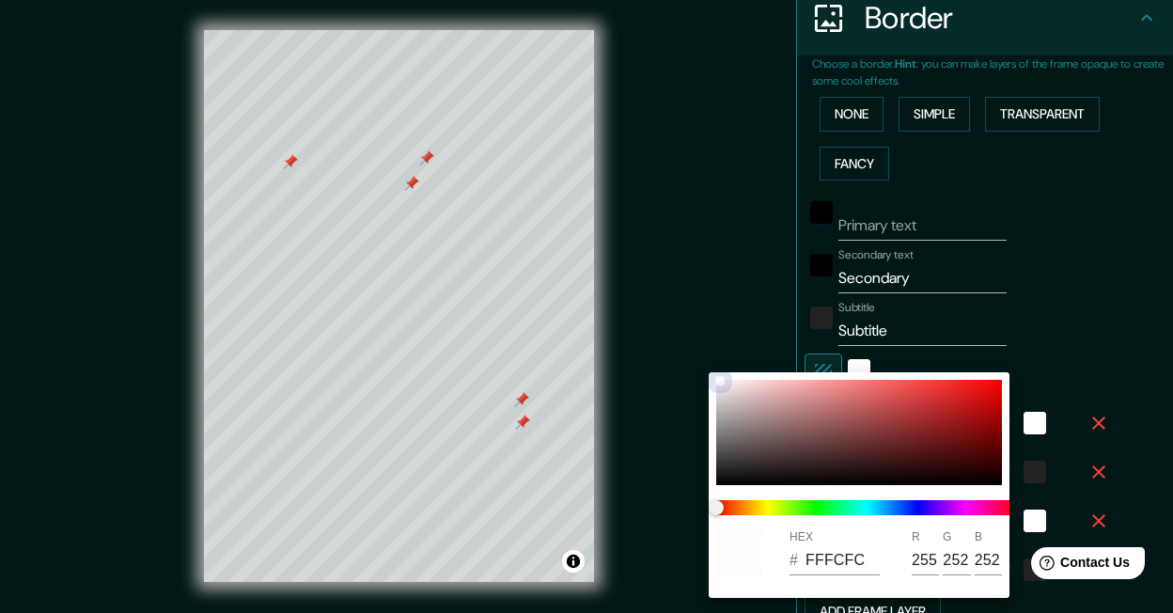
type input "17"
type input "F8F5F5"
type input "248"
type input "245"
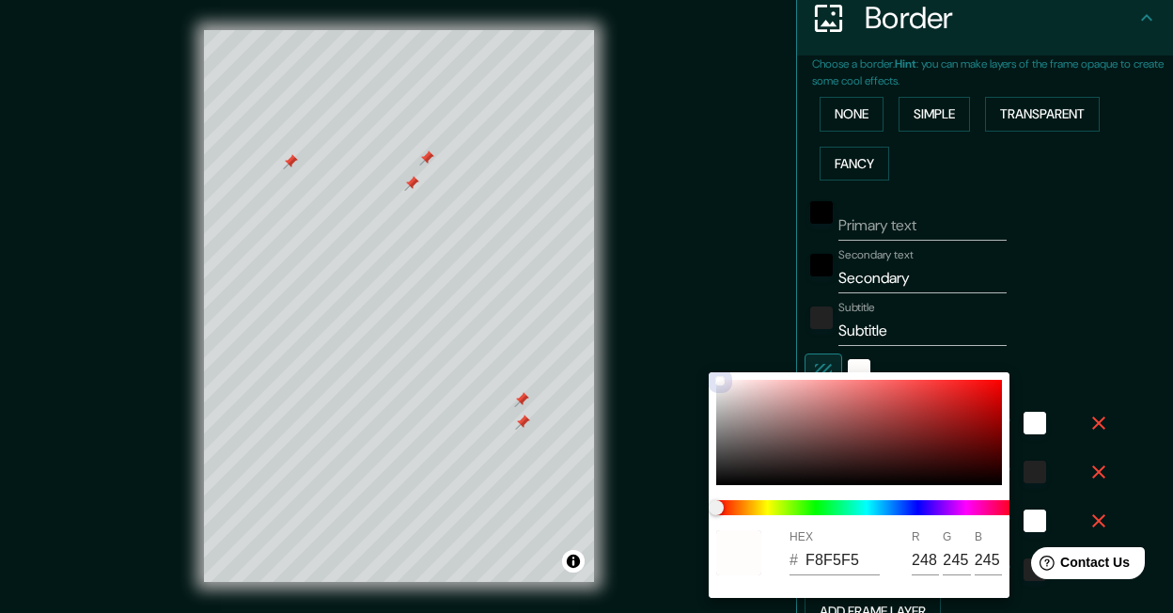
type input "55"
type input "33"
type input "17"
type input "D6CDCD"
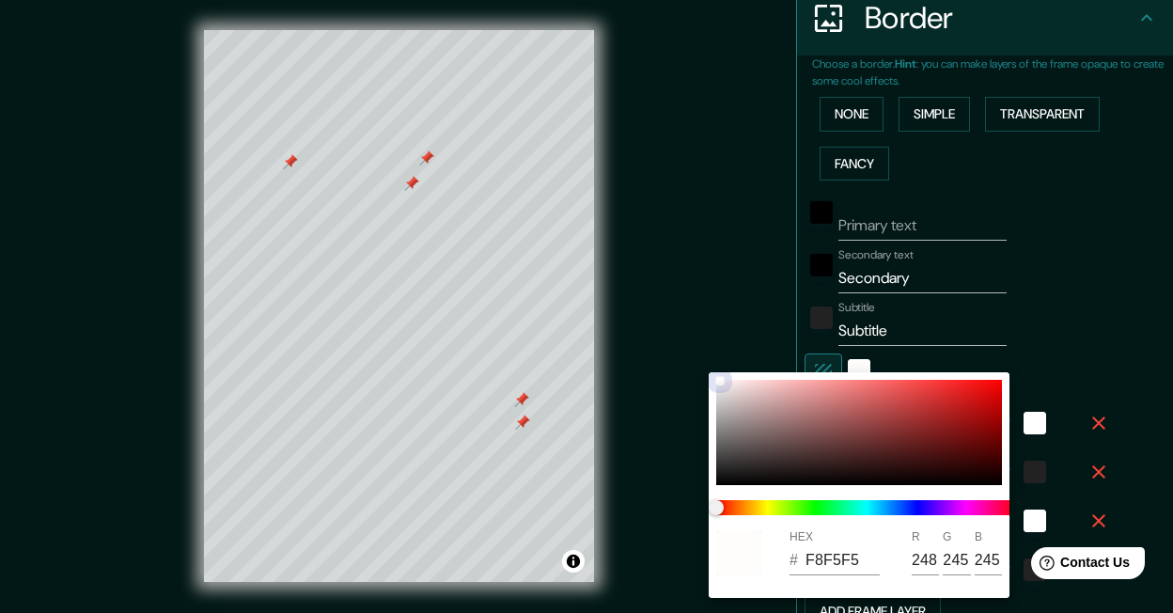
type input "214"
type input "205"
type input "55"
type input "33"
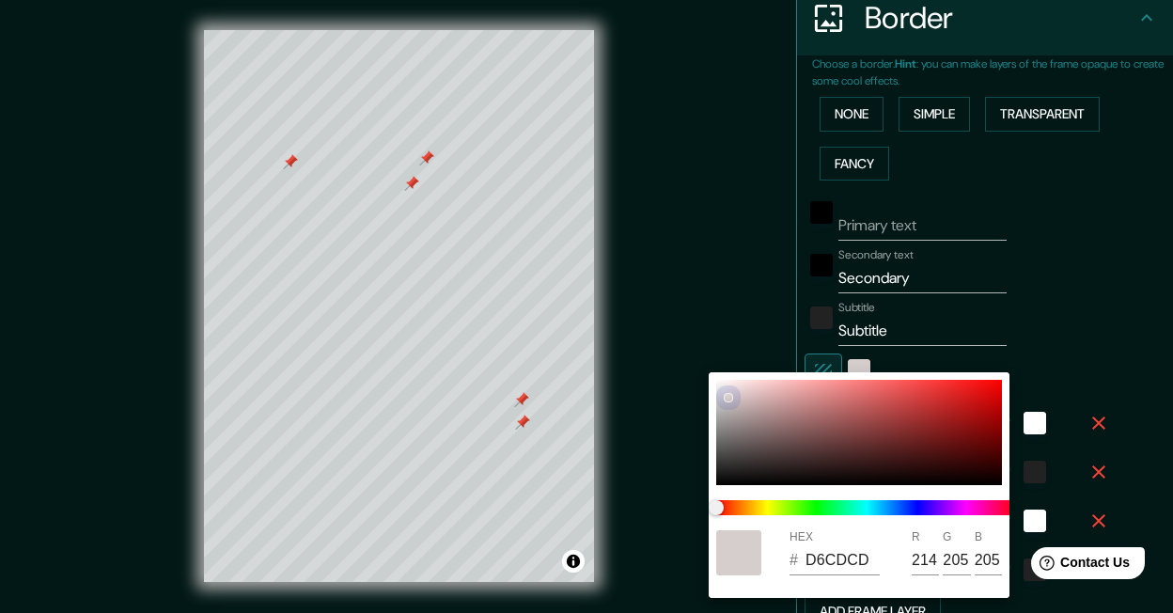
type input "33"
type input "17"
type input "C3BABA"
type input "195"
type input "186"
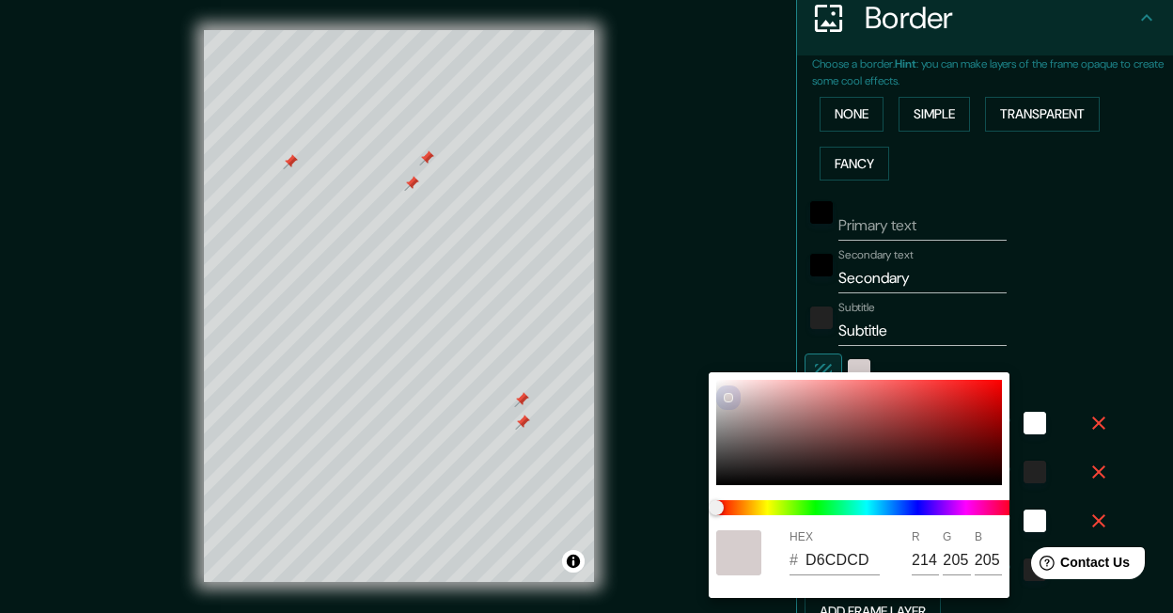
type input "186"
type input "55"
type input "33"
type input "17"
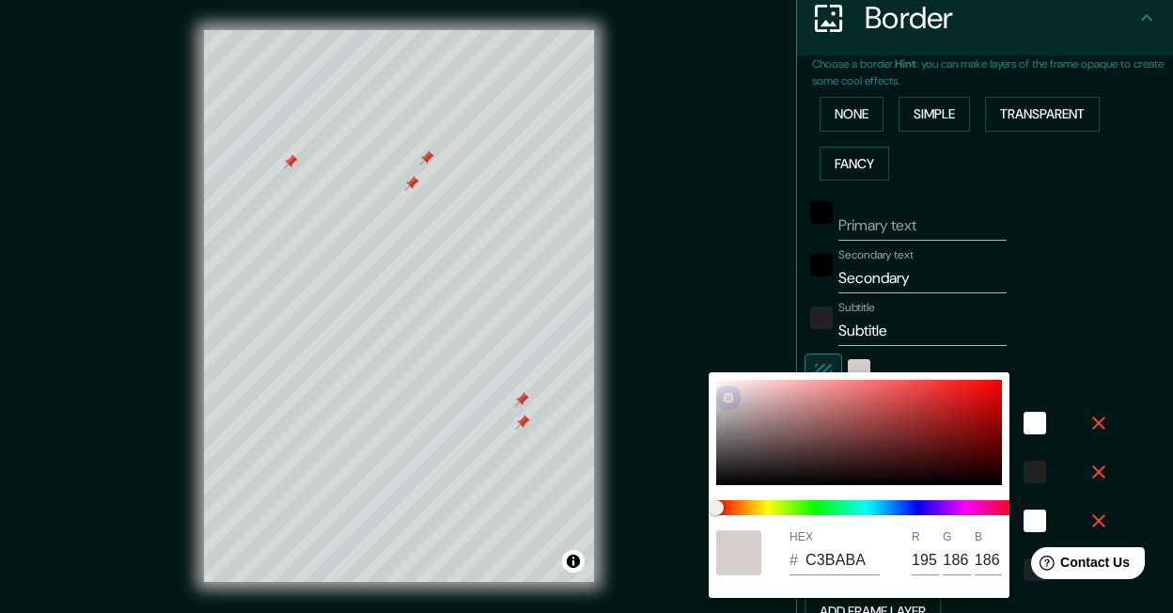
type input "AA9F9F"
type input "170"
type input "159"
type input "55"
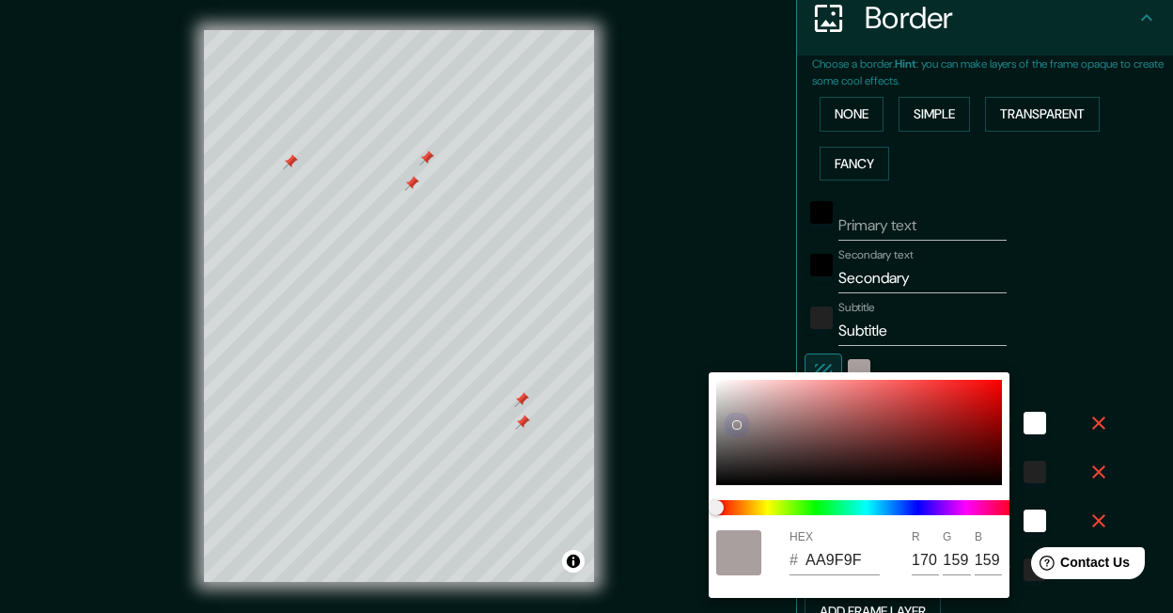
type input "33"
type input "17"
type input "958A8A"
type input "149"
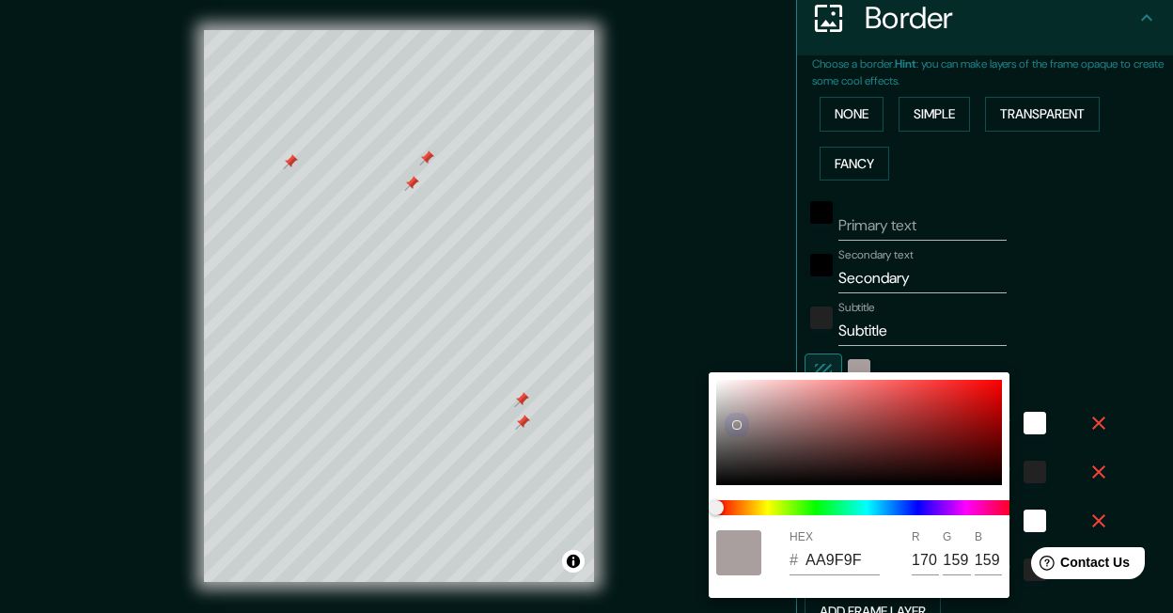
type input "138"
type input "55"
type input "33"
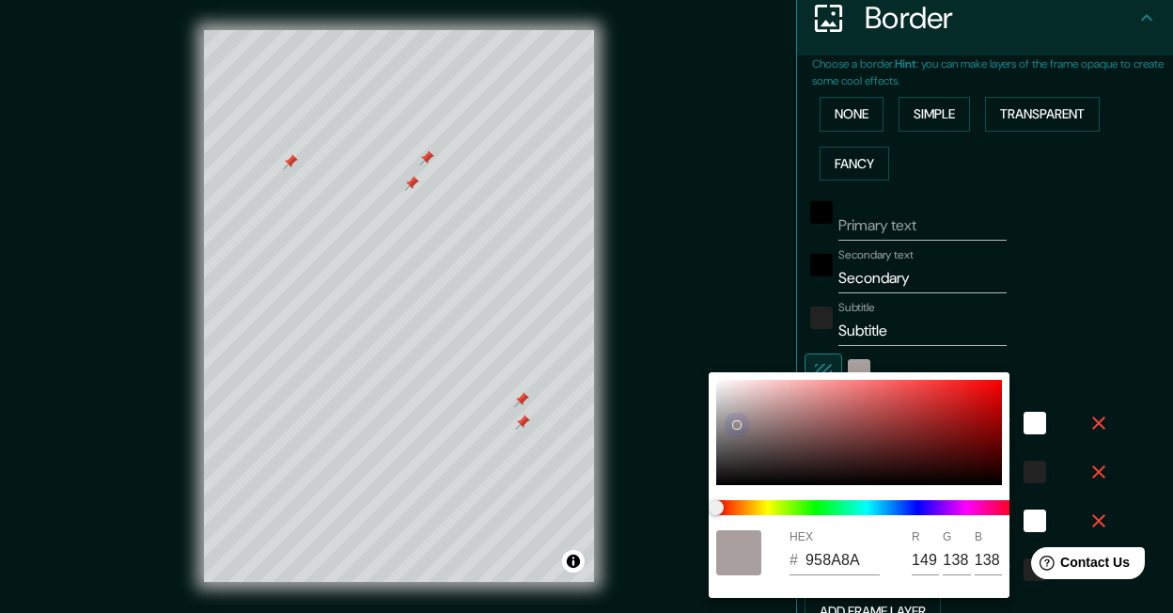
type input "17"
type input "8E8484"
type input "142"
type input "132"
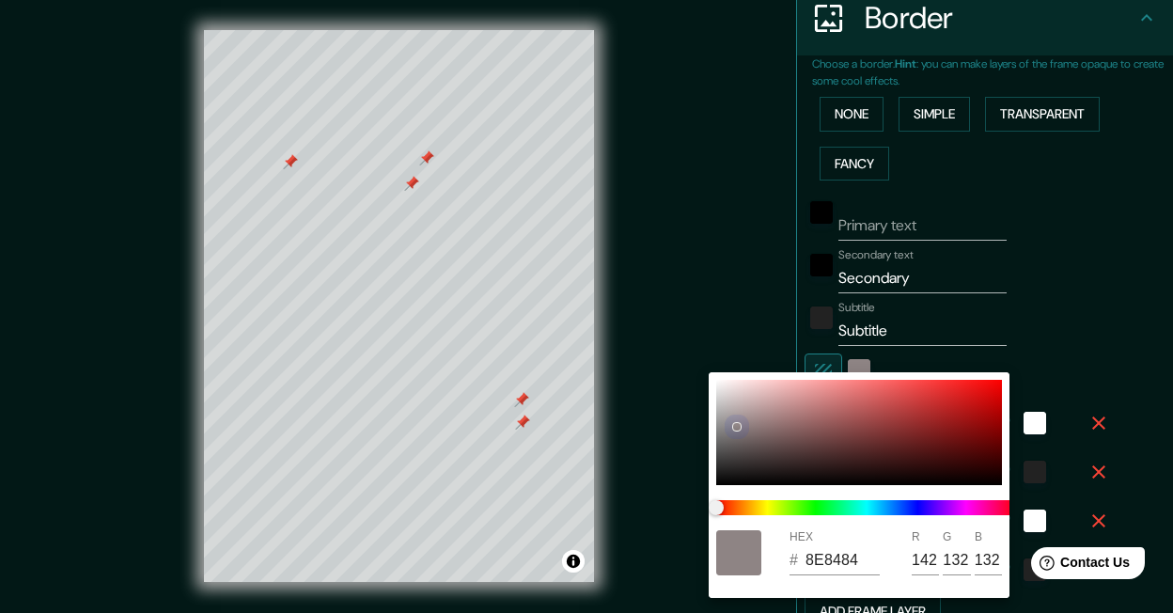
type input "55"
type input "33"
type input "17"
type input "E6DBDB"
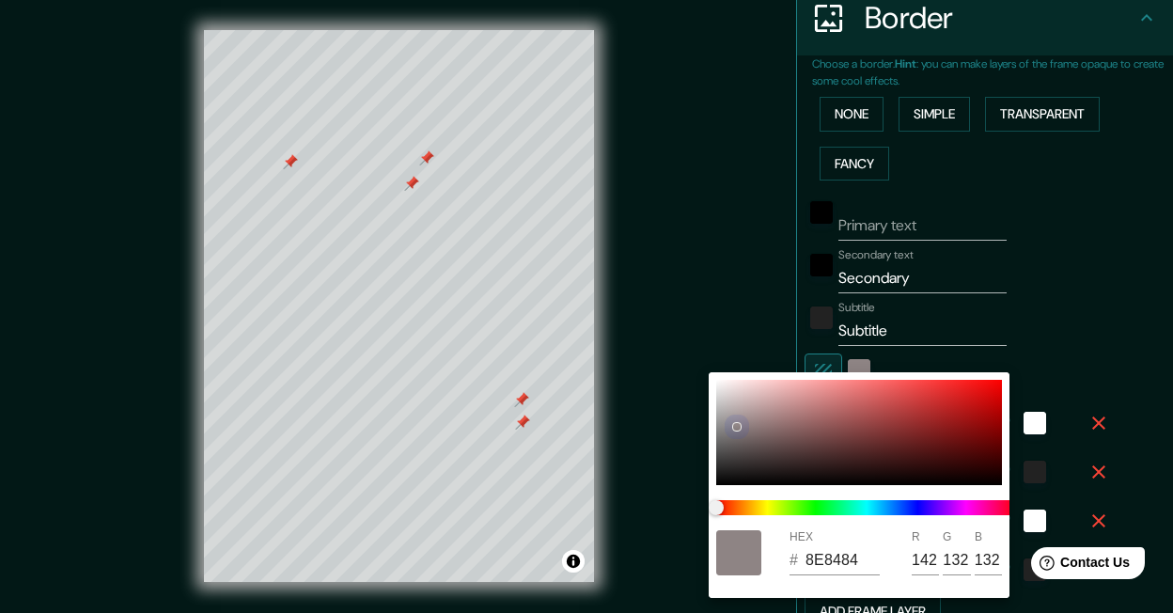
type input "230"
type input "219"
drag, startPoint x: 720, startPoint y: 376, endPoint x: 698, endPoint y: 328, distance: 53.0
click at [698, 328] on div "HEX # E6DBDB R 230 G 219 B 219" at bounding box center [586, 306] width 1173 height 613
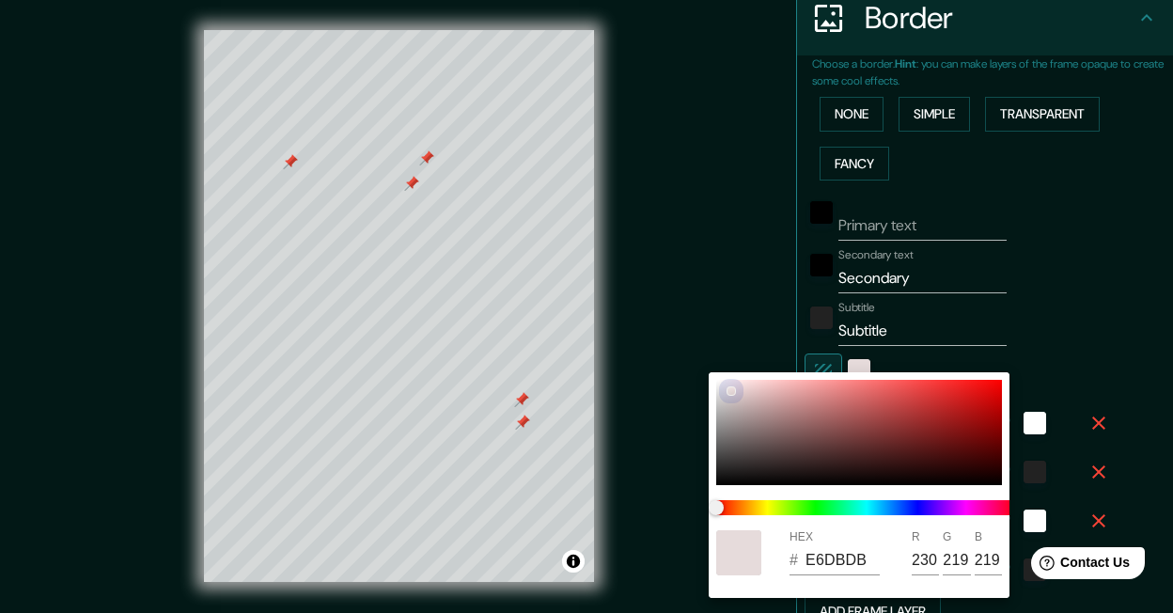
type input "55"
type input "33"
type input "17"
type input "DFD7D7"
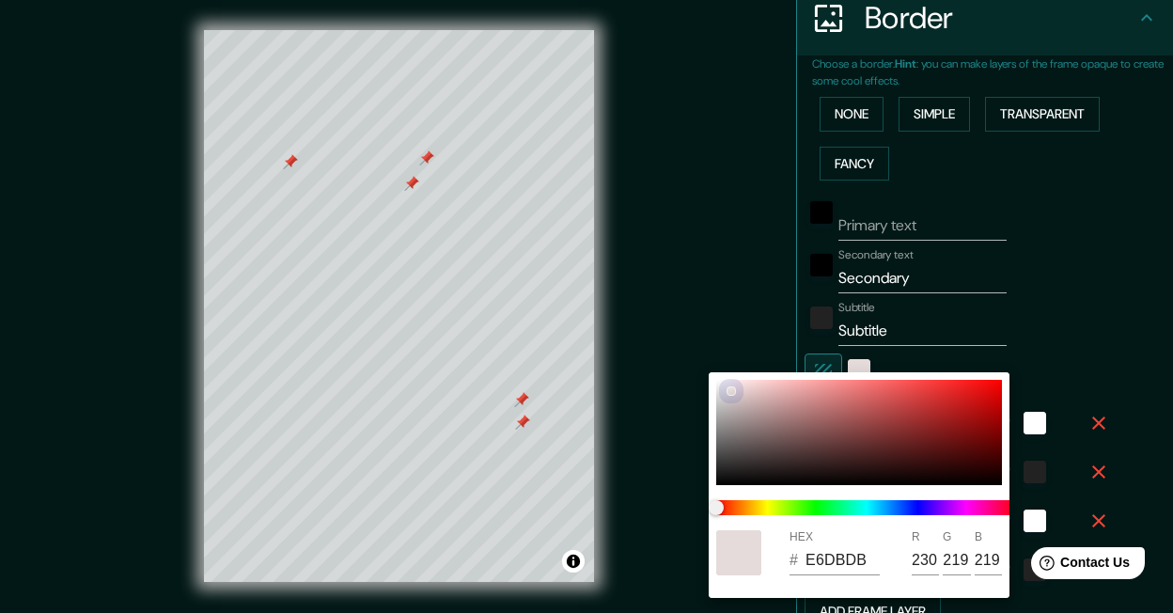
type input "223"
type input "215"
drag, startPoint x: 727, startPoint y: 394, endPoint x: 688, endPoint y: 335, distance: 70.7
click at [698, 345] on div "HEX # DFD7D7 R 223 G 215 B 215" at bounding box center [586, 306] width 1173 height 613
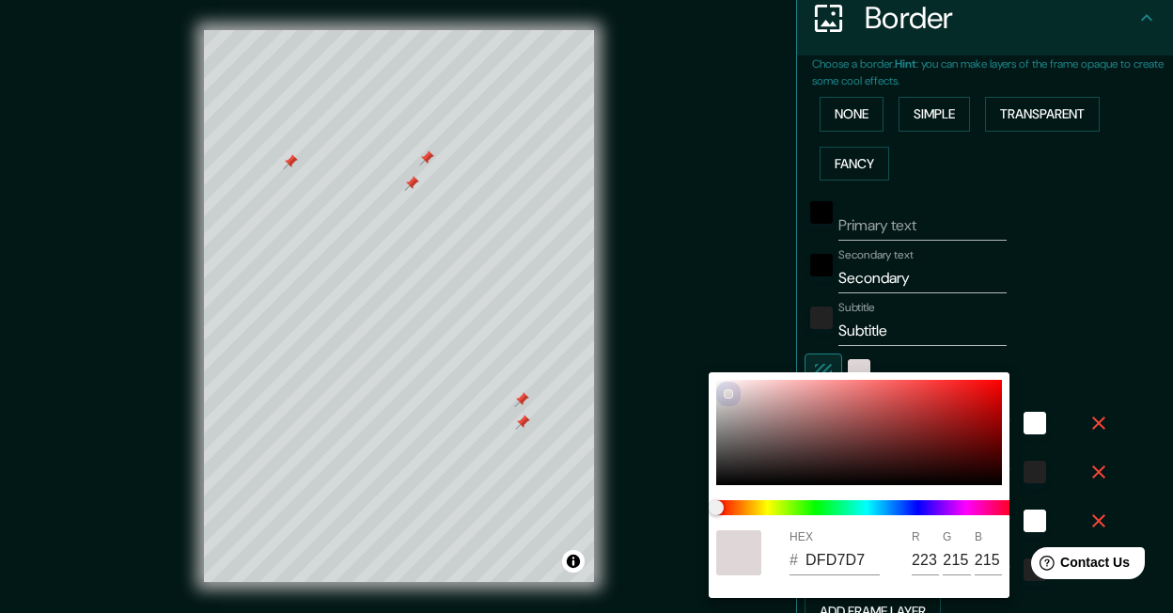
type input "55"
type input "33"
type input "17"
type input "DDD5D5"
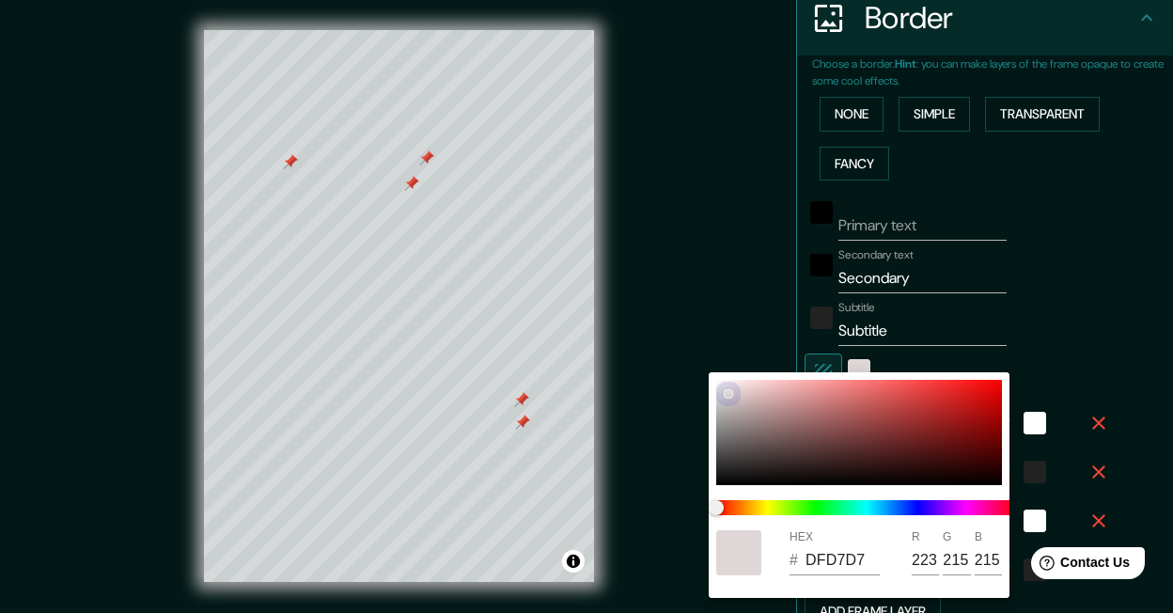
type input "221"
type input "213"
drag, startPoint x: 726, startPoint y: 394, endPoint x: 706, endPoint y: 350, distance: 48.4
click at [706, 351] on div "HEX # DDD5D5 R 221 G 213 B 213" at bounding box center [586, 306] width 1173 height 613
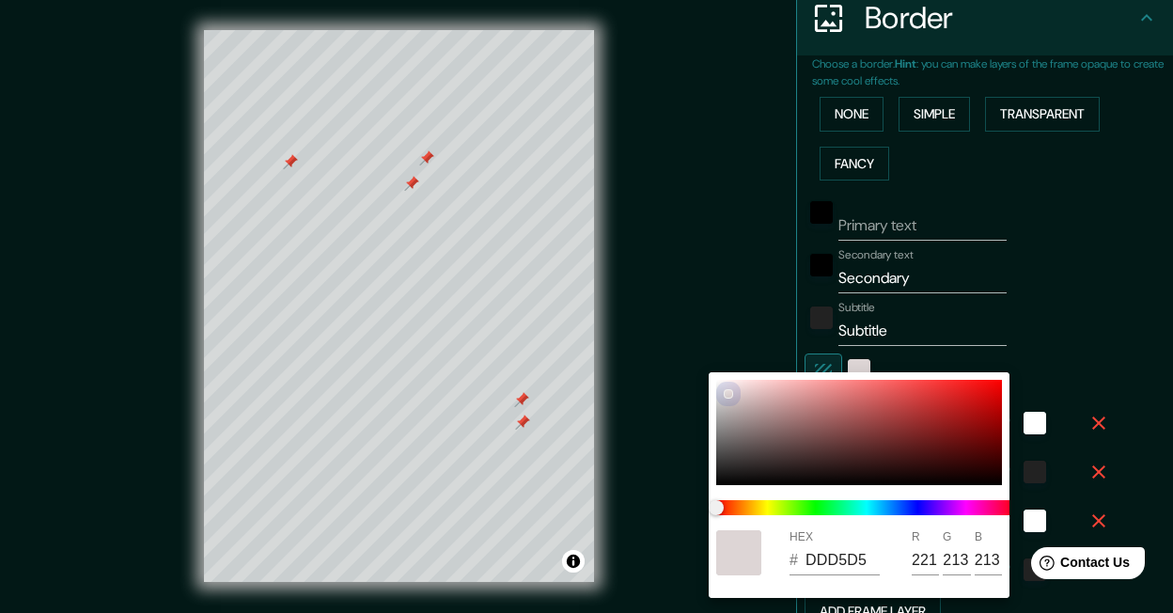
click at [719, 380] on div at bounding box center [859, 432] width 286 height 105
type input "55"
type input "33"
type input "17"
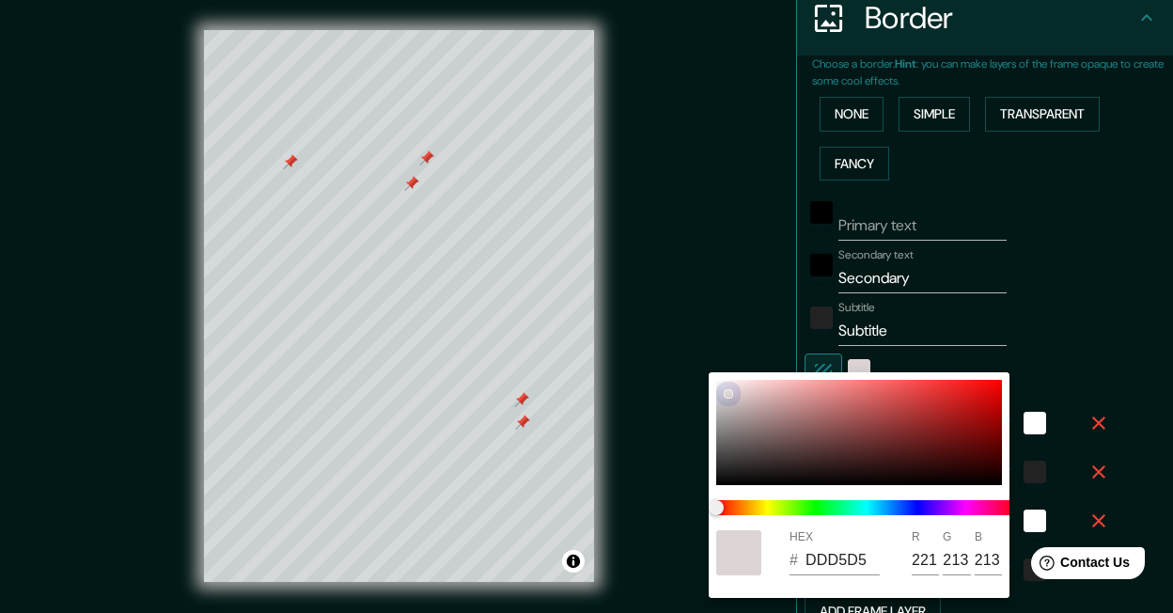
type input "FFFCFC"
type input "255"
type input "252"
click at [719, 386] on div at bounding box center [859, 432] width 286 height 105
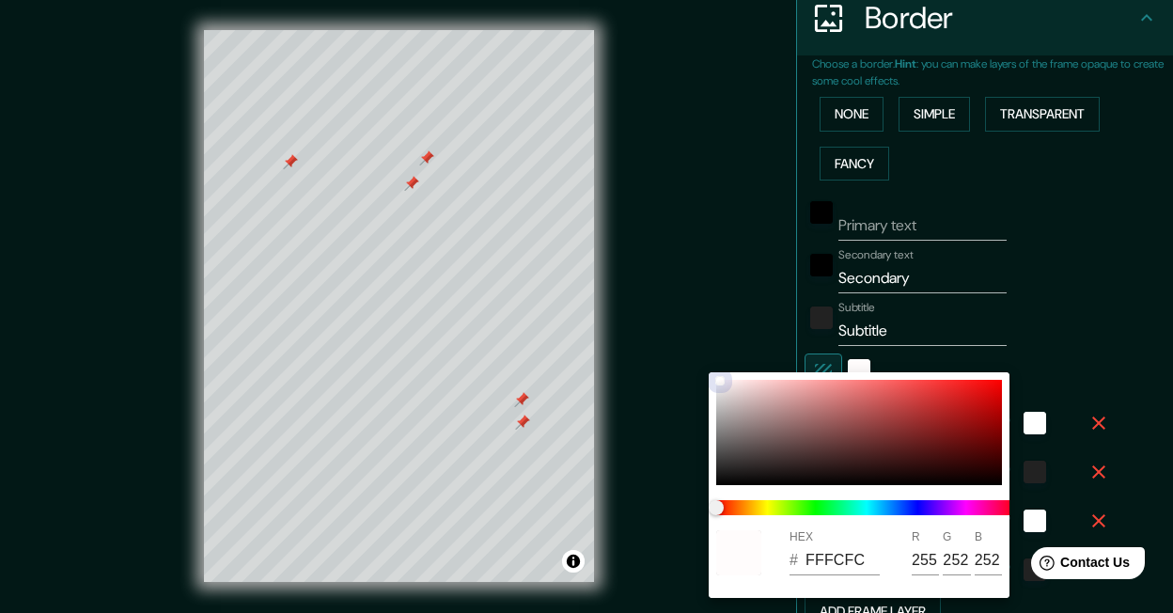
type input "55"
type input "33"
type input "17"
type input "EFEDED"
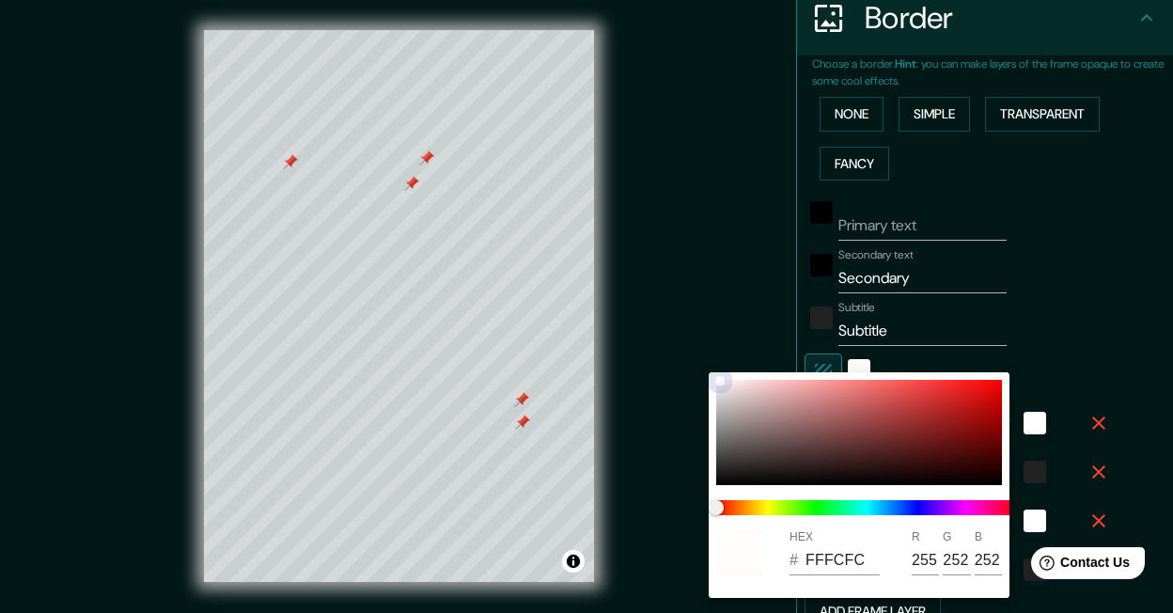
type input "239"
type input "237"
click at [1028, 255] on div at bounding box center [586, 306] width 1173 height 613
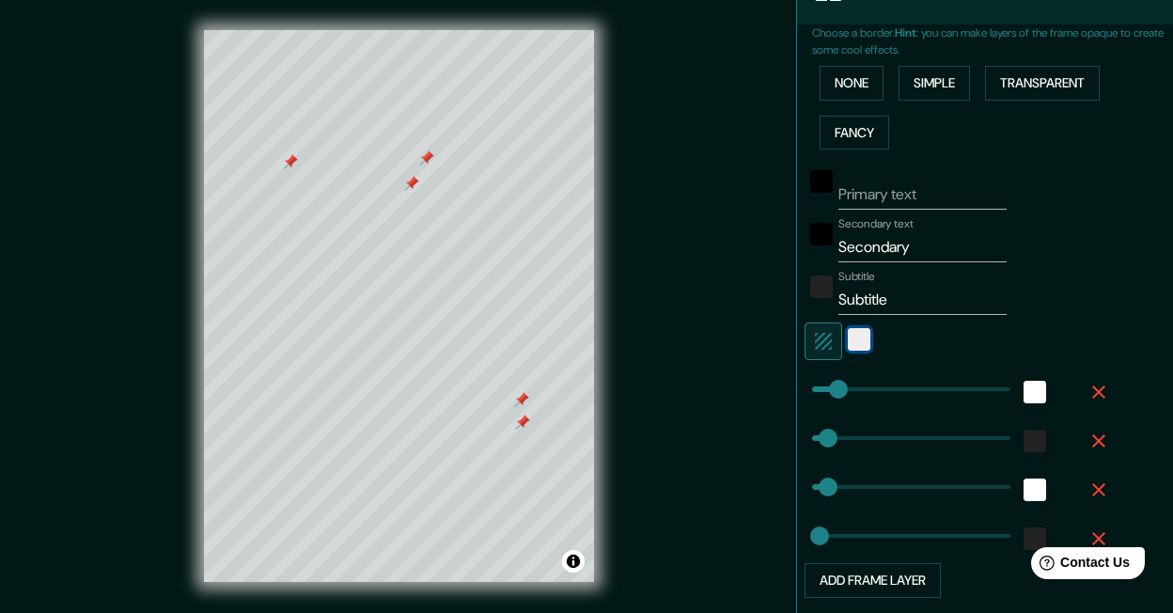
scroll to position [560, 0]
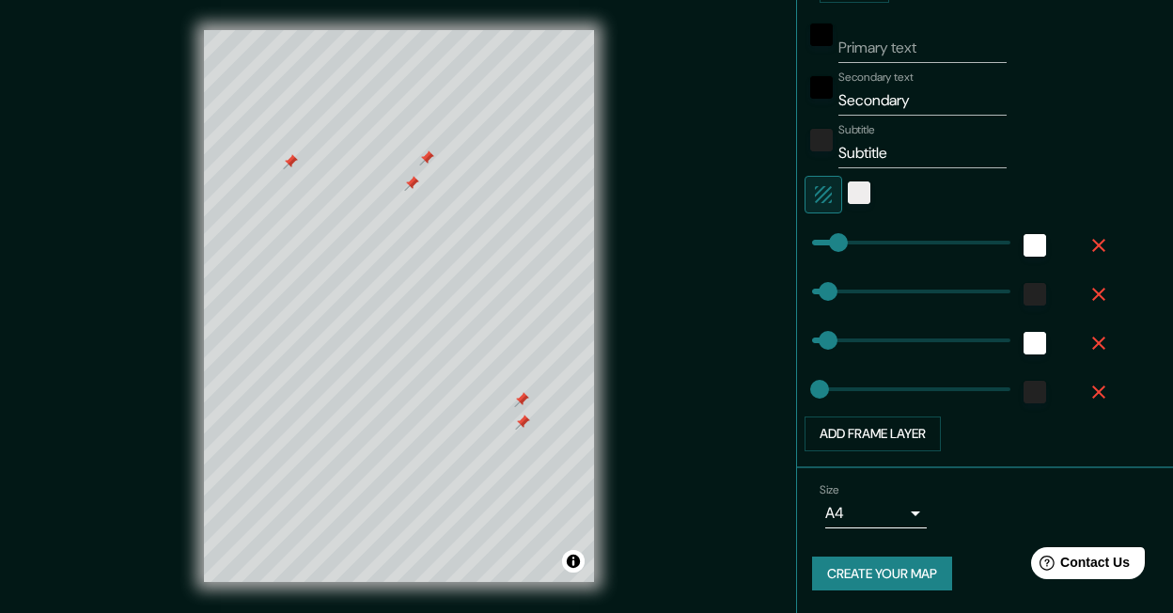
click at [863, 111] on input "Secondary" at bounding box center [923, 101] width 168 height 30
type input "J"
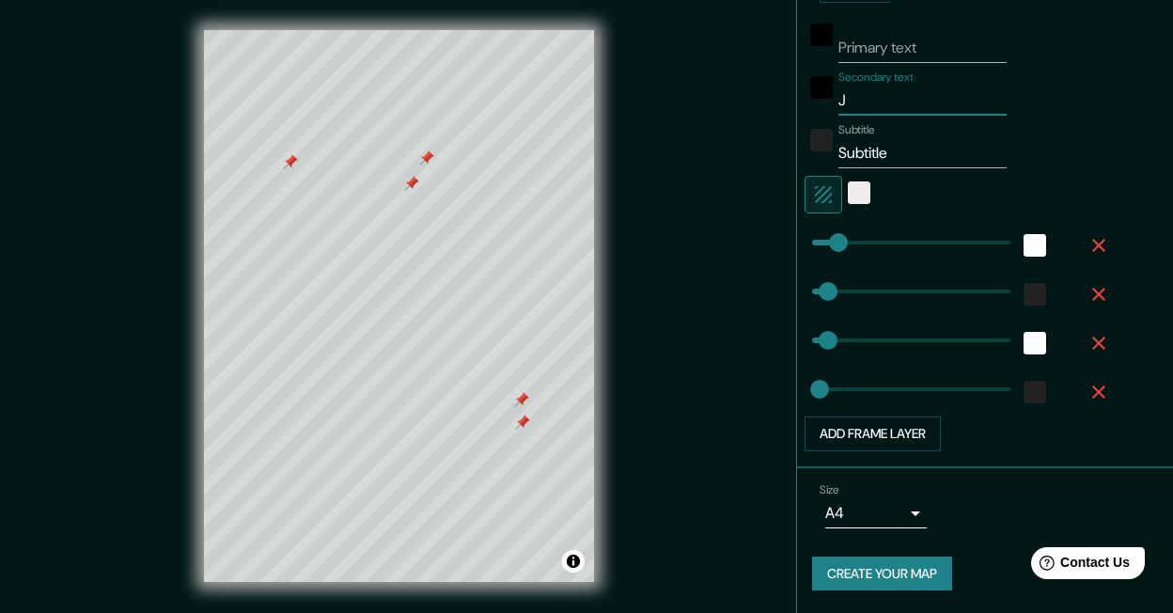
type input "55"
click at [878, 156] on input "Subtitle" at bounding box center [923, 153] width 168 height 30
click at [915, 581] on button "Create your map" at bounding box center [882, 574] width 140 height 35
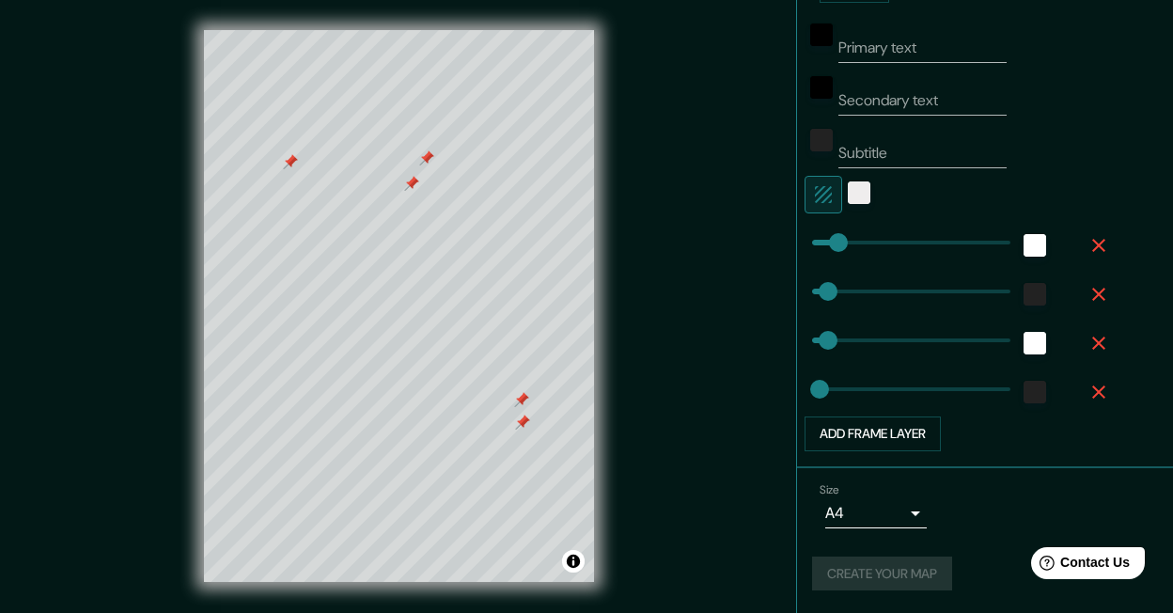
click at [882, 574] on div "Create your map" at bounding box center [985, 574] width 346 height 35
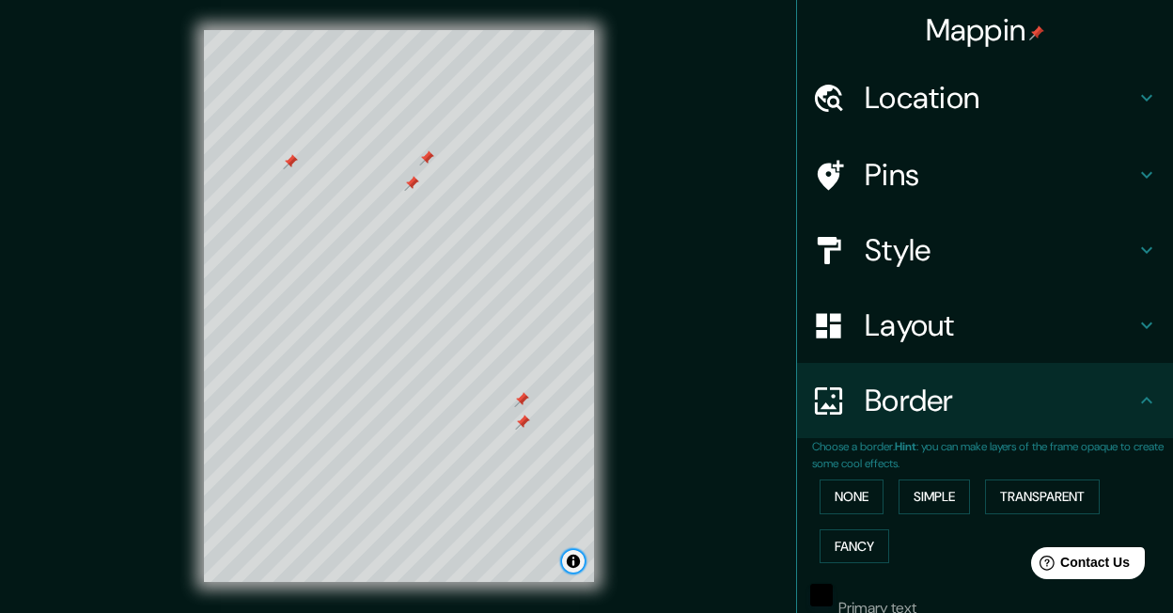
click at [574, 564] on button "Toggle attribution" at bounding box center [573, 561] width 23 height 23
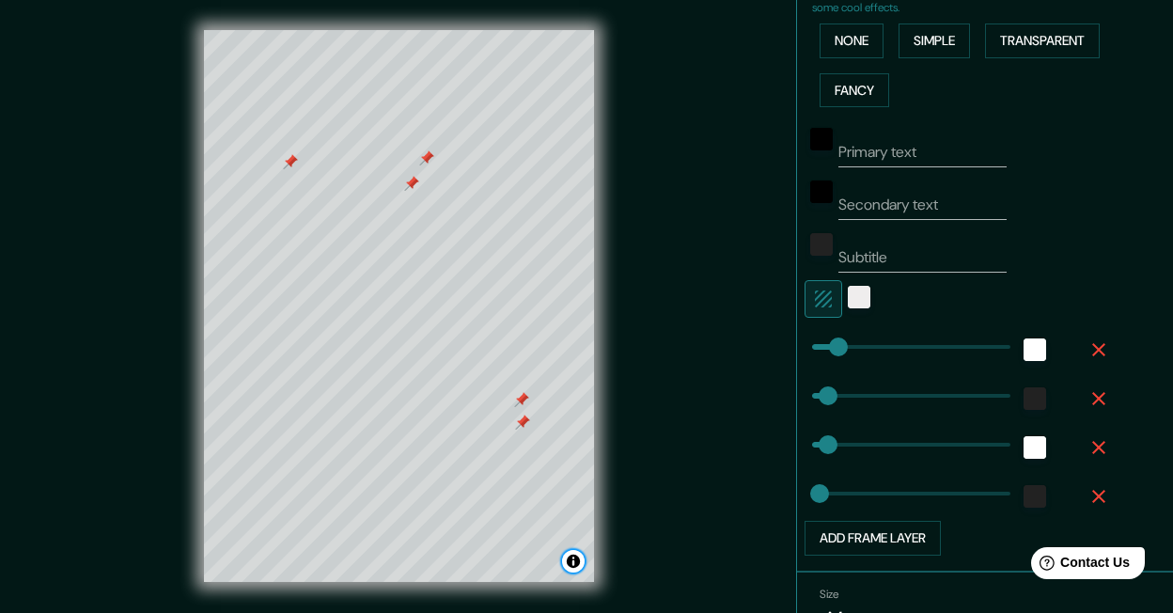
scroll to position [560, 0]
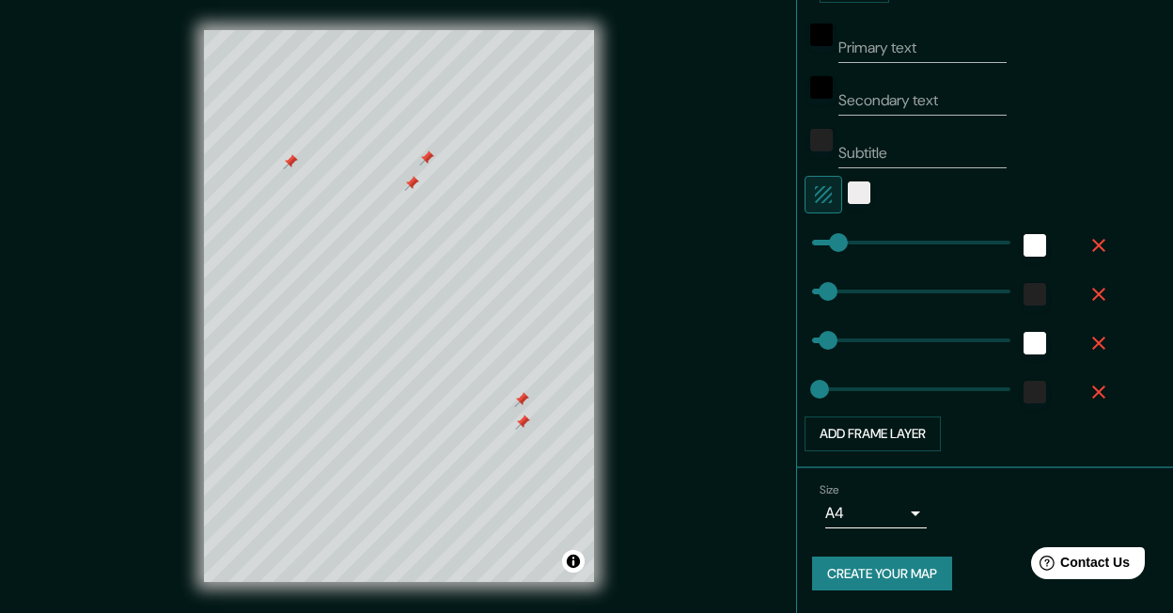
click at [900, 578] on button "Create your map" at bounding box center [882, 574] width 140 height 35
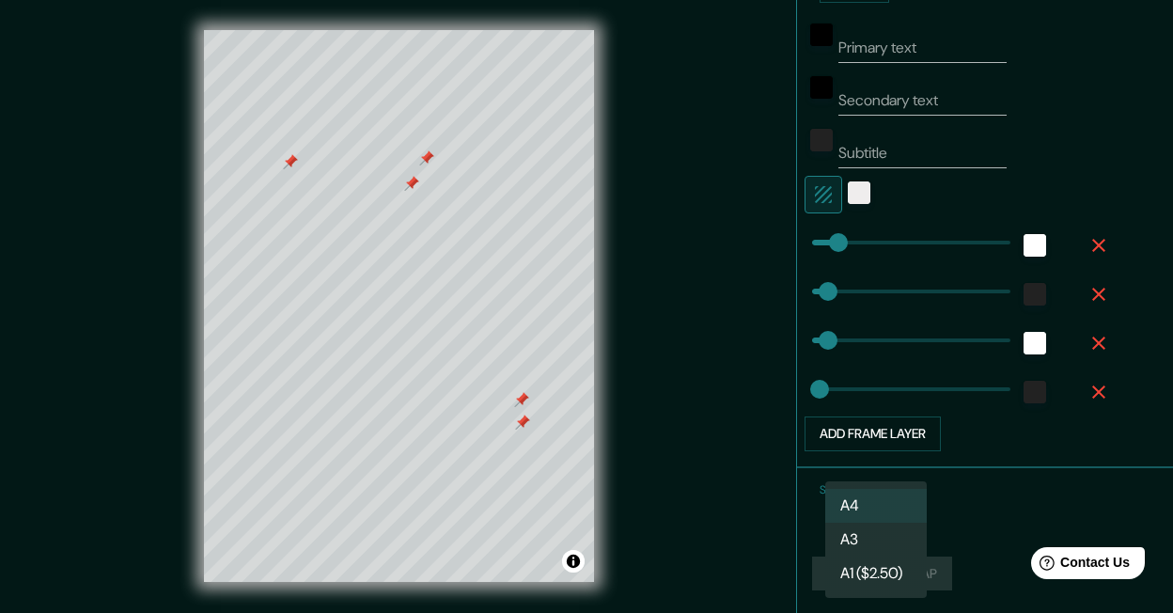
click at [860, 507] on body "Mappin Location Chicago, Illinois, United States Pins Style Layout Border Choos…" at bounding box center [586, 306] width 1173 height 613
click at [860, 507] on li "A4" at bounding box center [877, 506] width 102 height 34
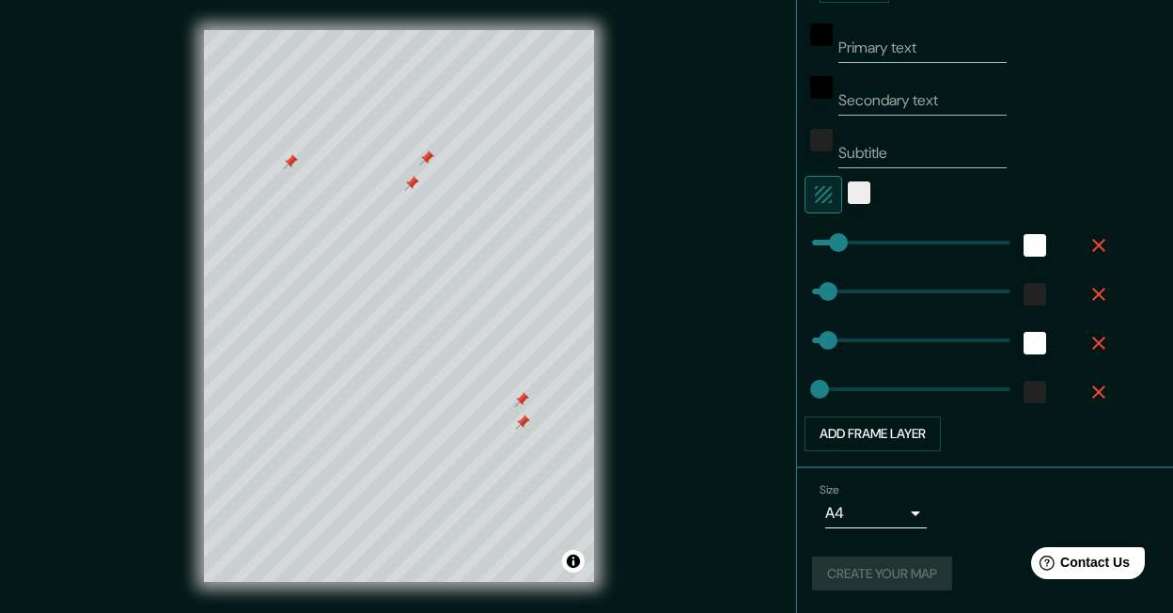
click at [894, 576] on div "Create your map" at bounding box center [985, 574] width 346 height 35
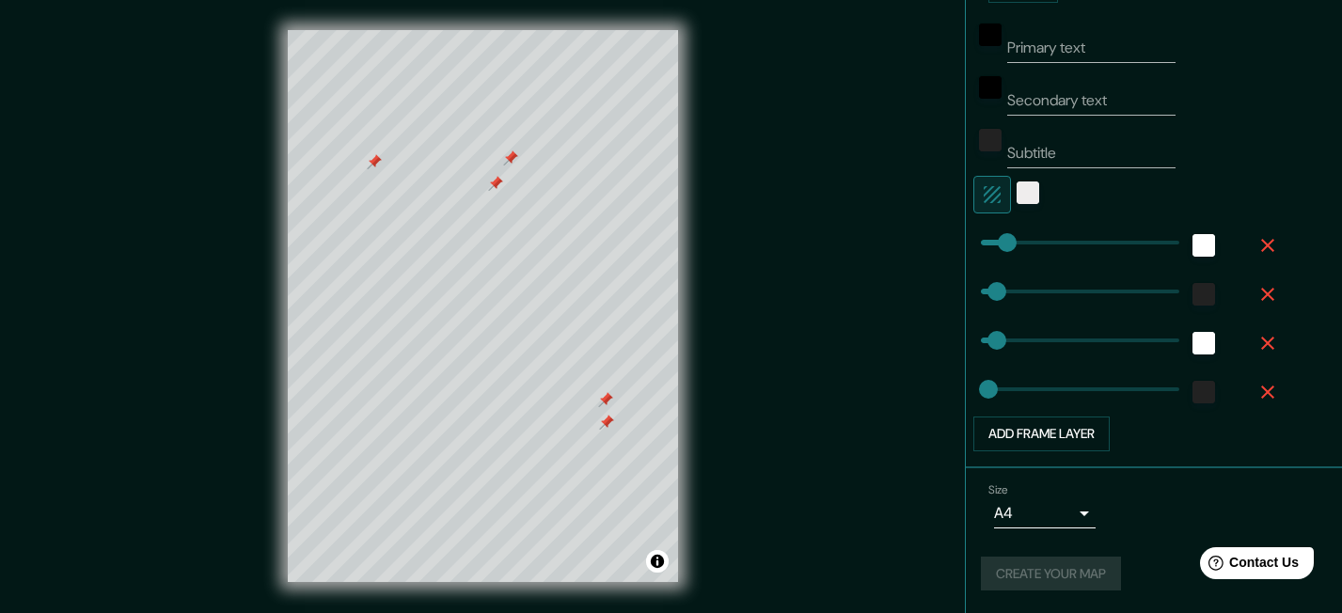
click at [1049, 563] on div "Create your map" at bounding box center [1154, 574] width 346 height 35
click at [1047, 571] on button "Create your map" at bounding box center [1051, 574] width 140 height 35
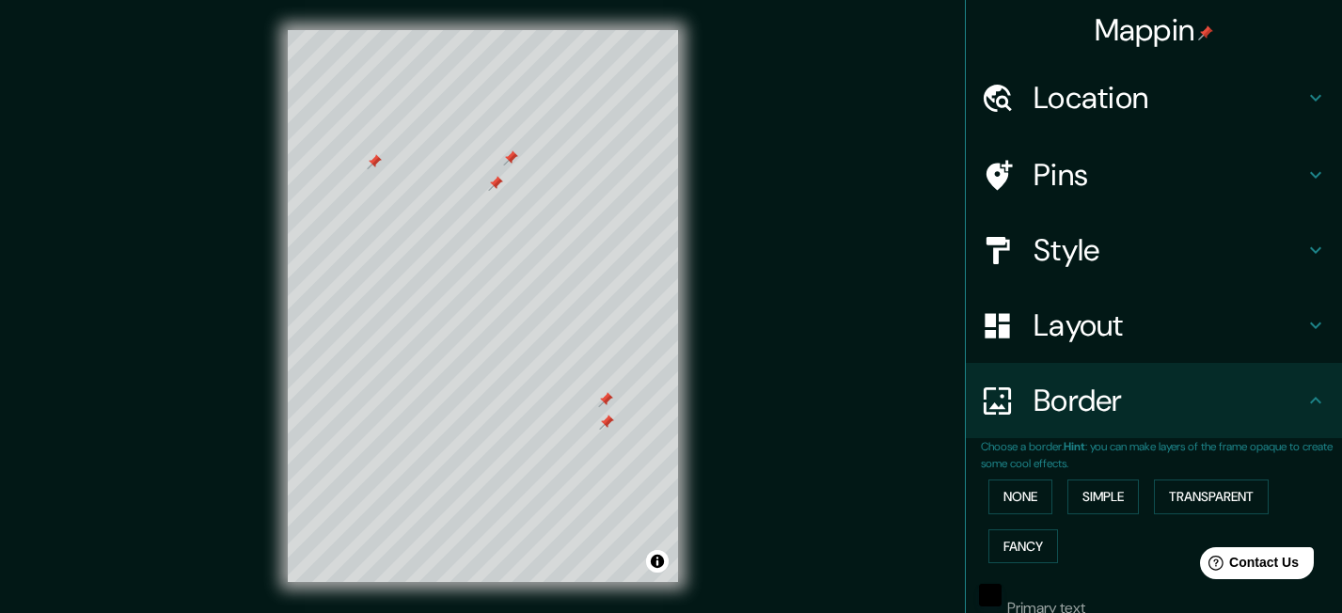
click at [1314, 405] on icon at bounding box center [1315, 400] width 23 height 23
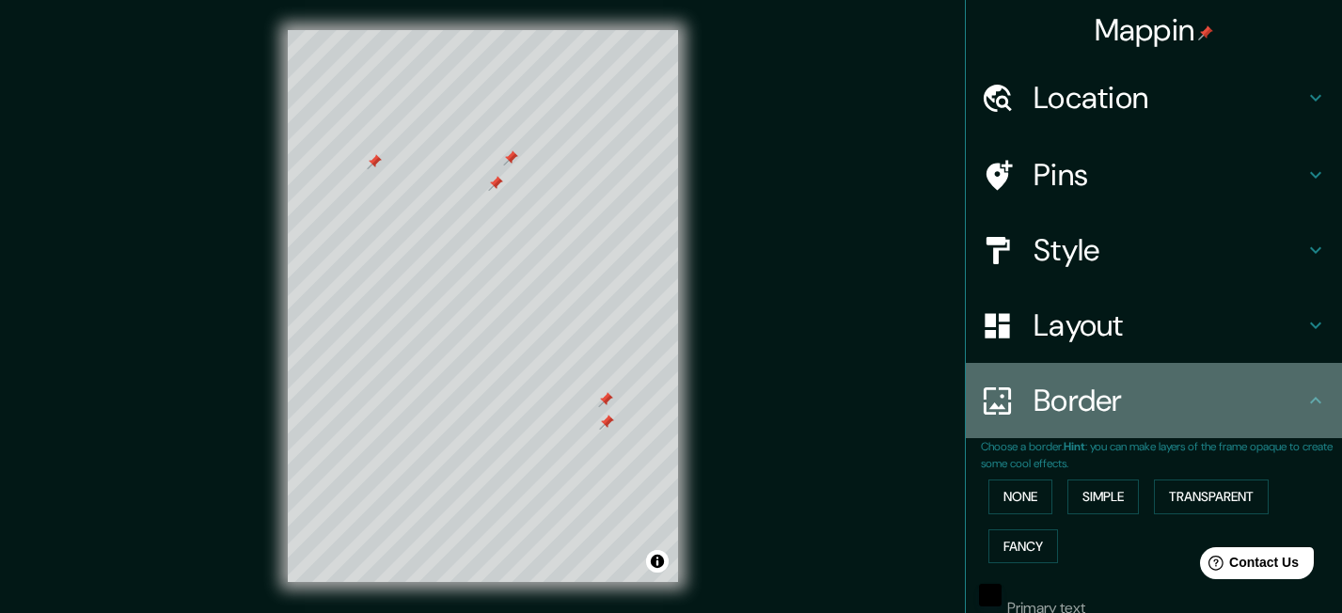
click at [1315, 401] on icon at bounding box center [1315, 400] width 23 height 23
click at [1317, 404] on icon at bounding box center [1315, 400] width 23 height 23
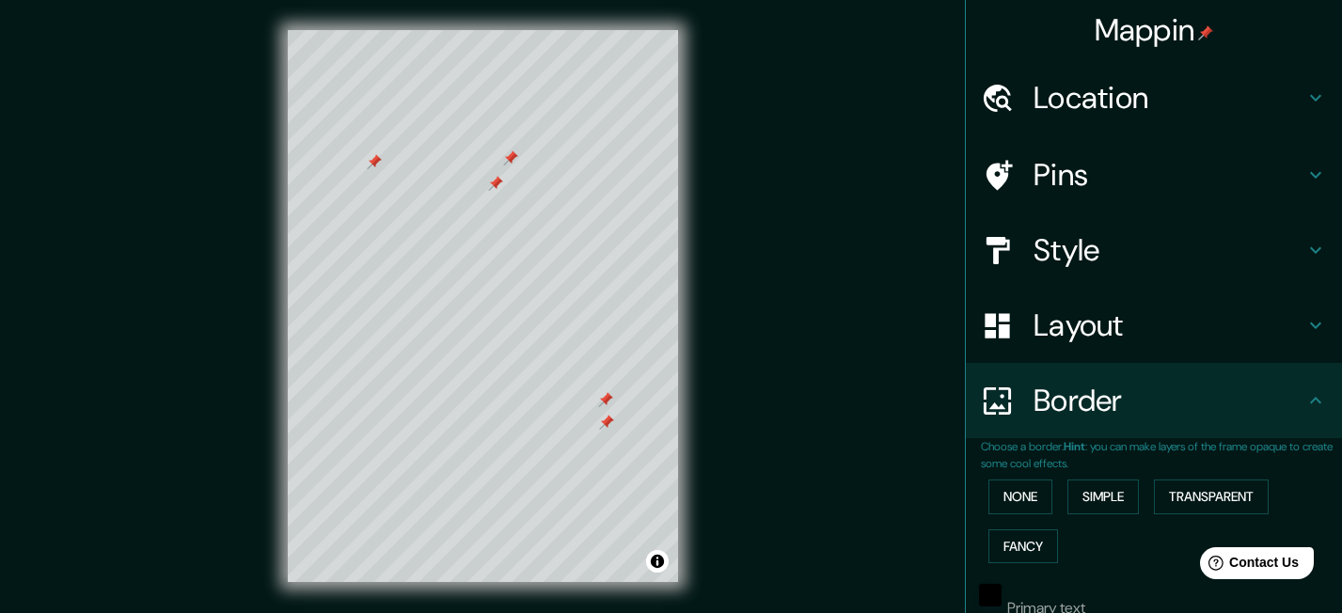
click at [1314, 329] on icon at bounding box center [1315, 325] width 23 height 23
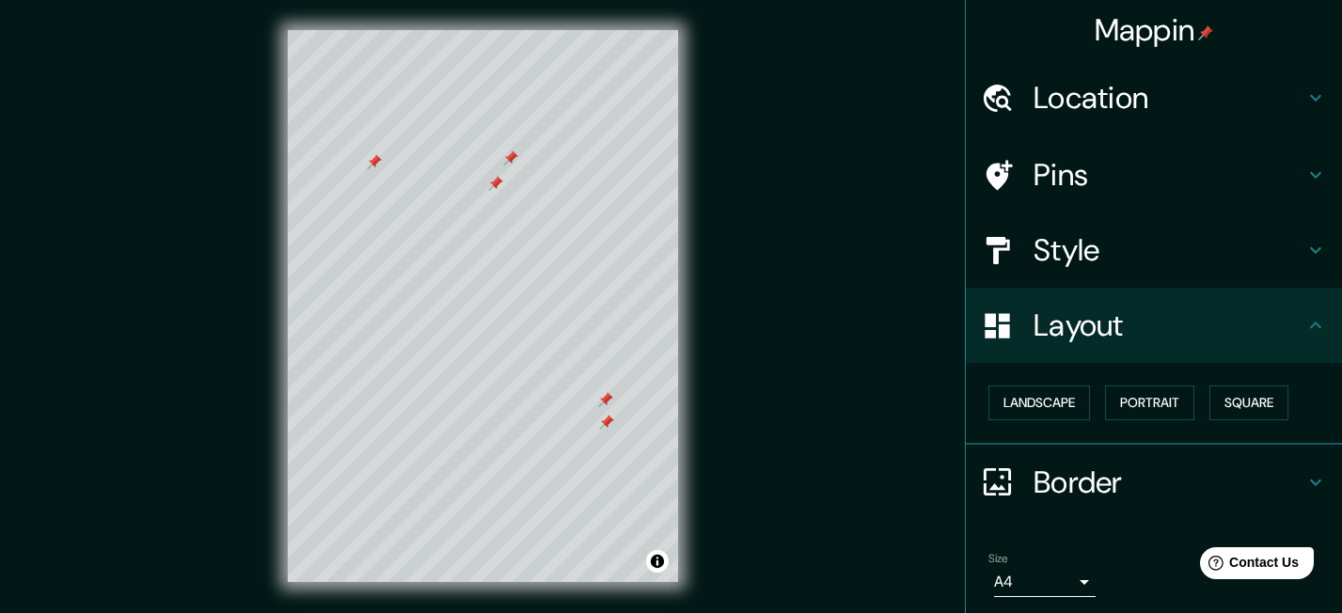
click at [1314, 328] on icon at bounding box center [1315, 325] width 23 height 23
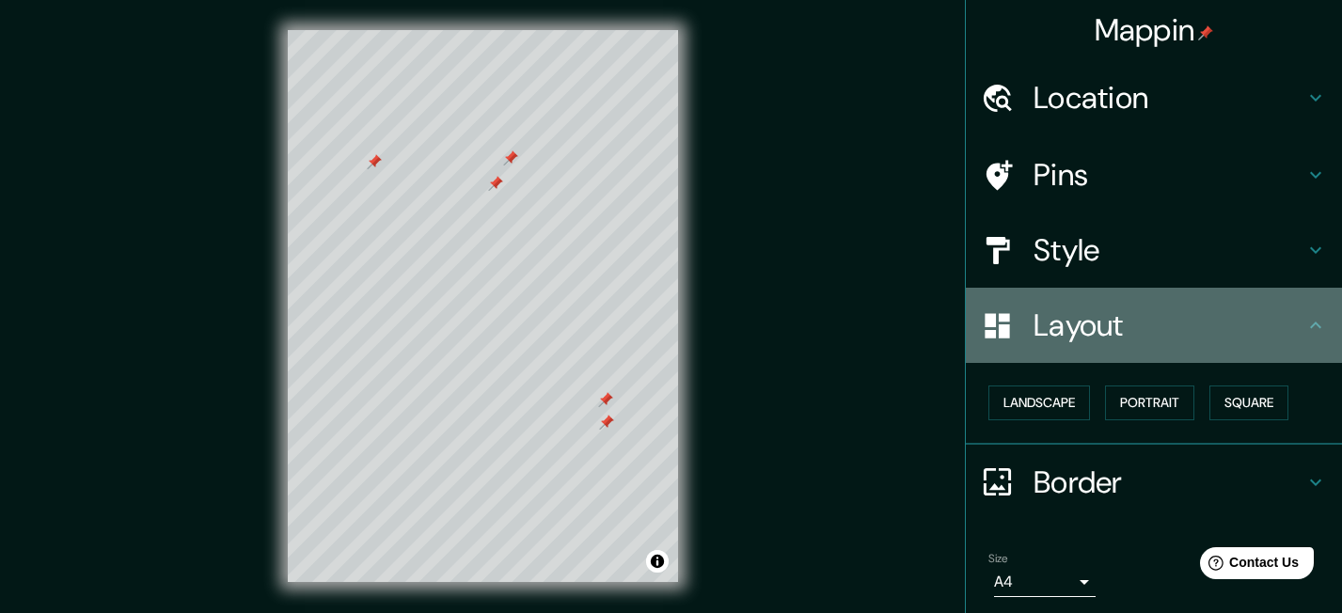
click at [1309, 327] on icon at bounding box center [1315, 325] width 23 height 23
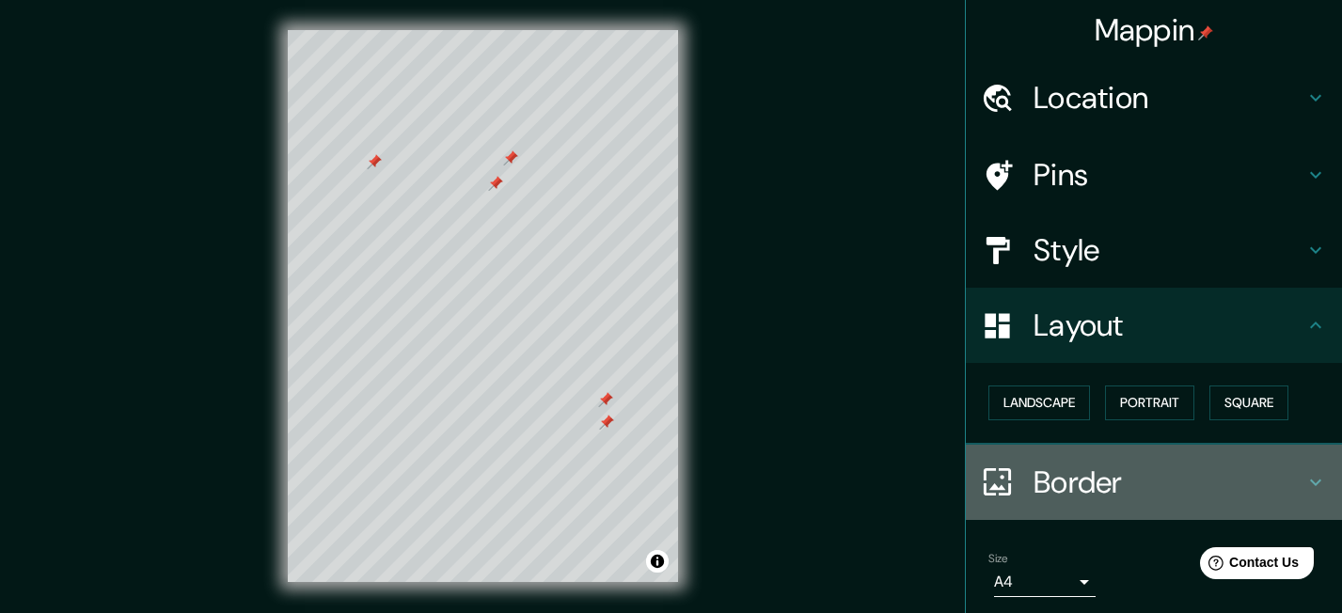
click at [1314, 489] on icon at bounding box center [1315, 482] width 23 height 23
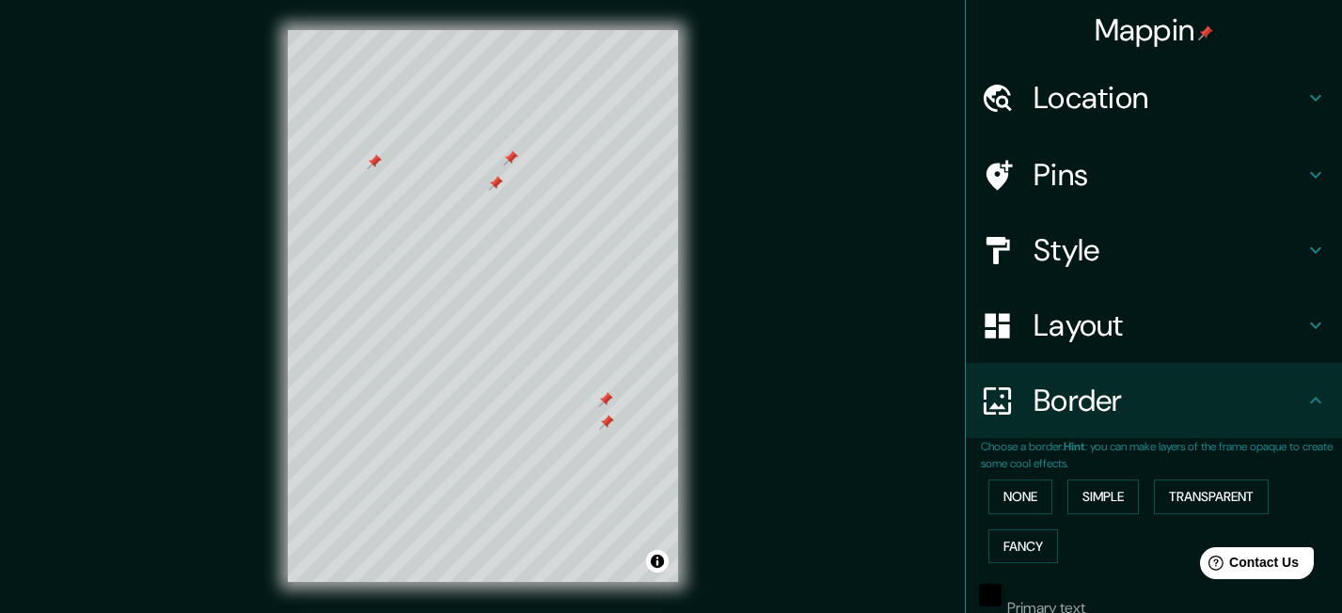
click at [1313, 344] on div "Layout" at bounding box center [1154, 325] width 376 height 75
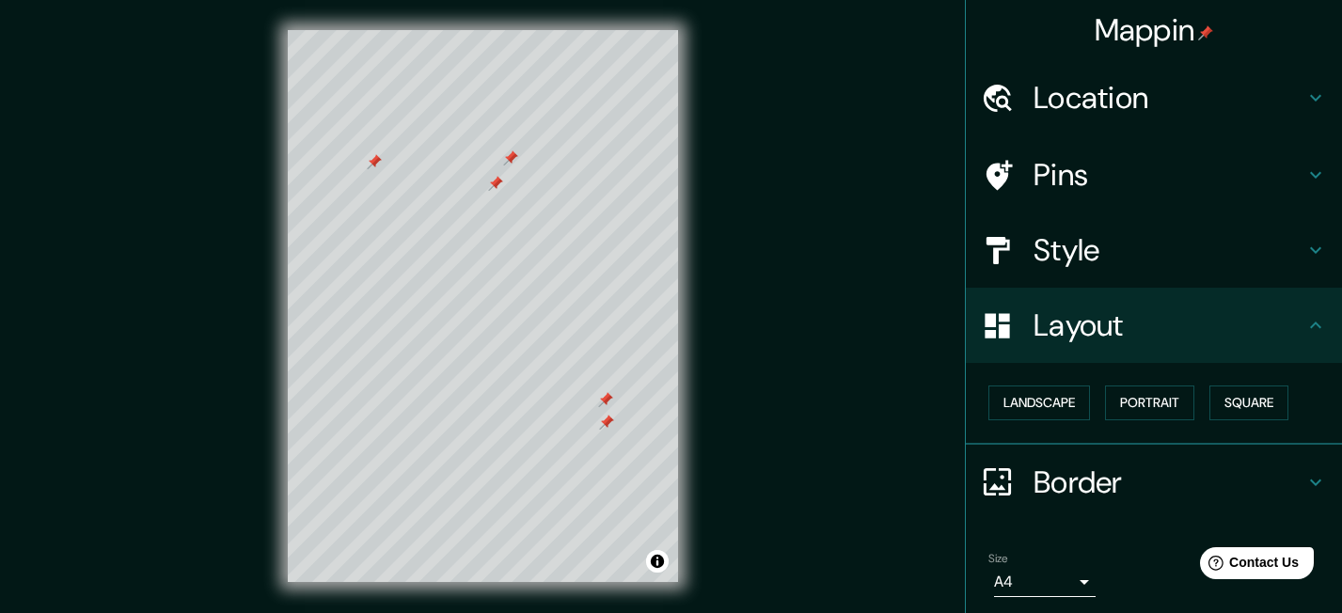
scroll to position [69, 0]
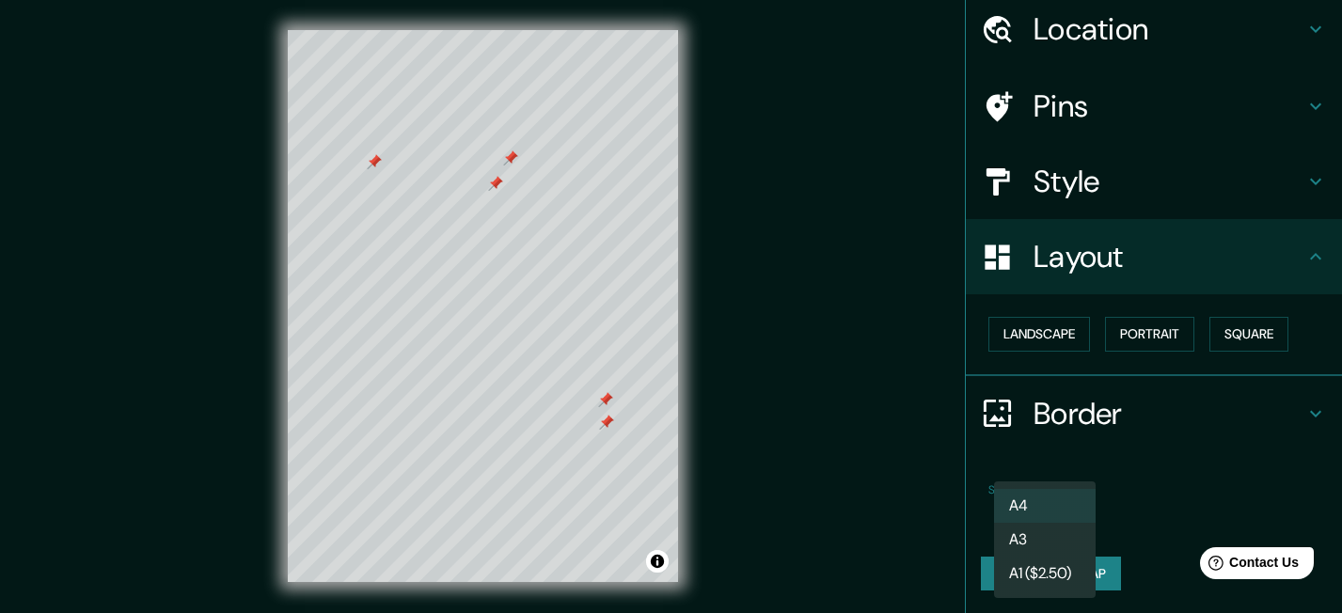
click at [1071, 514] on body "Mappin Location Chicago, Illinois, United States Pins Style Layout Landscape Po…" at bounding box center [671, 306] width 1342 height 613
click at [1069, 537] on li "A3" at bounding box center [1045, 540] width 102 height 34
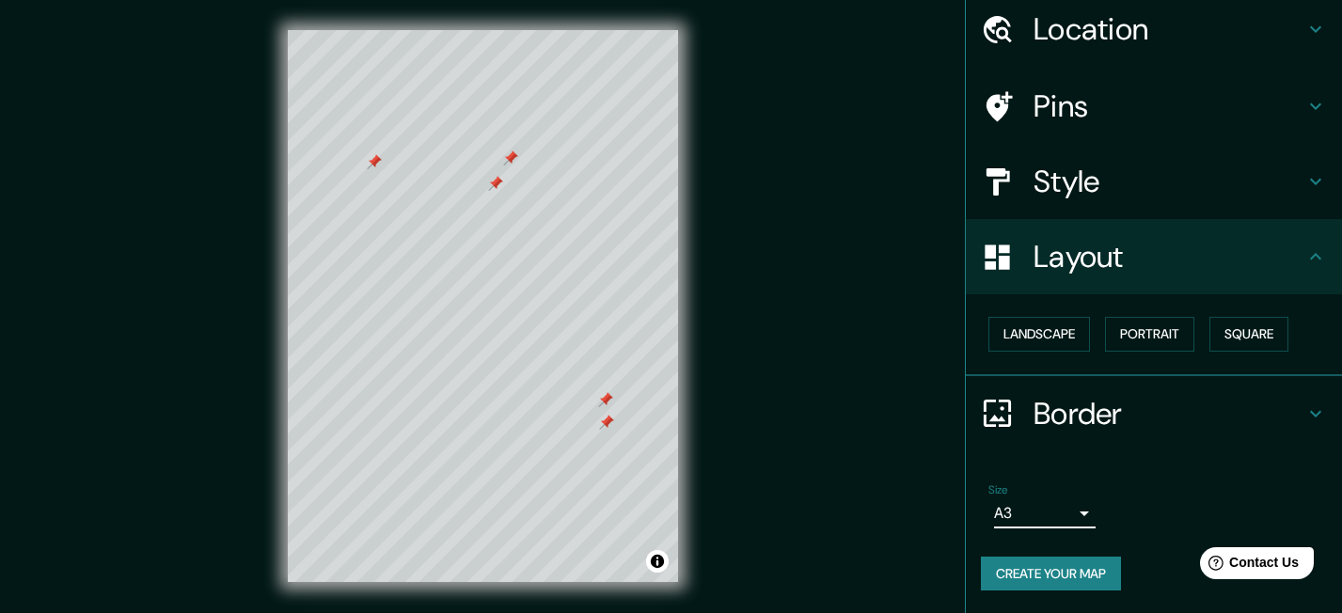
click at [1069, 517] on body "Mappin Location Chicago, Illinois, United States Pins Style Layout Landscape Po…" at bounding box center [671, 306] width 1342 height 613
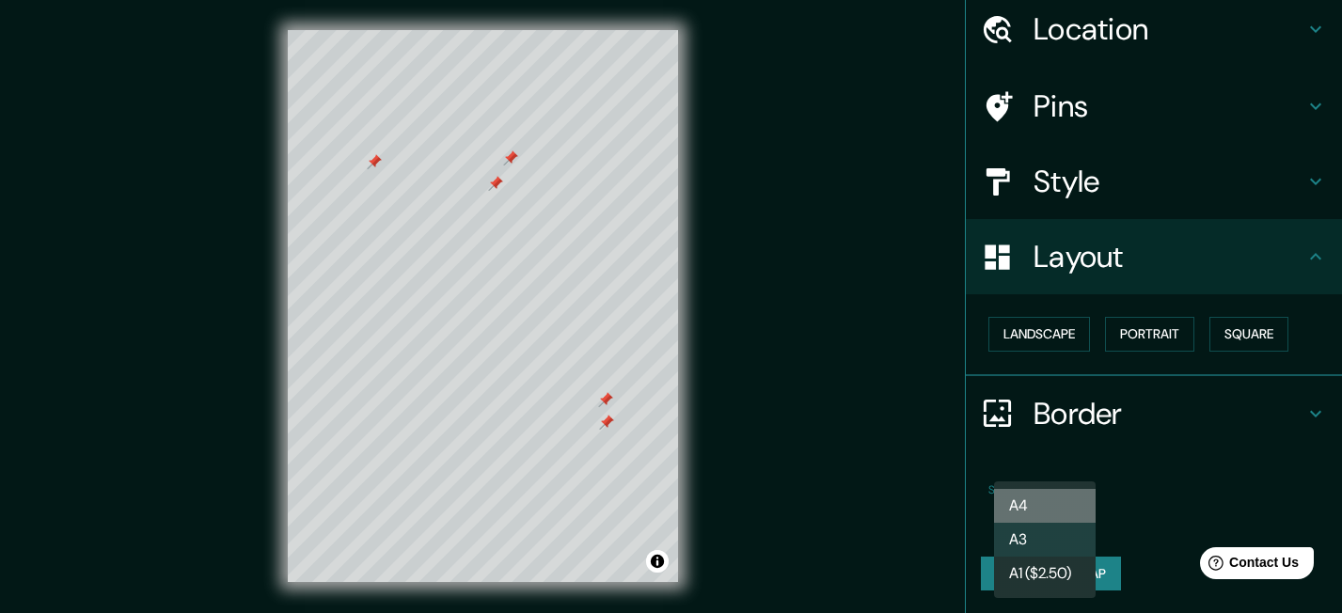
click at [1065, 501] on li "A4" at bounding box center [1045, 506] width 102 height 34
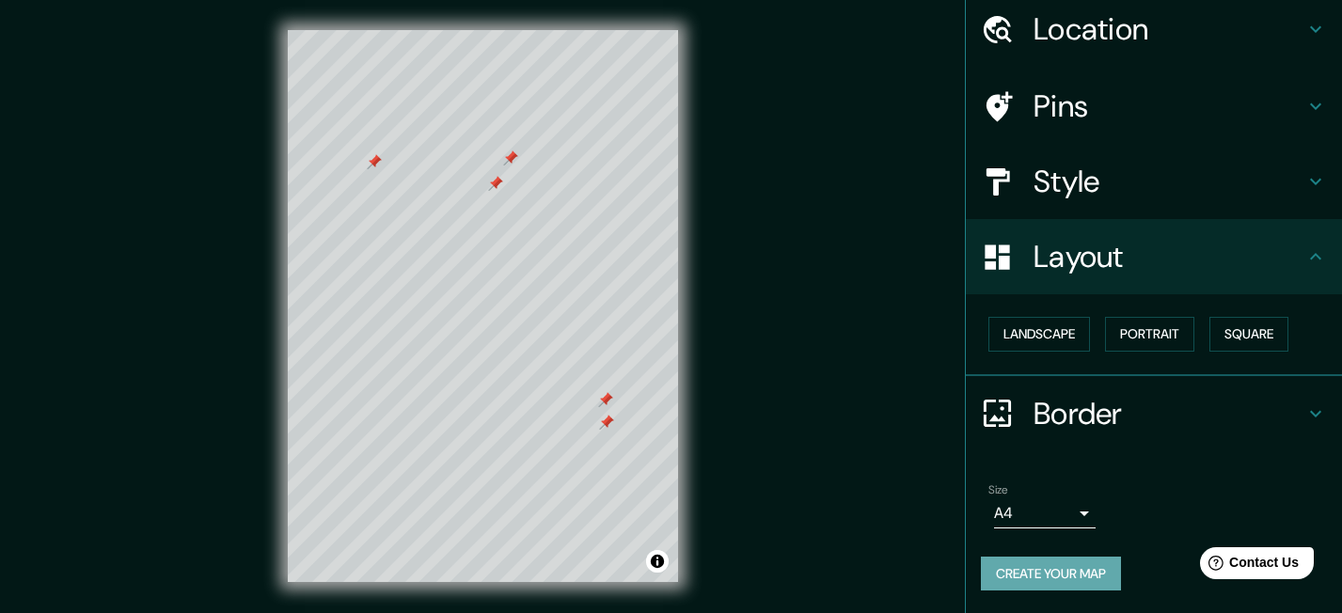
click at [1075, 578] on button "Create your map" at bounding box center [1051, 574] width 140 height 35
click at [1039, 579] on button "Create your map" at bounding box center [1051, 574] width 140 height 35
